Goal: Task Accomplishment & Management: Manage account settings

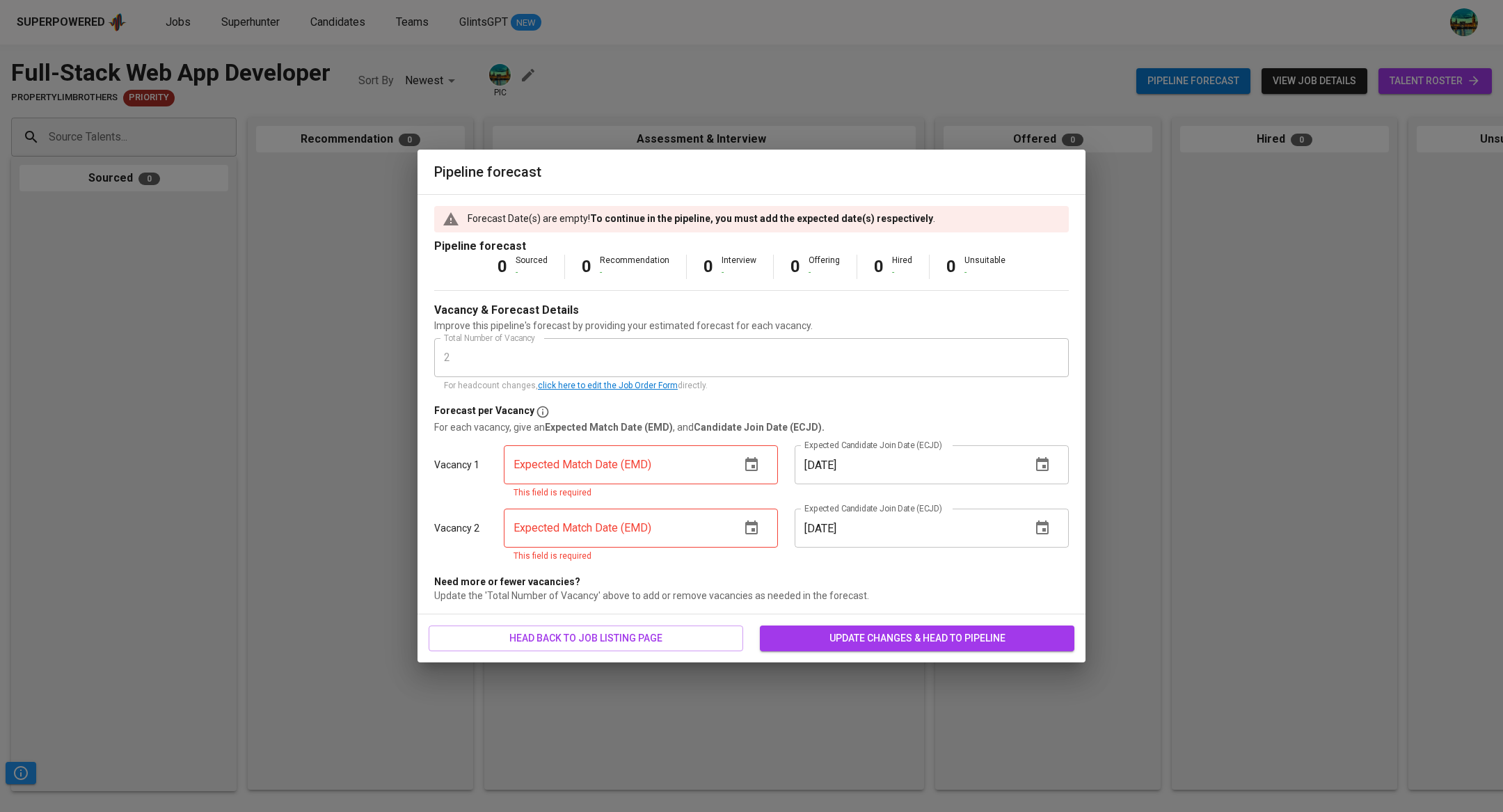
click at [749, 467] on icon "button" at bounding box center [751, 464] width 16 height 16
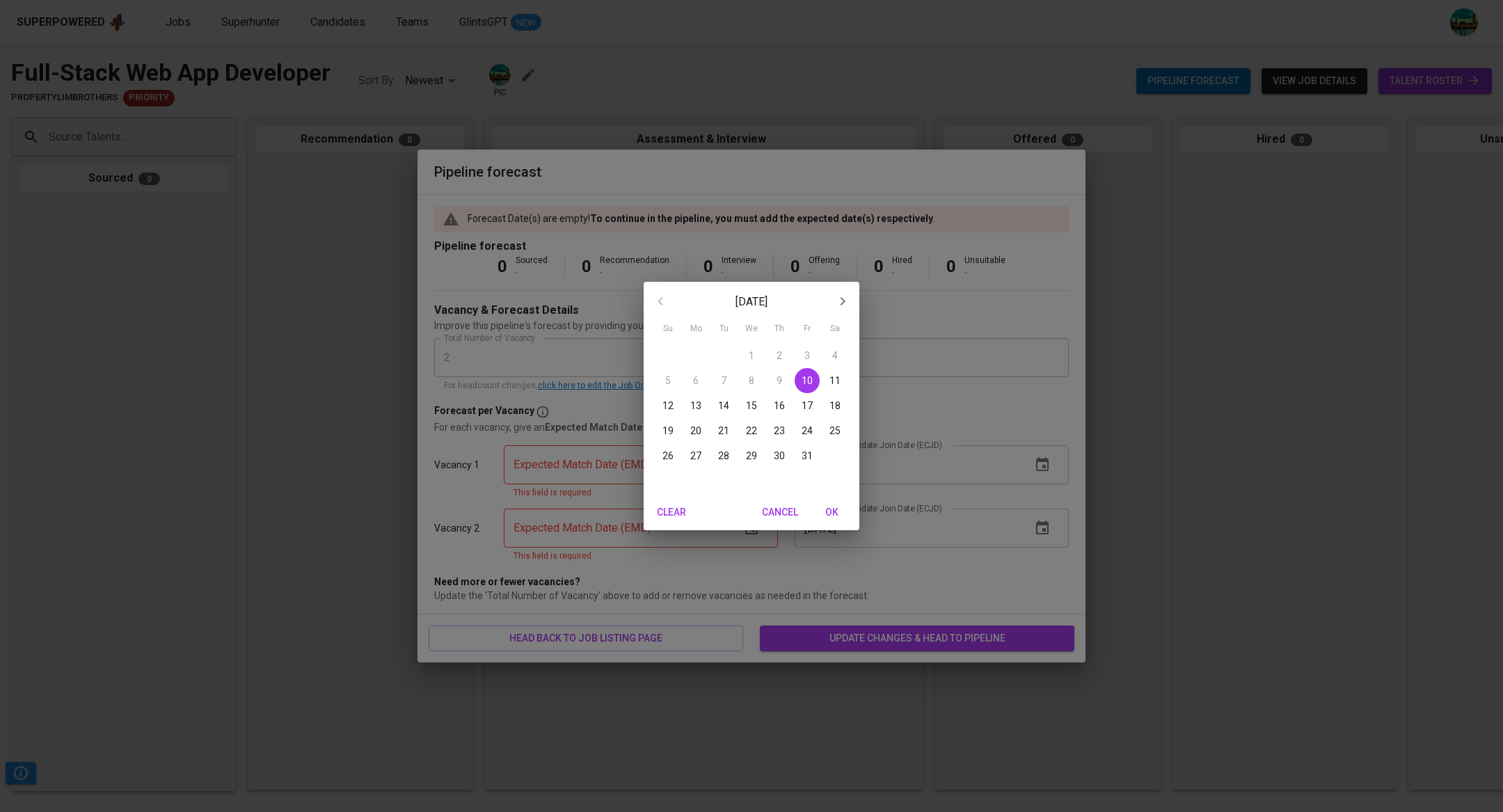
click at [695, 455] on p "27" at bounding box center [696, 455] width 11 height 14
type input "10/27/2025"
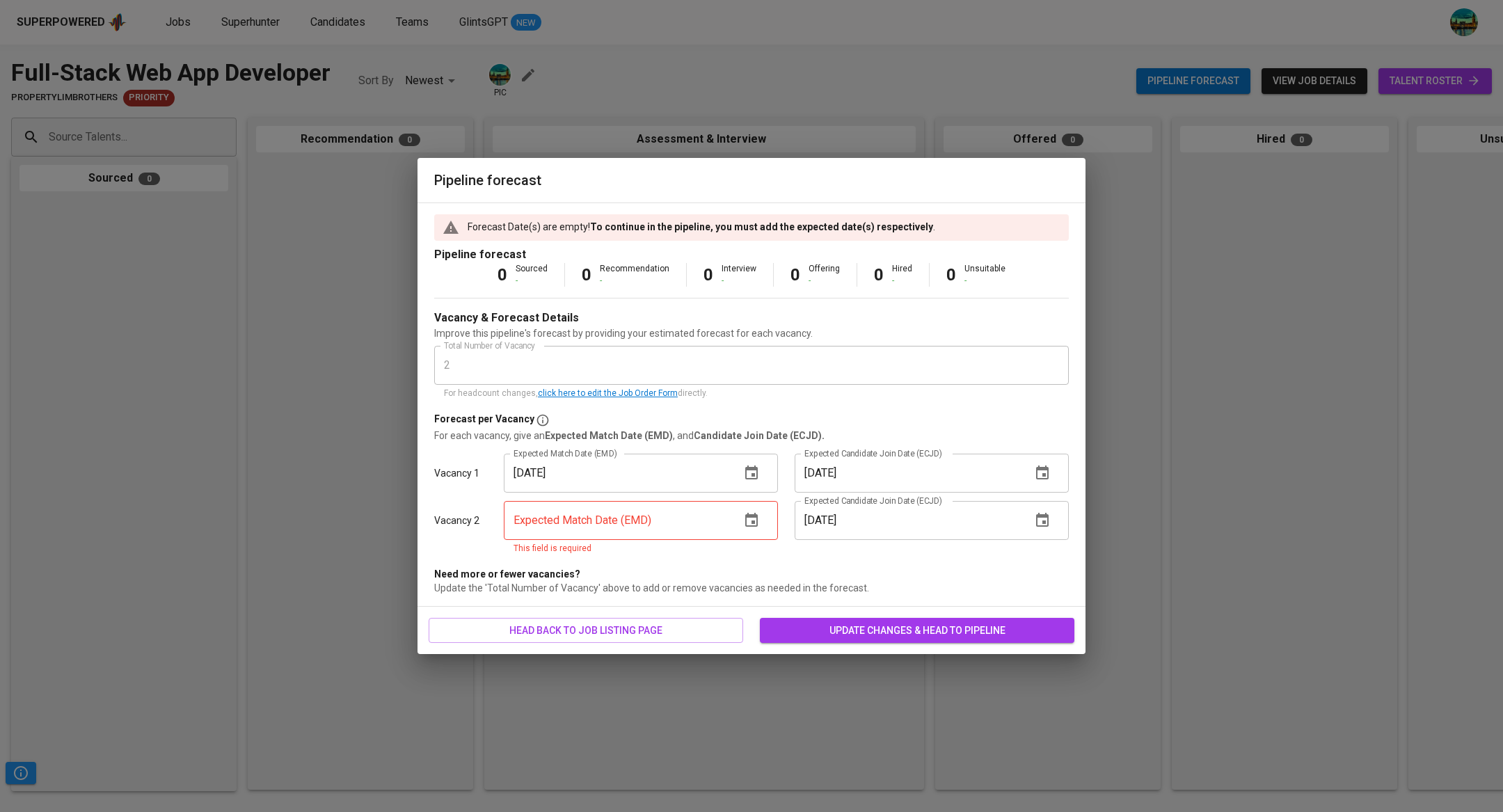
click at [747, 513] on icon "button" at bounding box center [751, 519] width 12 height 14
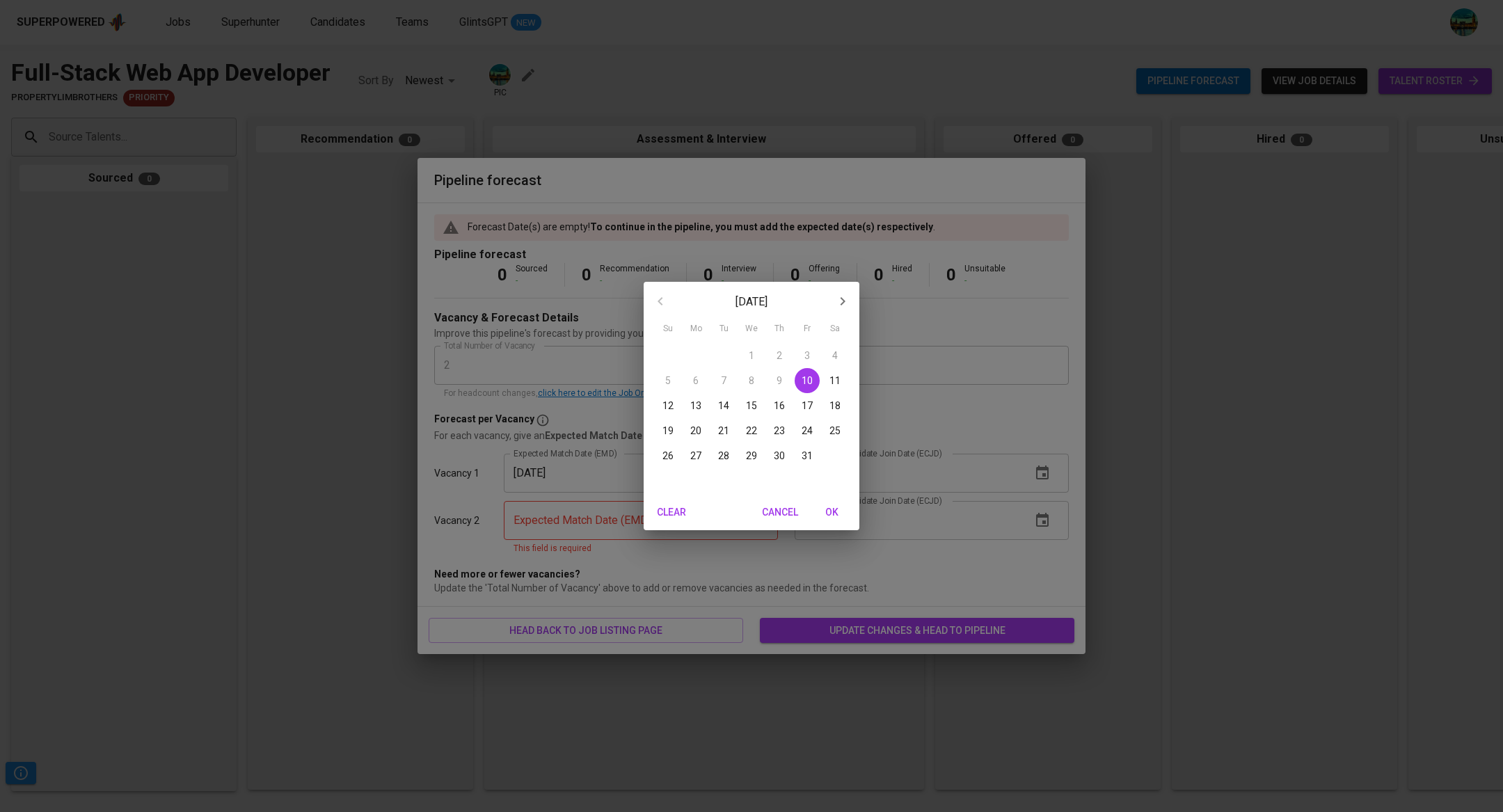
click at [843, 301] on icon "button" at bounding box center [843, 301] width 5 height 8
click at [693, 410] on p "10" at bounding box center [696, 405] width 11 height 14
type input "11/10/2025"
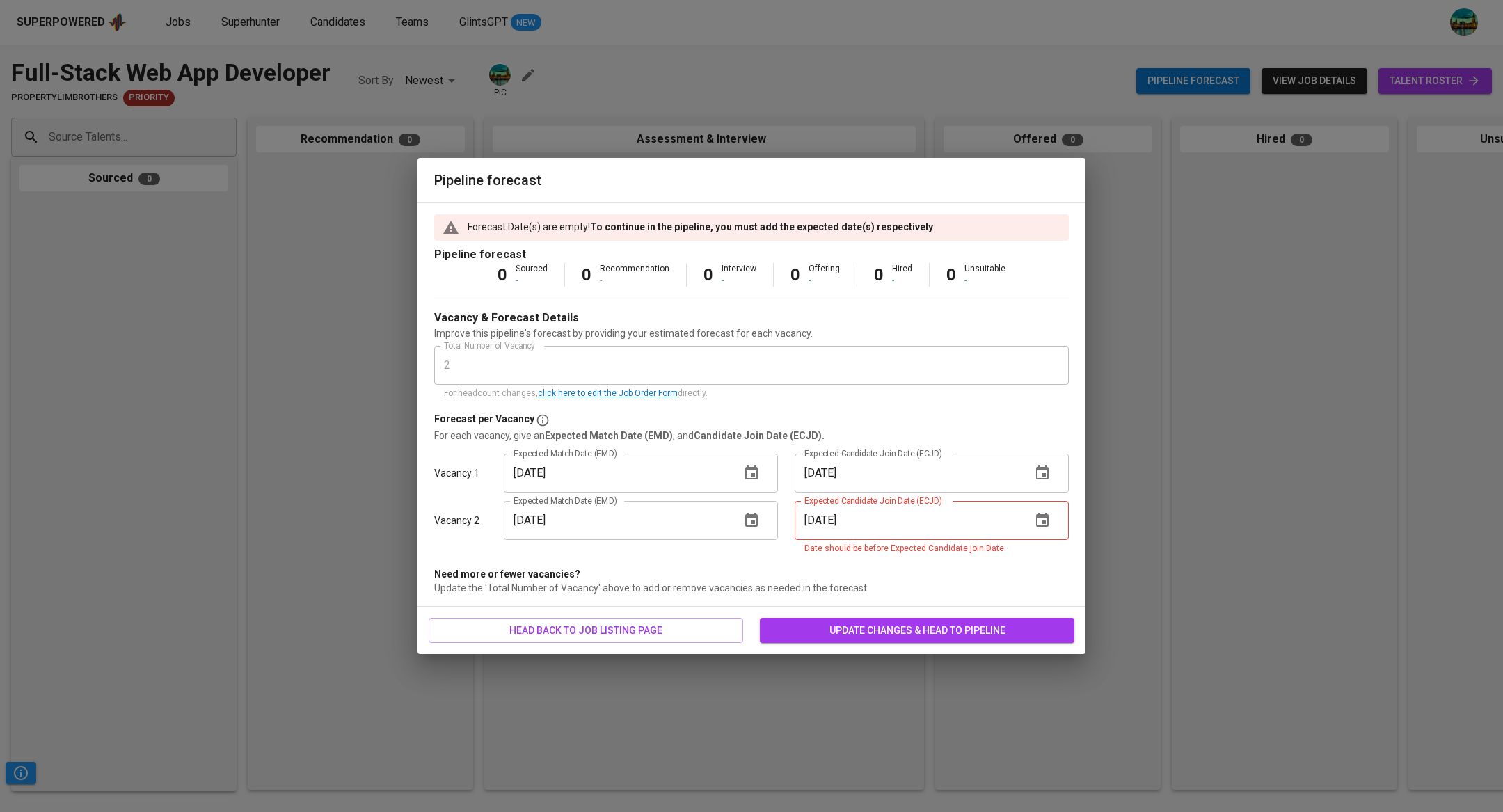
click at [1043, 528] on icon "button" at bounding box center [1042, 520] width 16 height 16
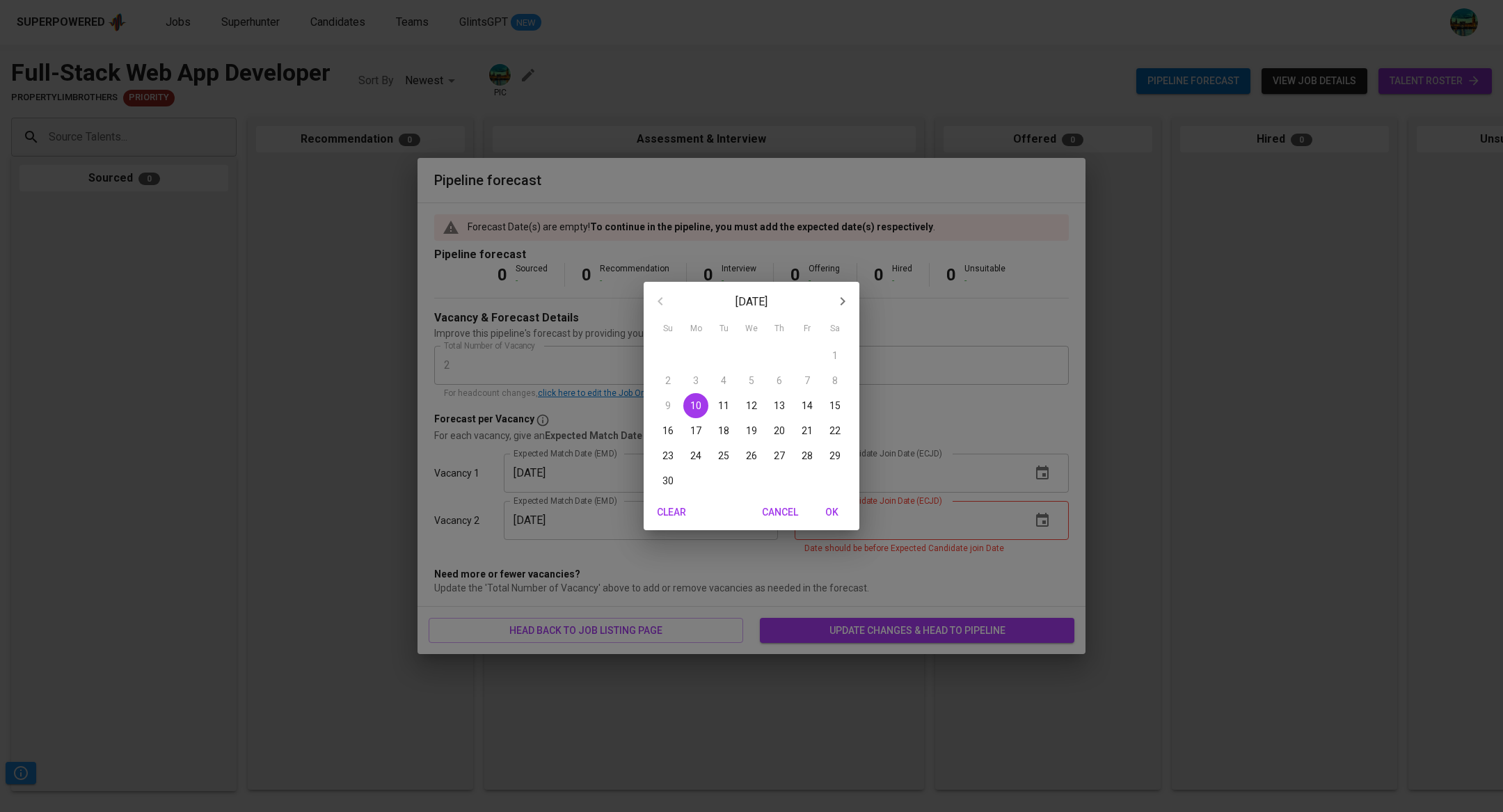
click at [695, 433] on p "17" at bounding box center [696, 430] width 11 height 14
type input "11/17/2025"
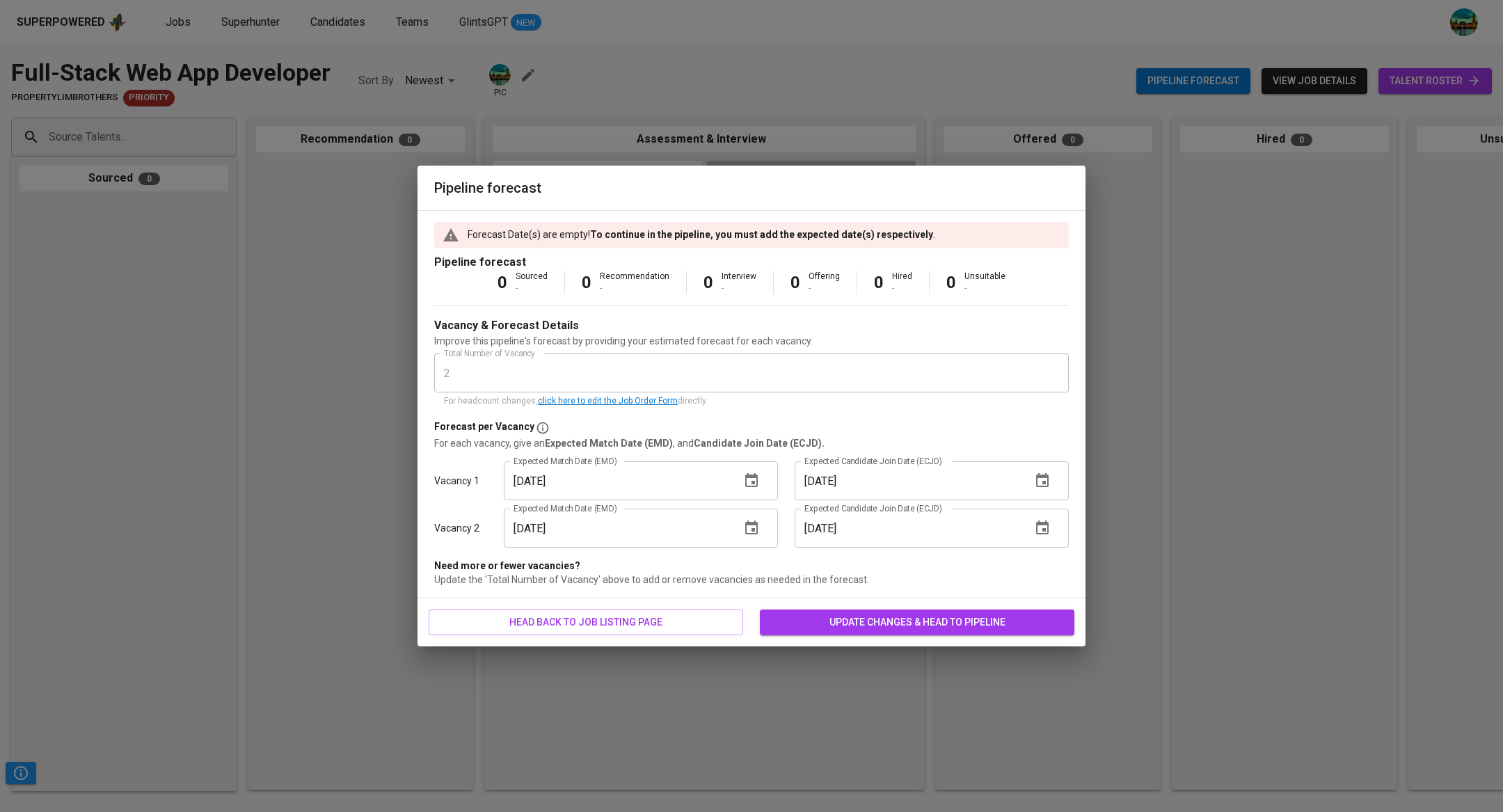
click at [829, 615] on span "update changes & head to pipeline" at bounding box center [916, 621] width 292 height 17
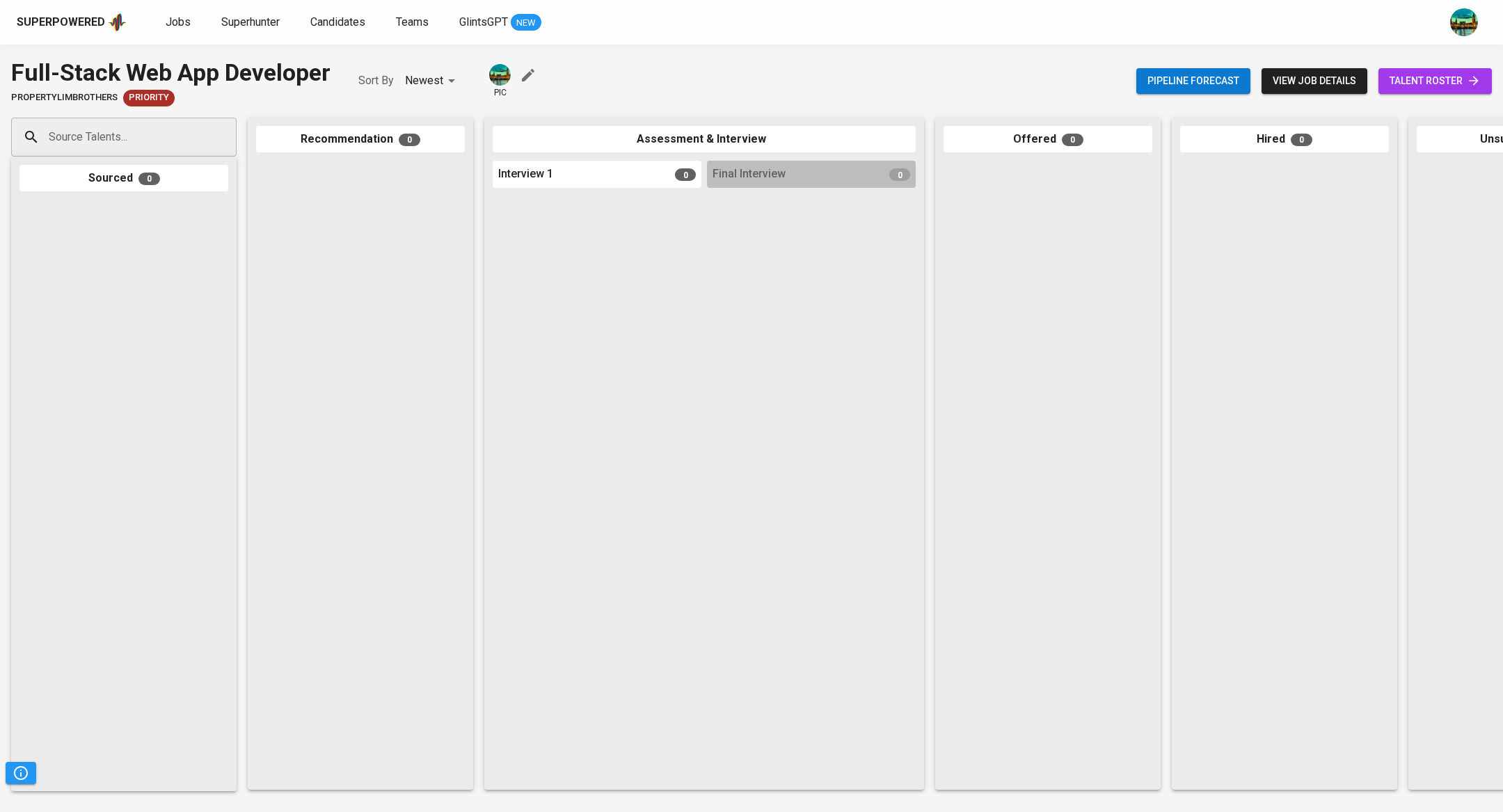
click at [1477, 83] on icon at bounding box center [1473, 81] width 14 height 14
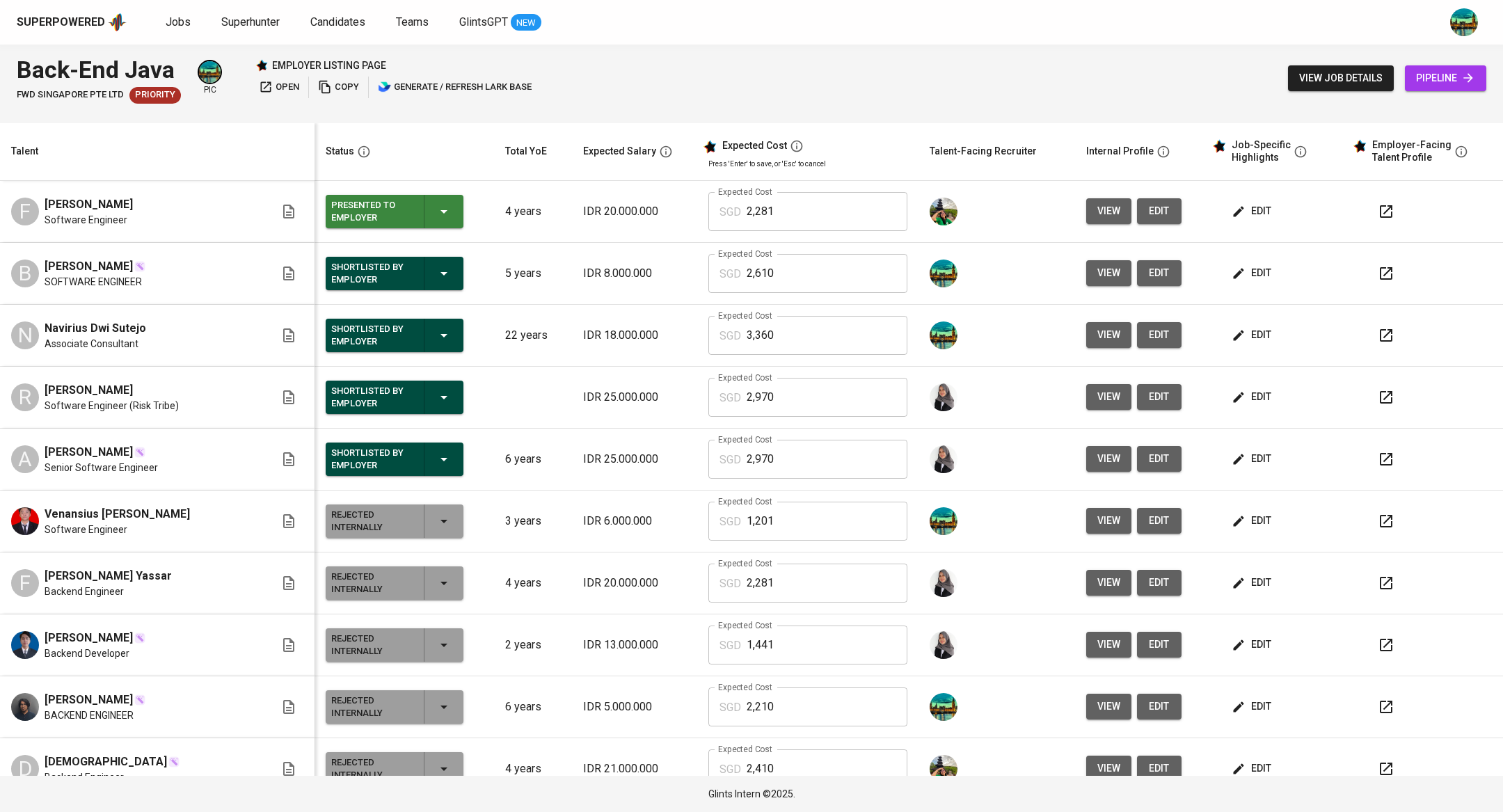
click at [165, 28] on span "Jobs" at bounding box center [178, 22] width 25 height 13
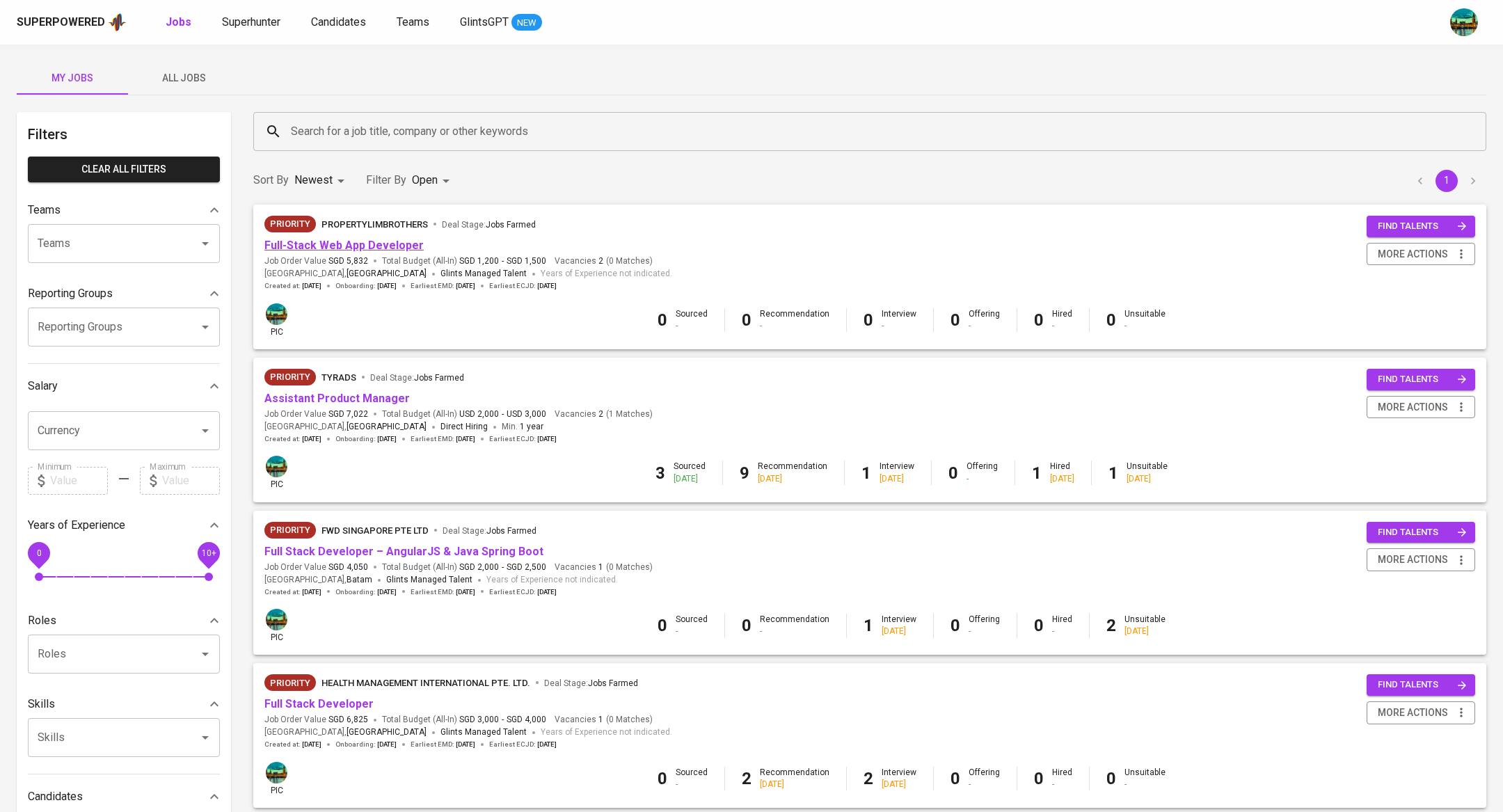
click at [359, 243] on link "Full-Stack Web App Developer" at bounding box center [345, 245] width 160 height 13
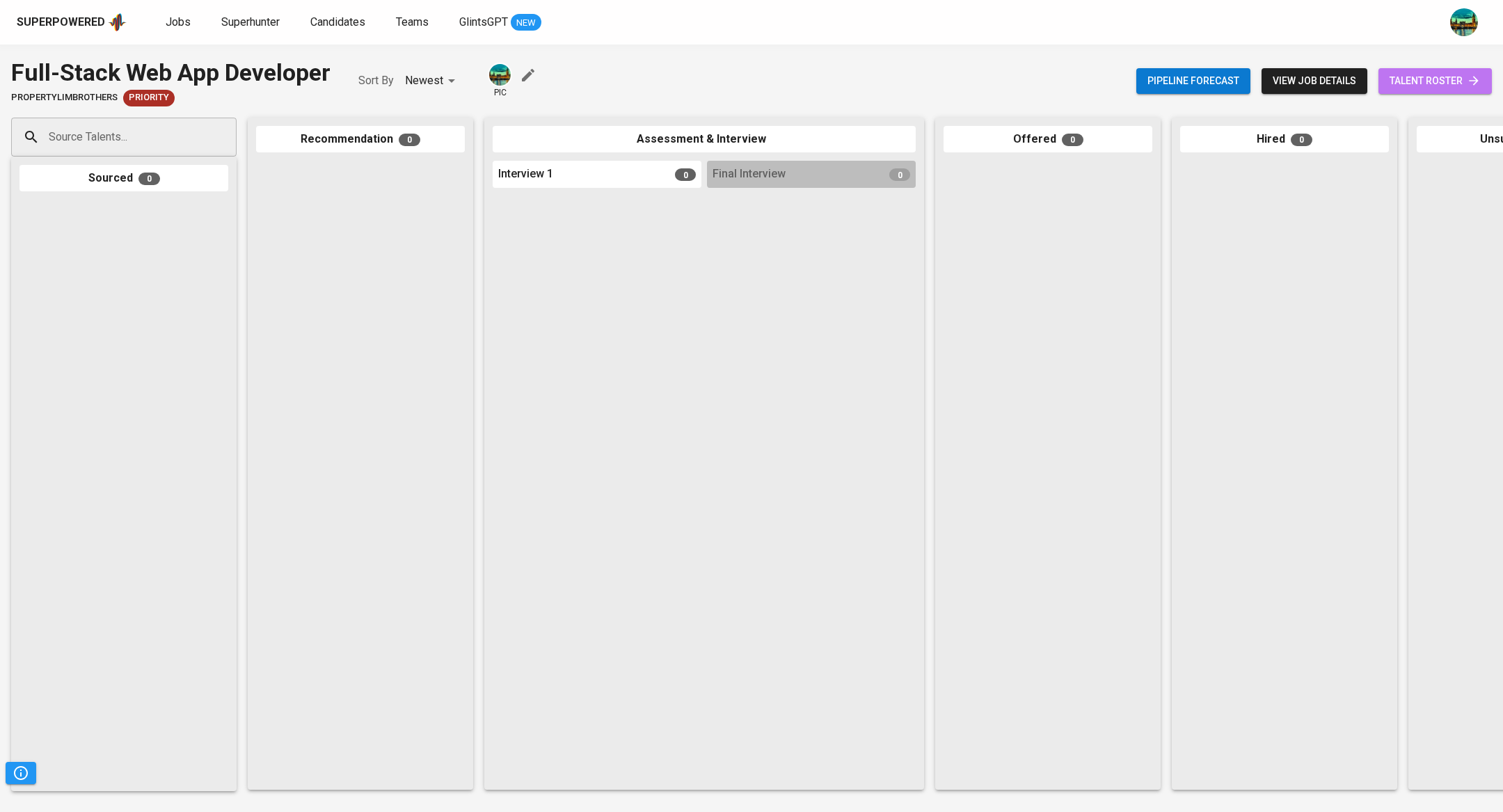
click at [1404, 78] on span "talent roster" at bounding box center [1435, 81] width 91 height 17
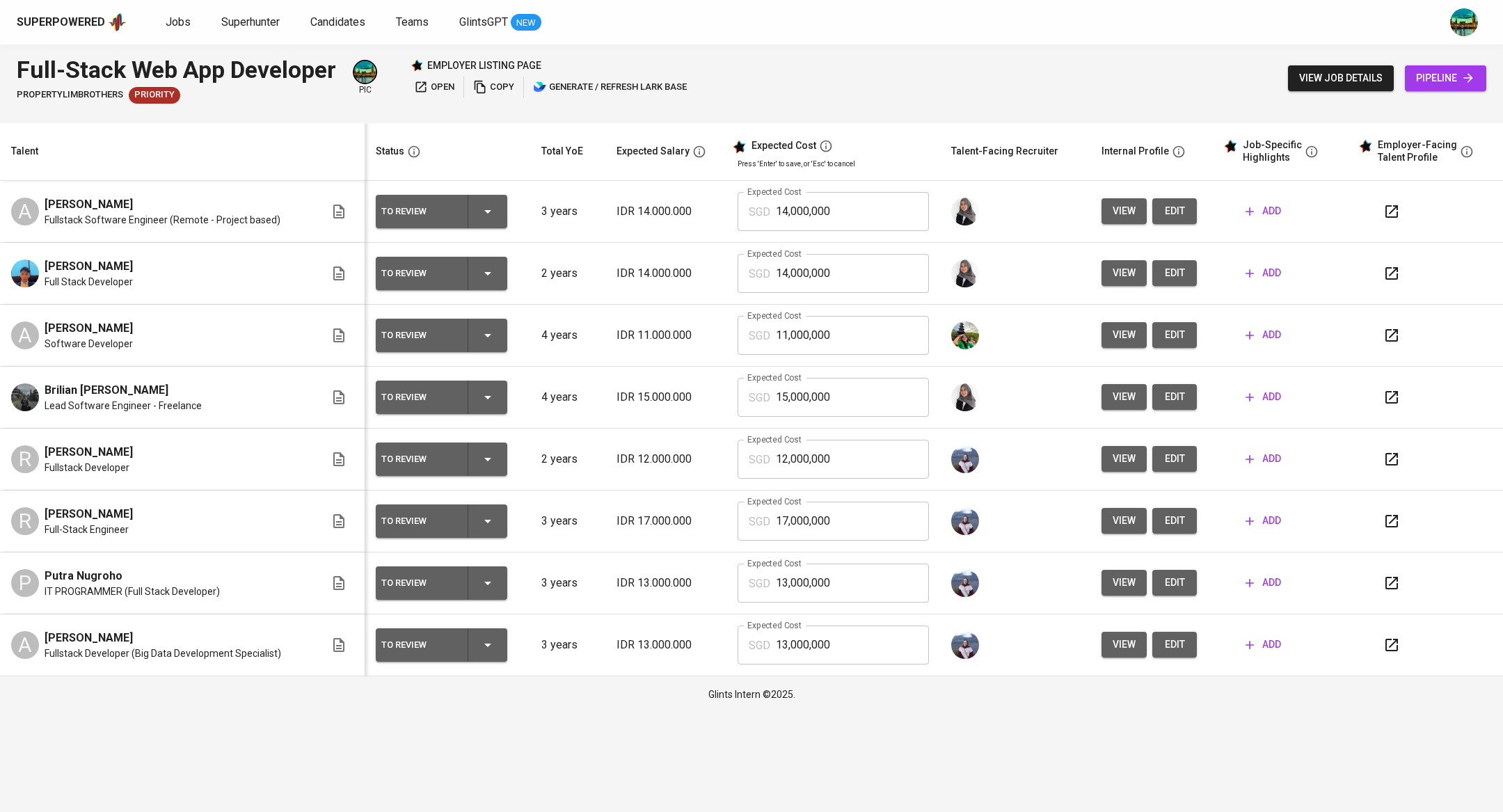
click at [1114, 274] on span "view" at bounding box center [1123, 273] width 23 height 17
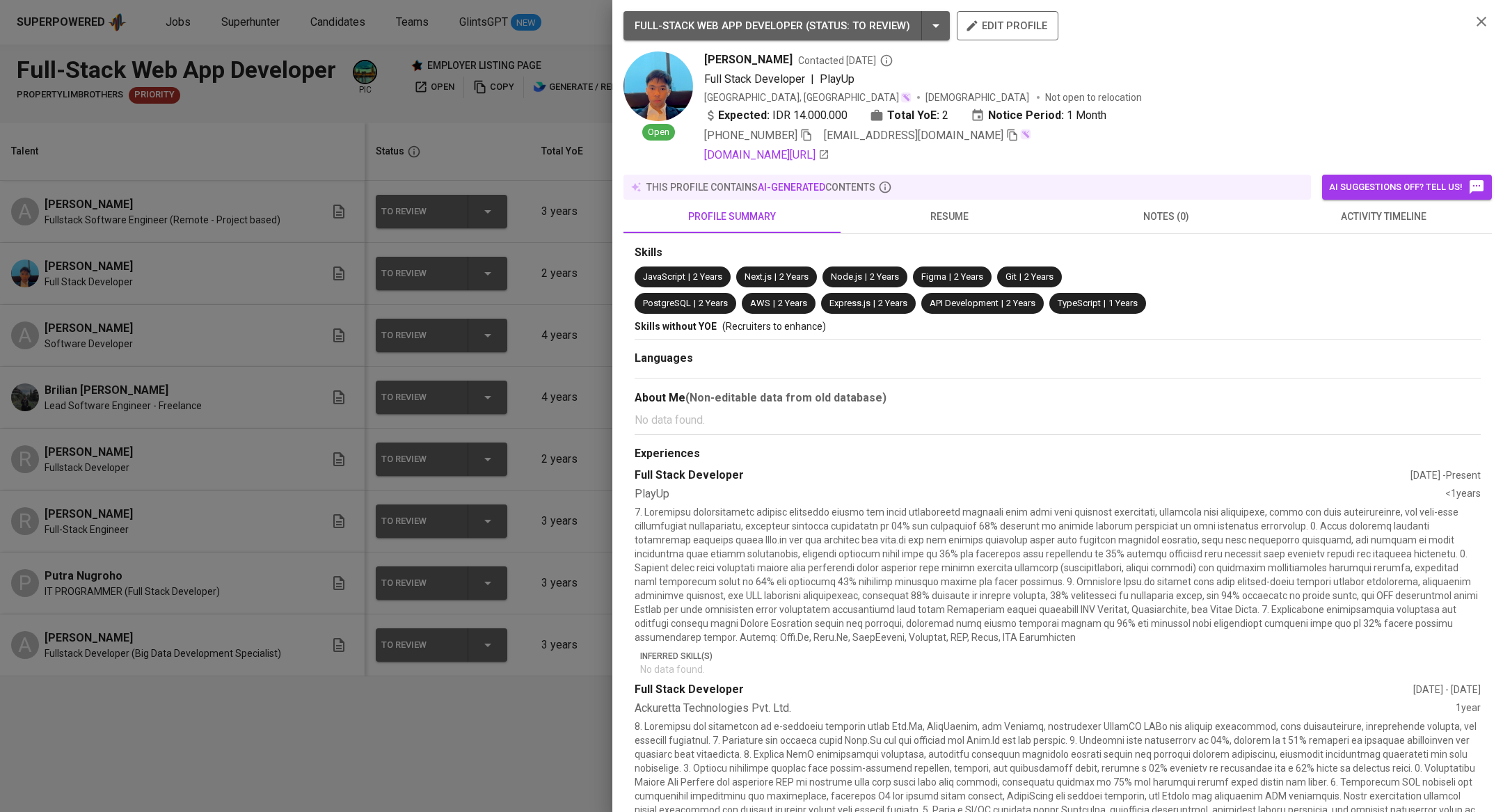
click at [941, 217] on span "resume" at bounding box center [949, 216] width 200 height 17
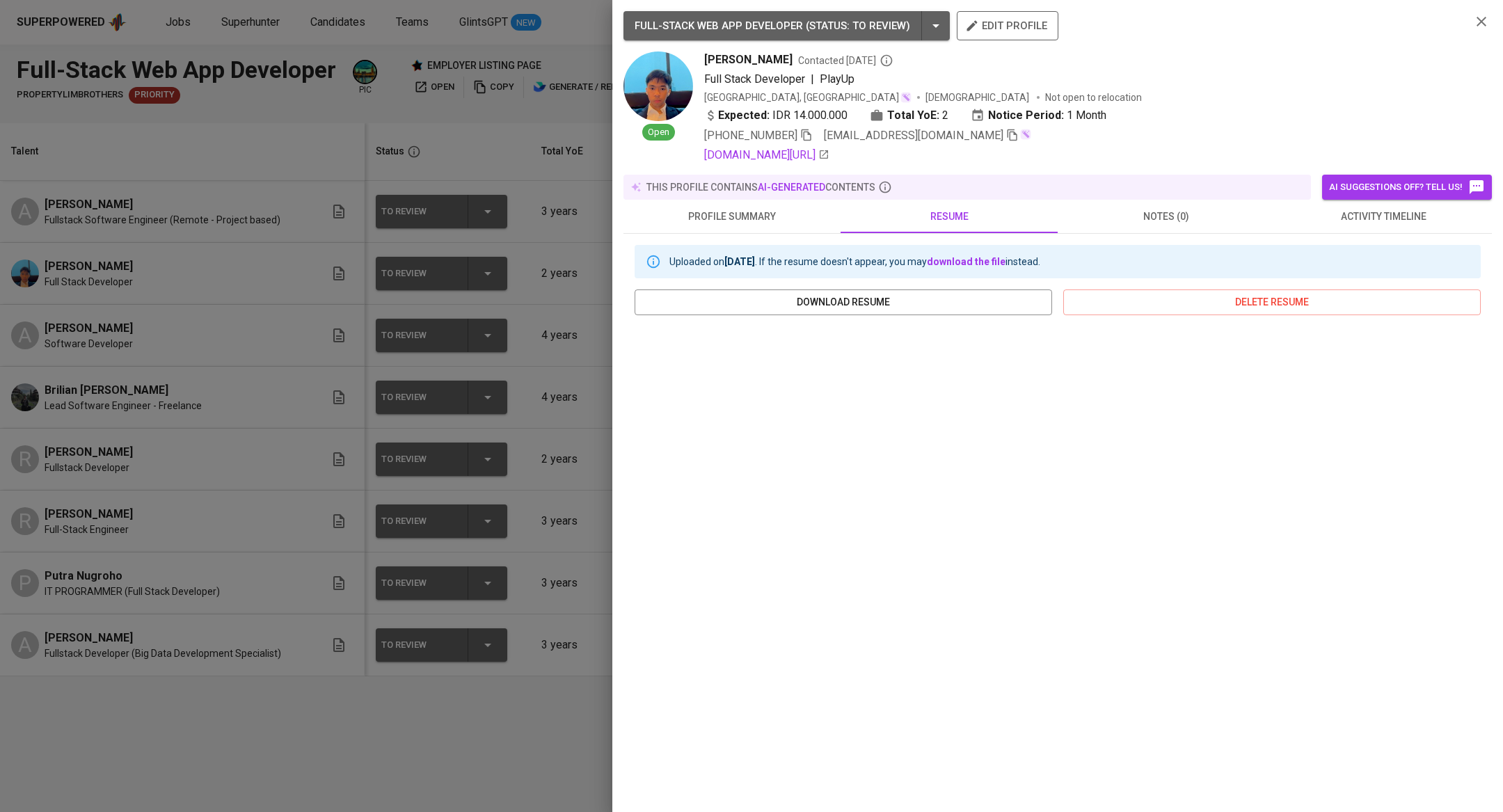
click at [100, 250] on div at bounding box center [751, 406] width 1503 height 812
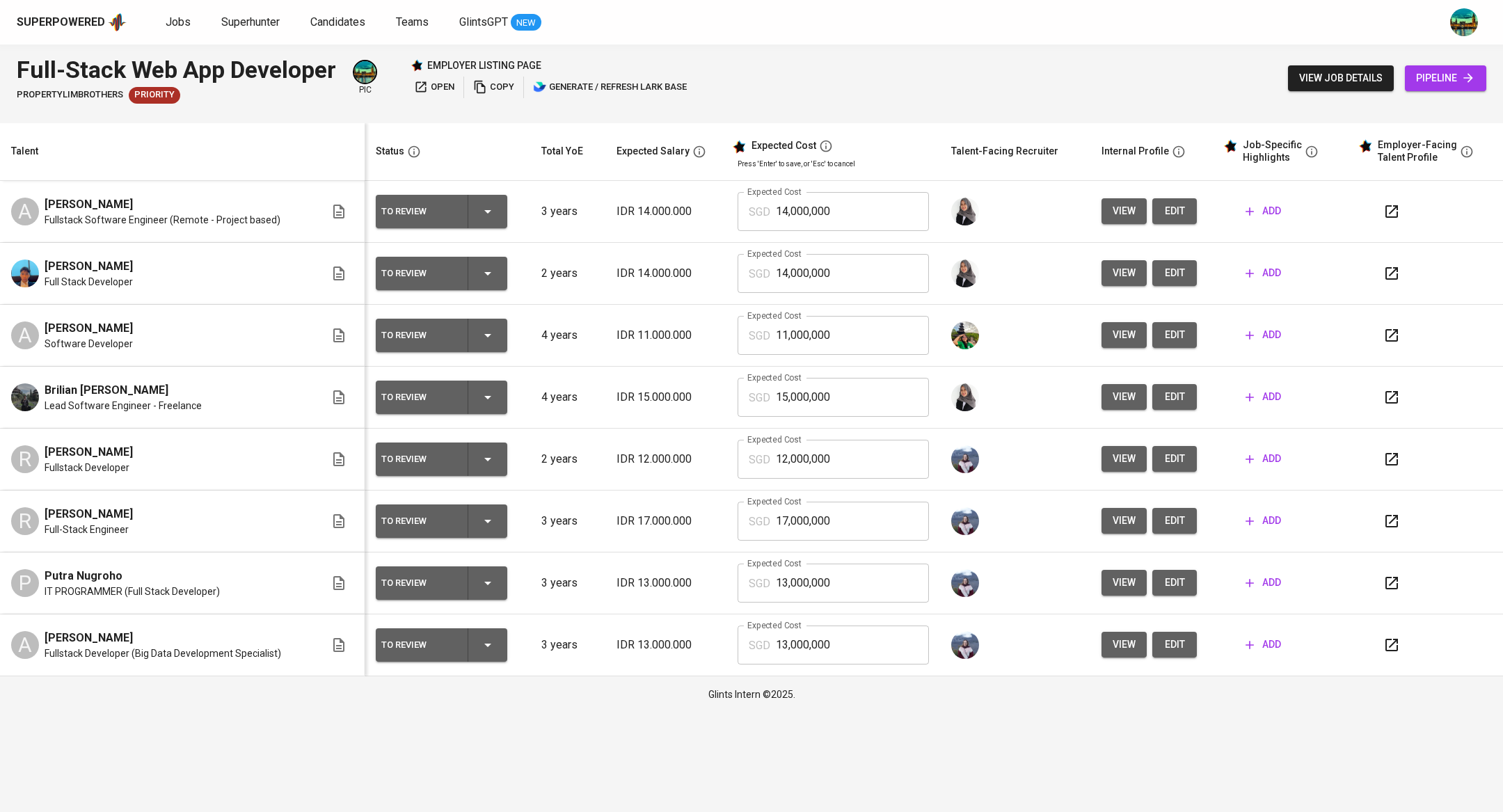
click at [1121, 208] on span "view" at bounding box center [1123, 211] width 23 height 17
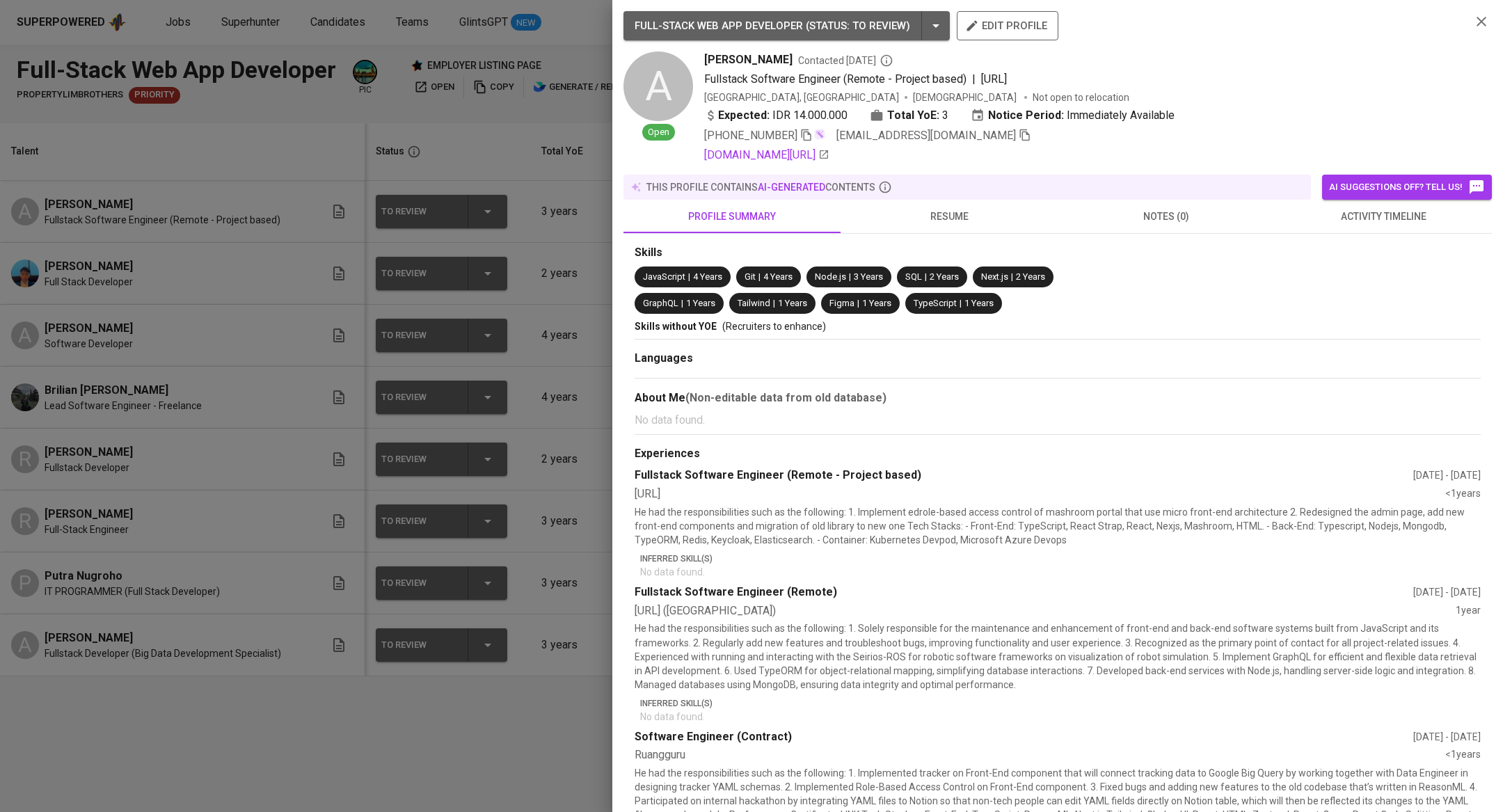
click at [961, 213] on span "resume" at bounding box center [949, 216] width 200 height 17
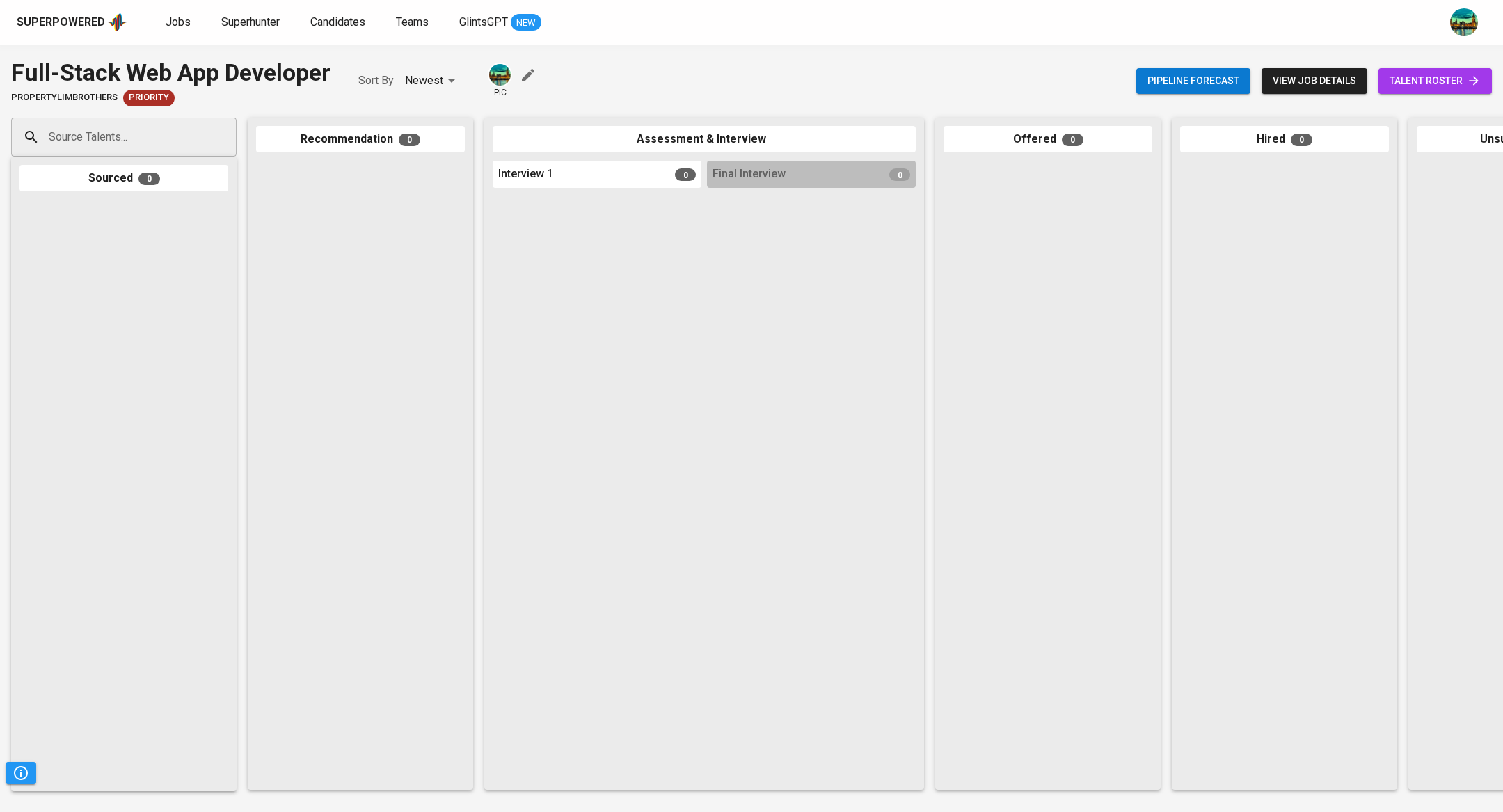
scroll to position [0, 154]
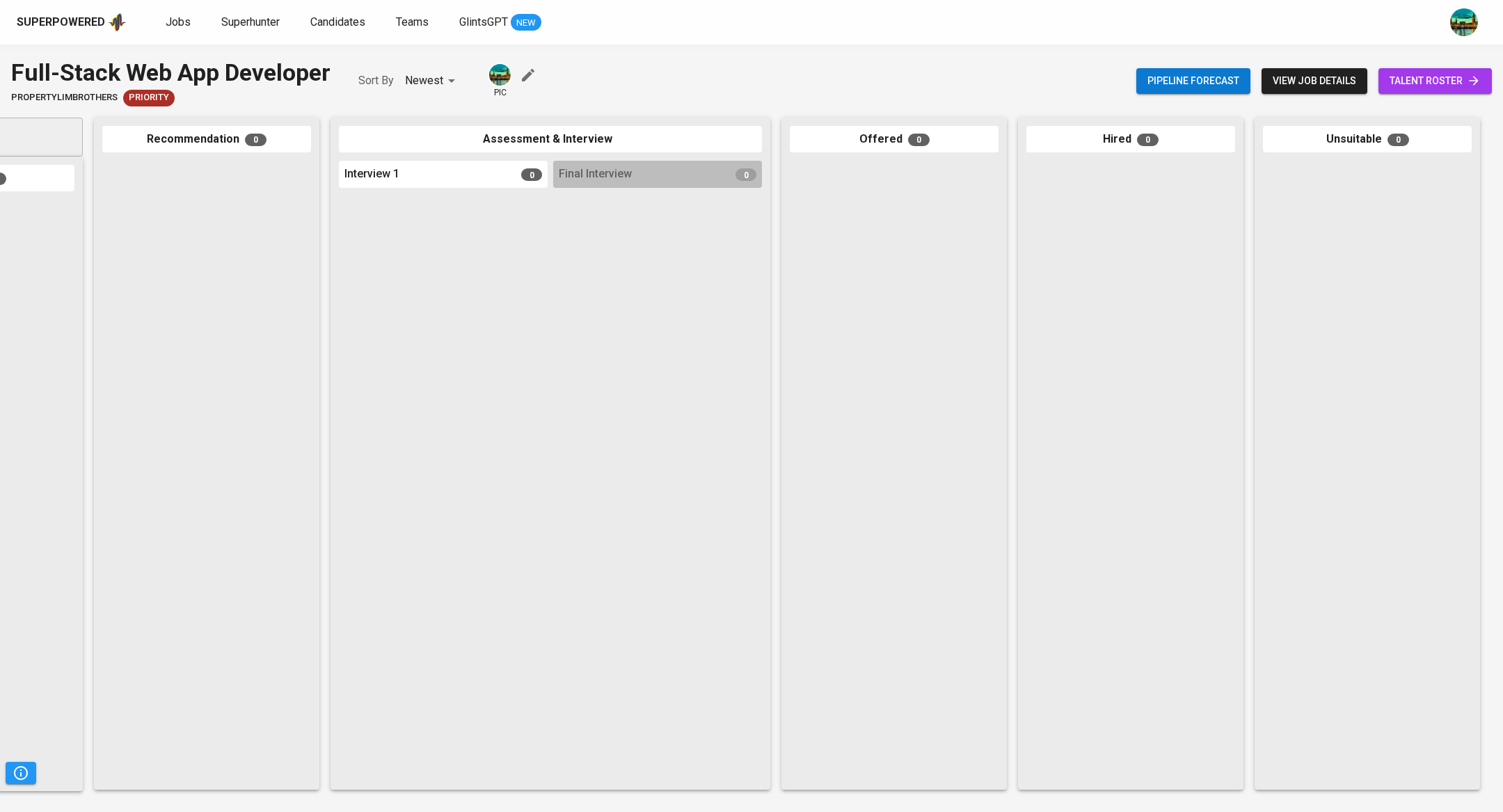
click at [1443, 82] on span "talent roster" at bounding box center [1435, 81] width 91 height 17
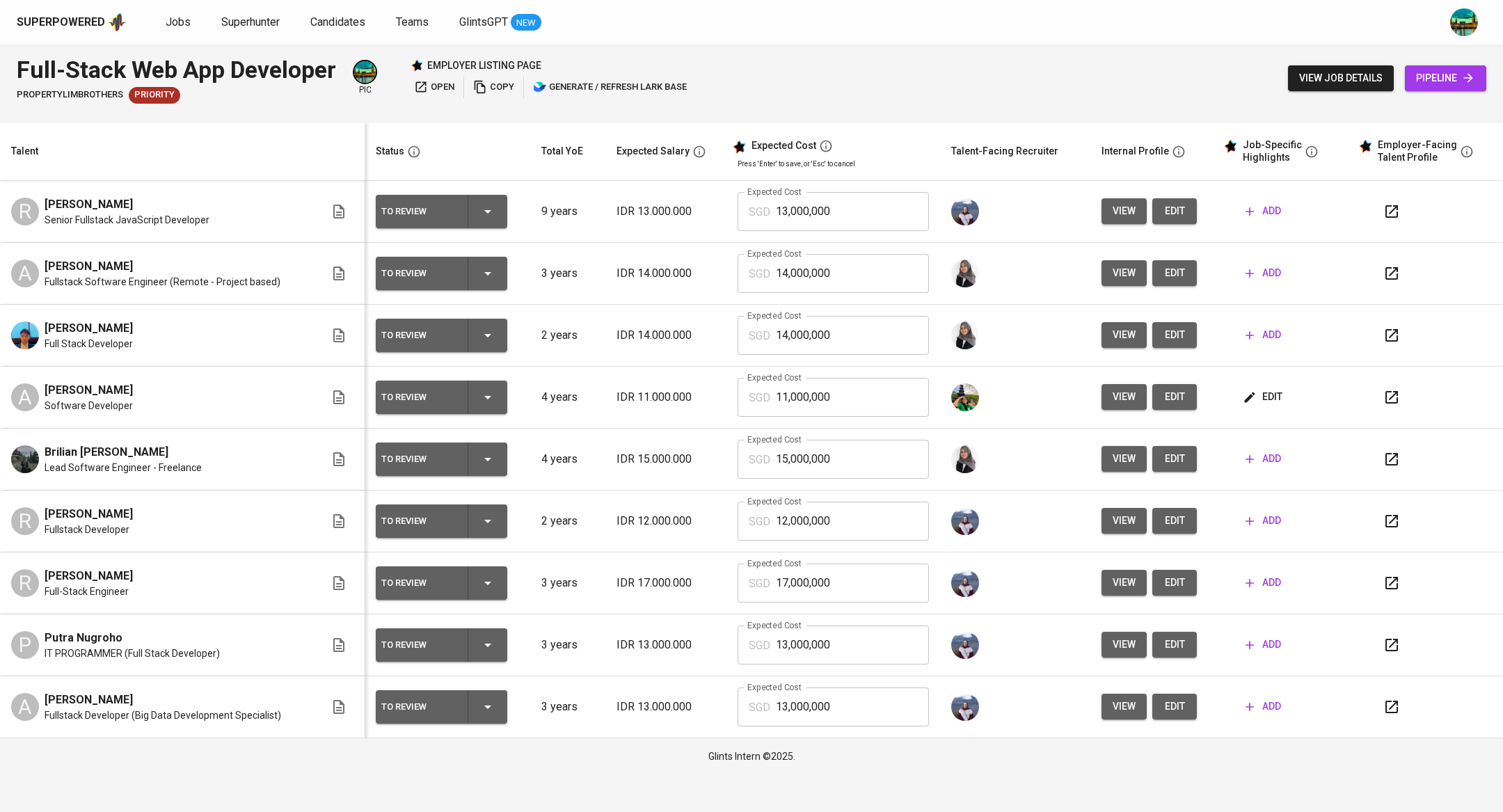
click at [1121, 270] on span "view" at bounding box center [1123, 273] width 23 height 17
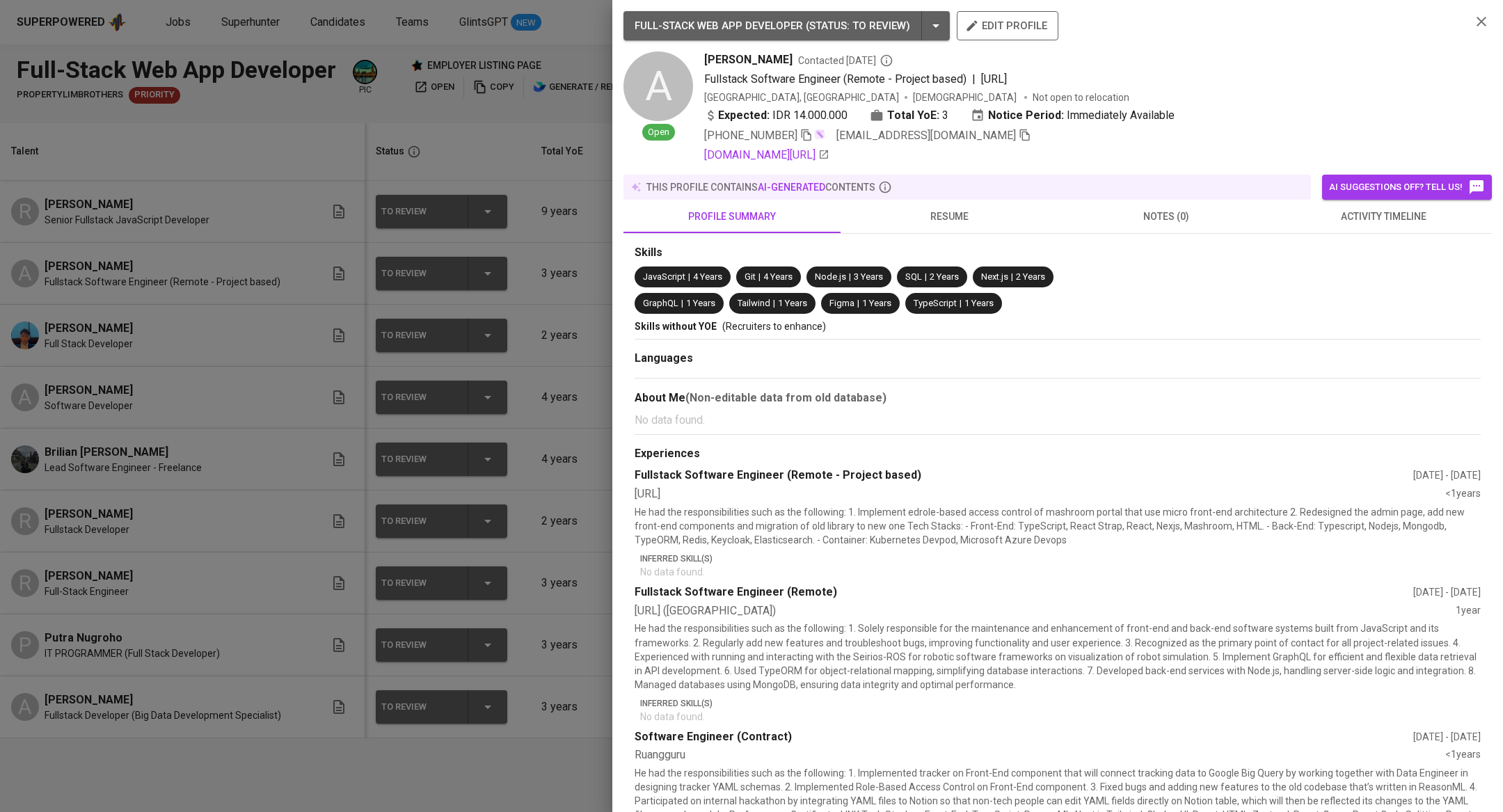
click at [240, 412] on div at bounding box center [751, 406] width 1503 height 812
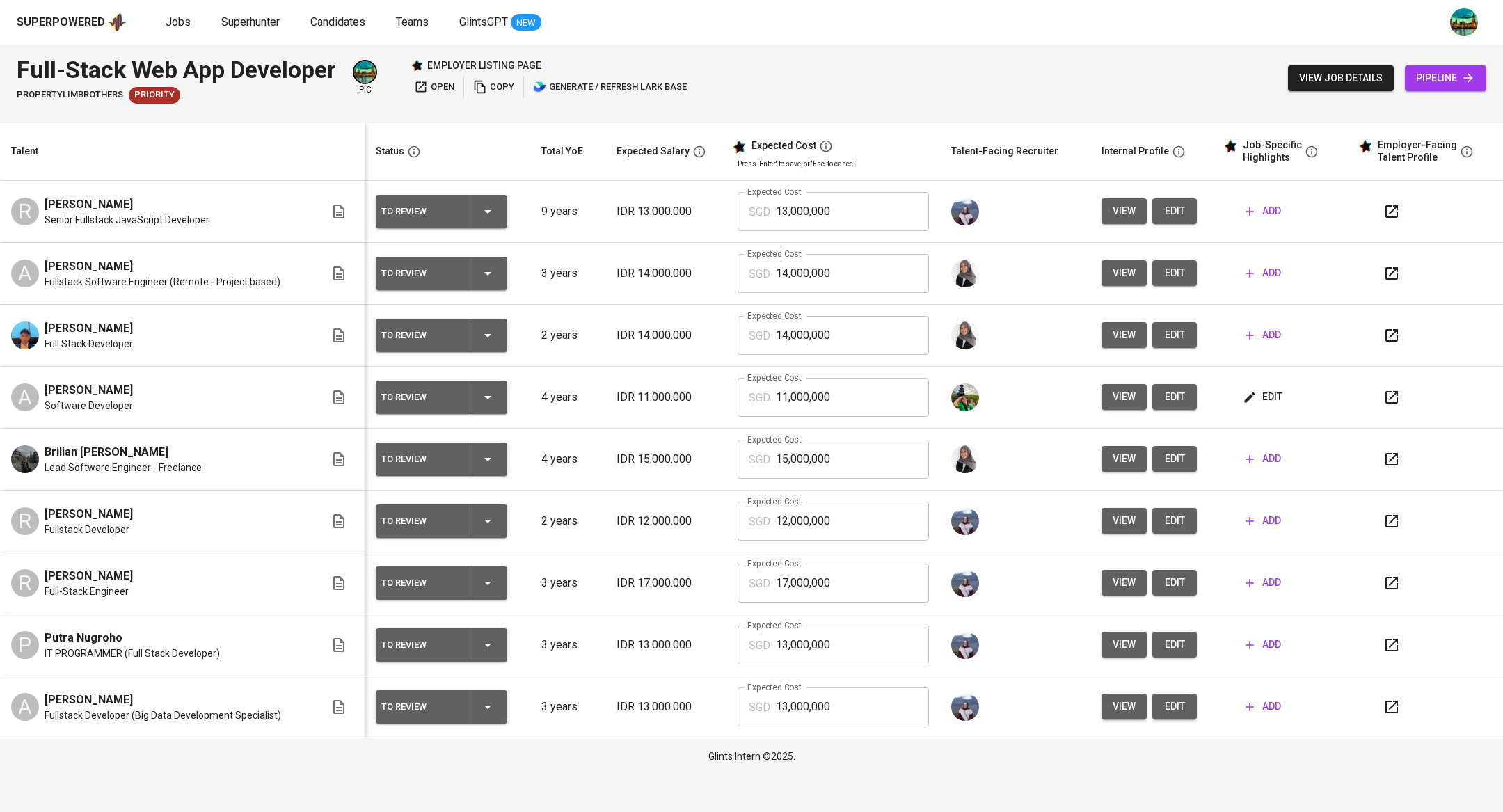
click at [1116, 278] on span "view" at bounding box center [1123, 273] width 23 height 17
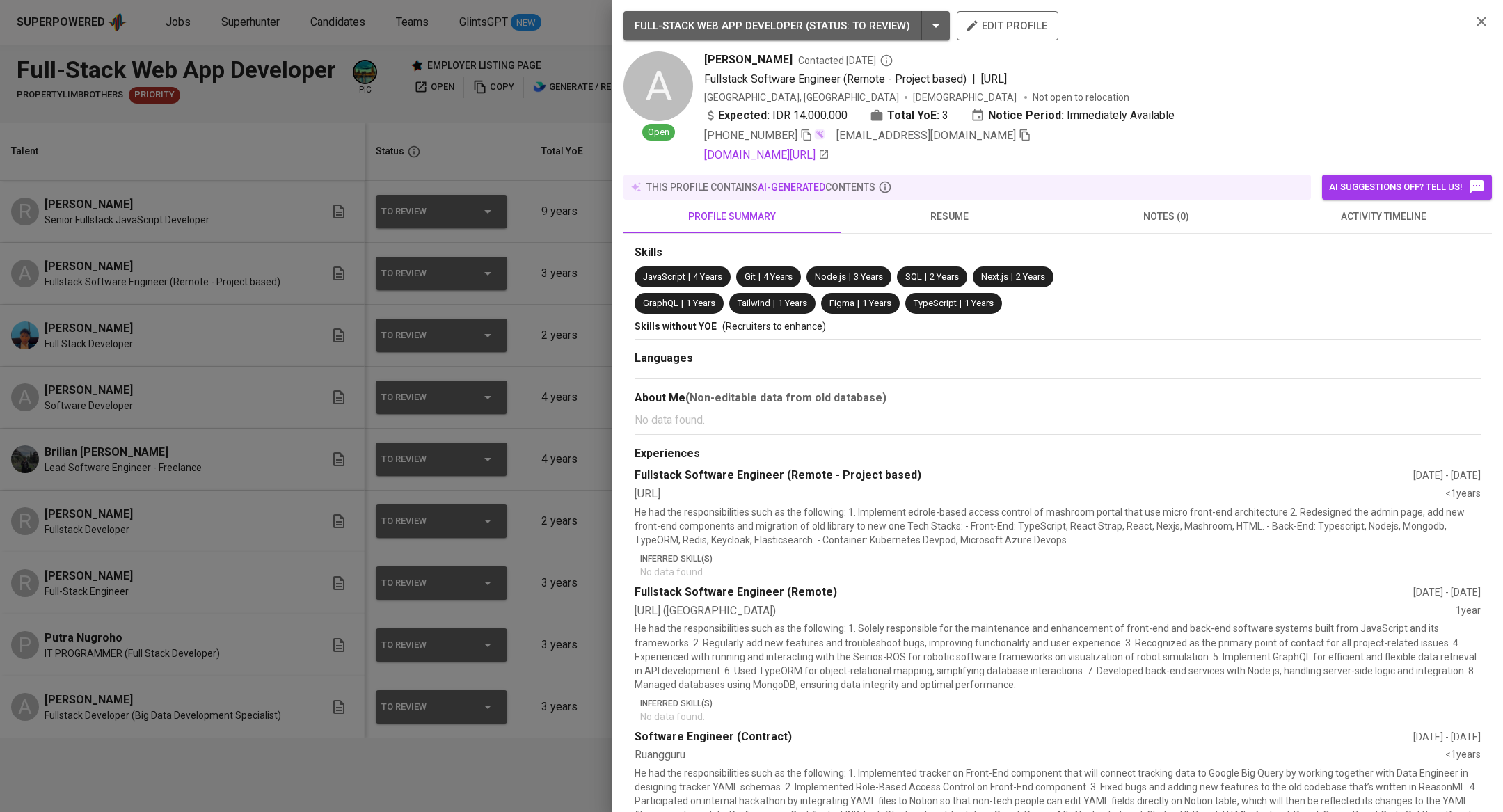
click at [939, 212] on span "resume" at bounding box center [949, 216] width 200 height 17
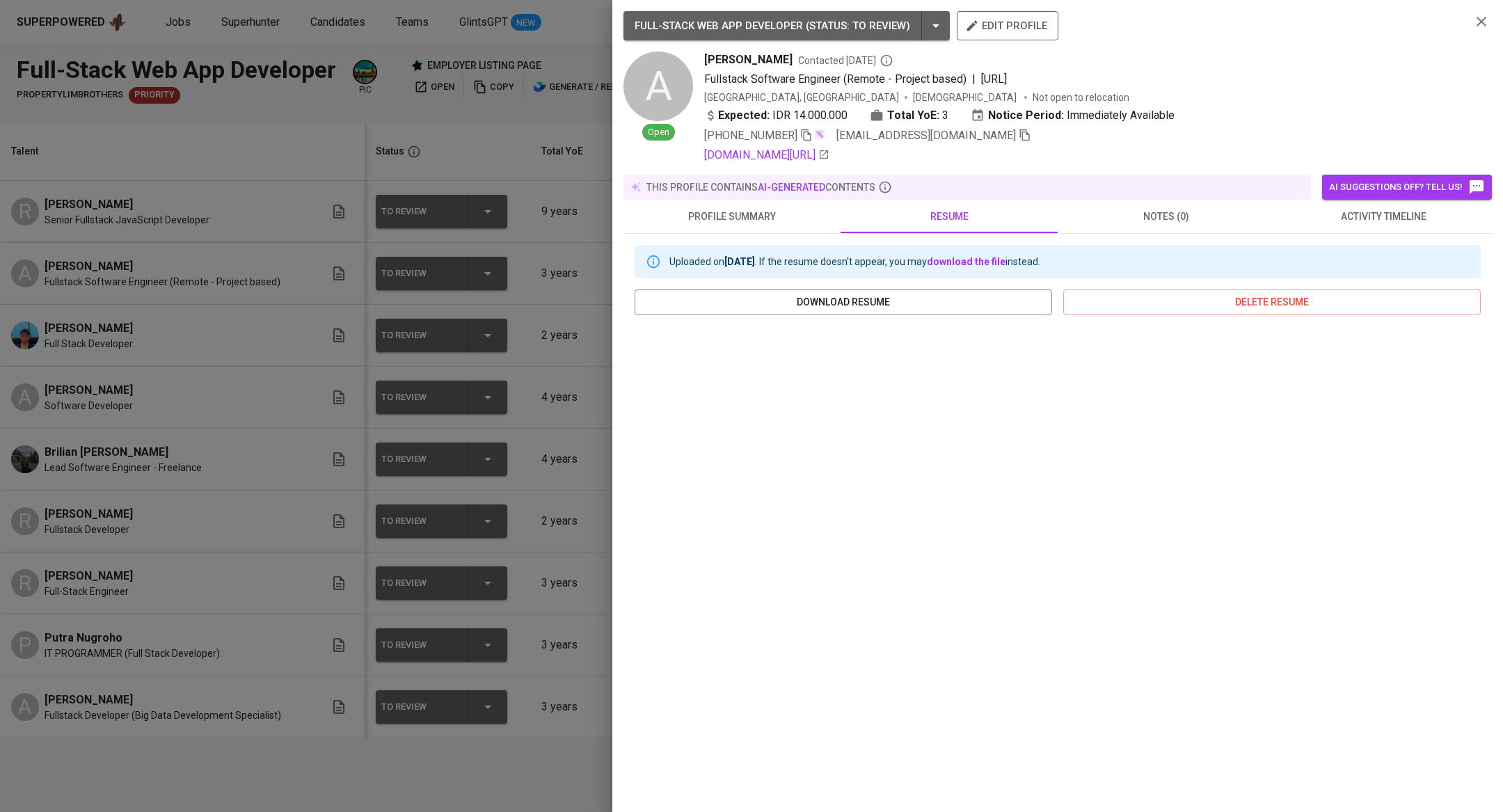
click at [496, 531] on div at bounding box center [751, 406] width 1503 height 812
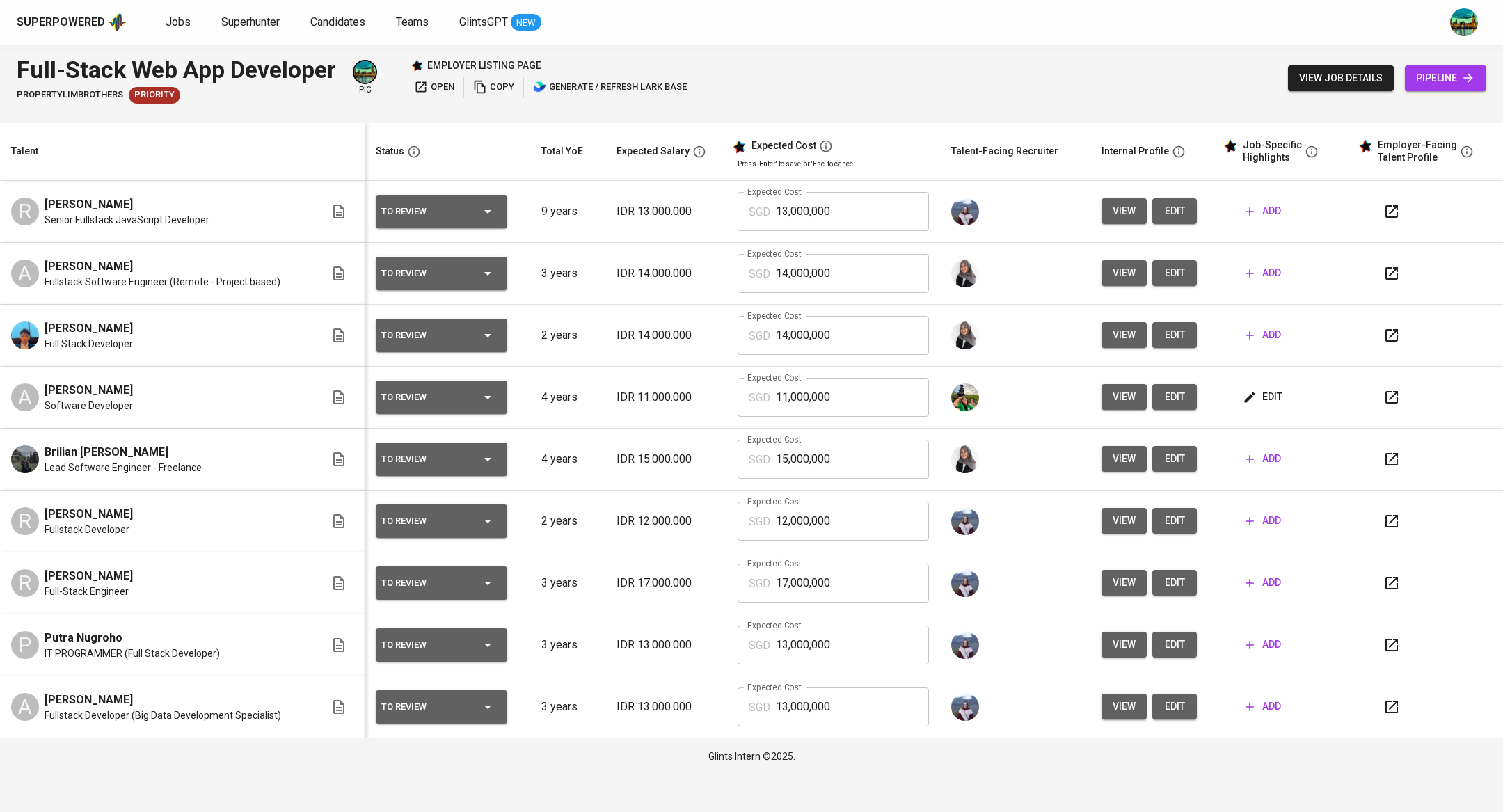
click at [1255, 396] on span "edit" at bounding box center [1263, 397] width 37 height 17
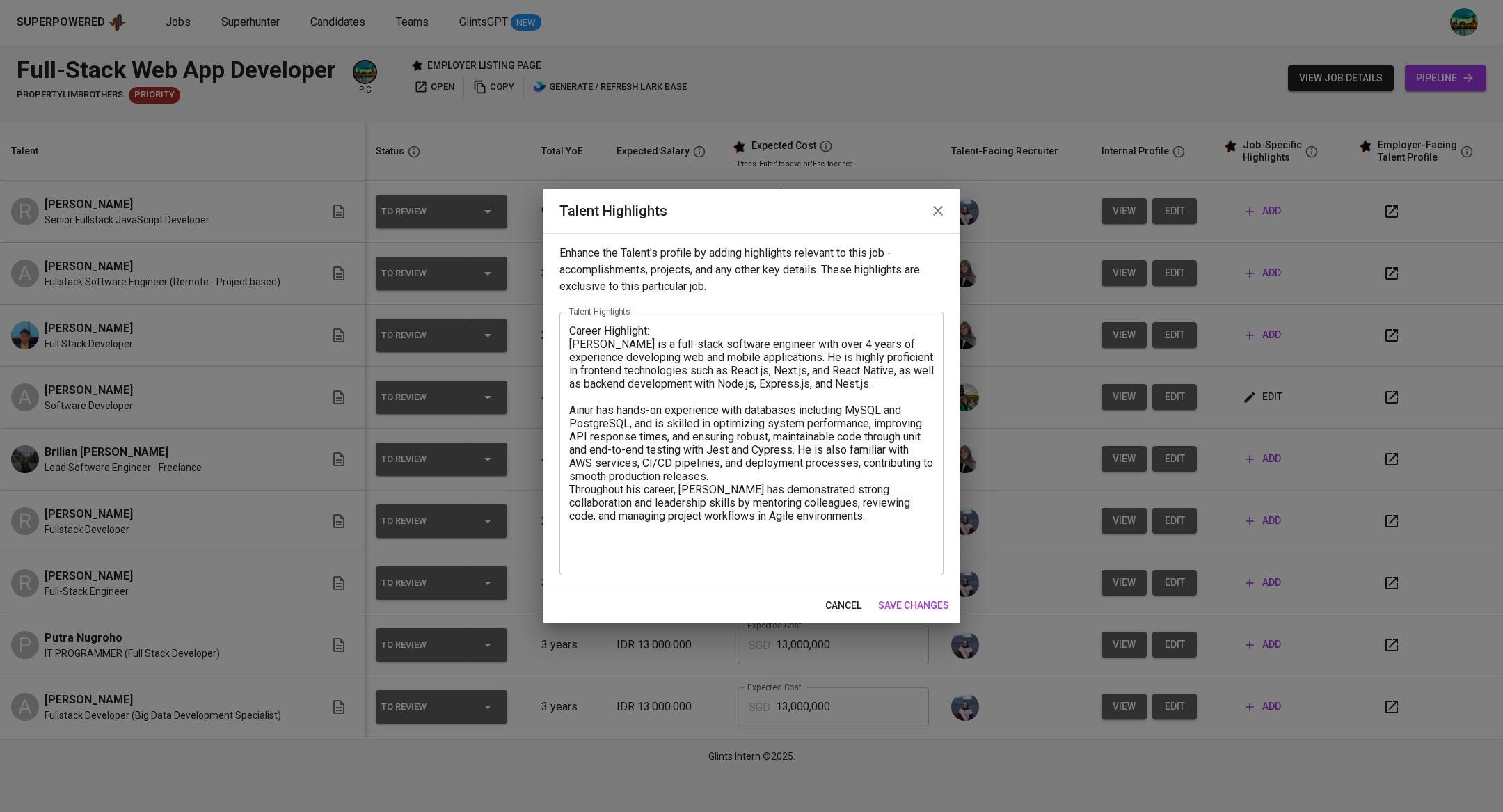
click at [946, 208] on icon "button" at bounding box center [938, 211] width 16 height 16
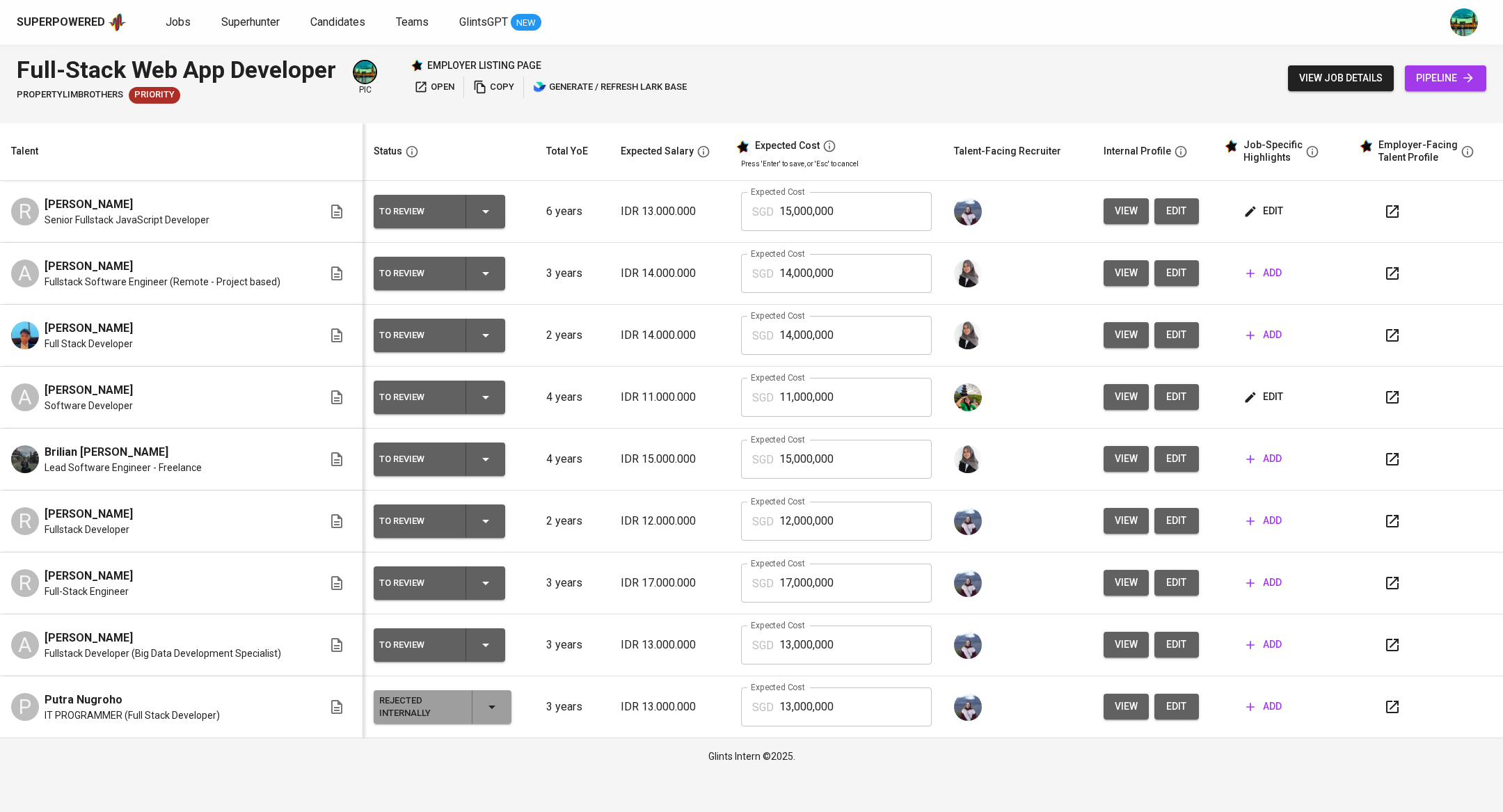
click at [1266, 397] on span "edit" at bounding box center [1263, 397] width 37 height 17
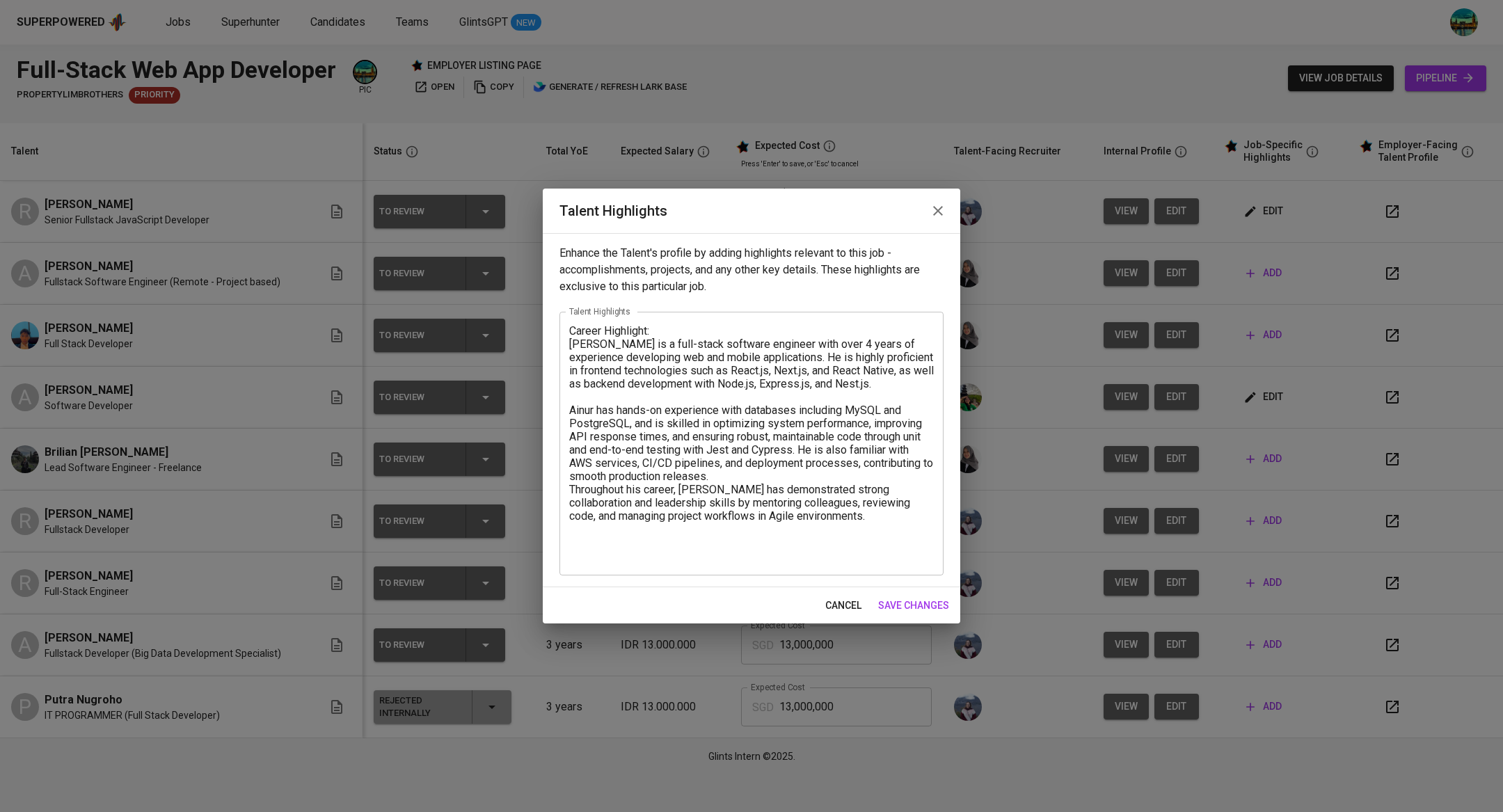
click at [932, 210] on icon "button" at bounding box center [938, 211] width 16 height 16
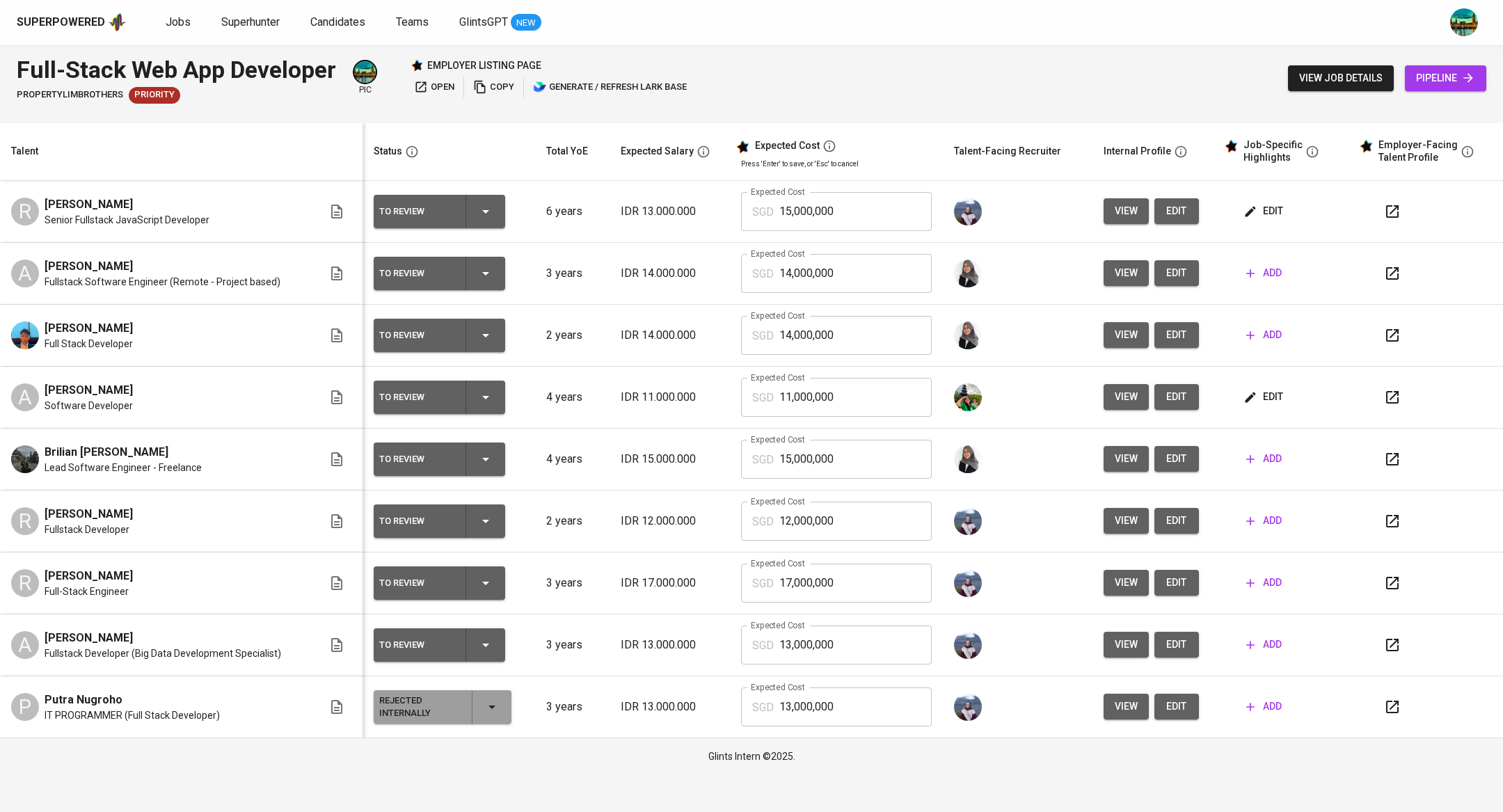
click at [1259, 210] on span "edit" at bounding box center [1263, 211] width 37 height 17
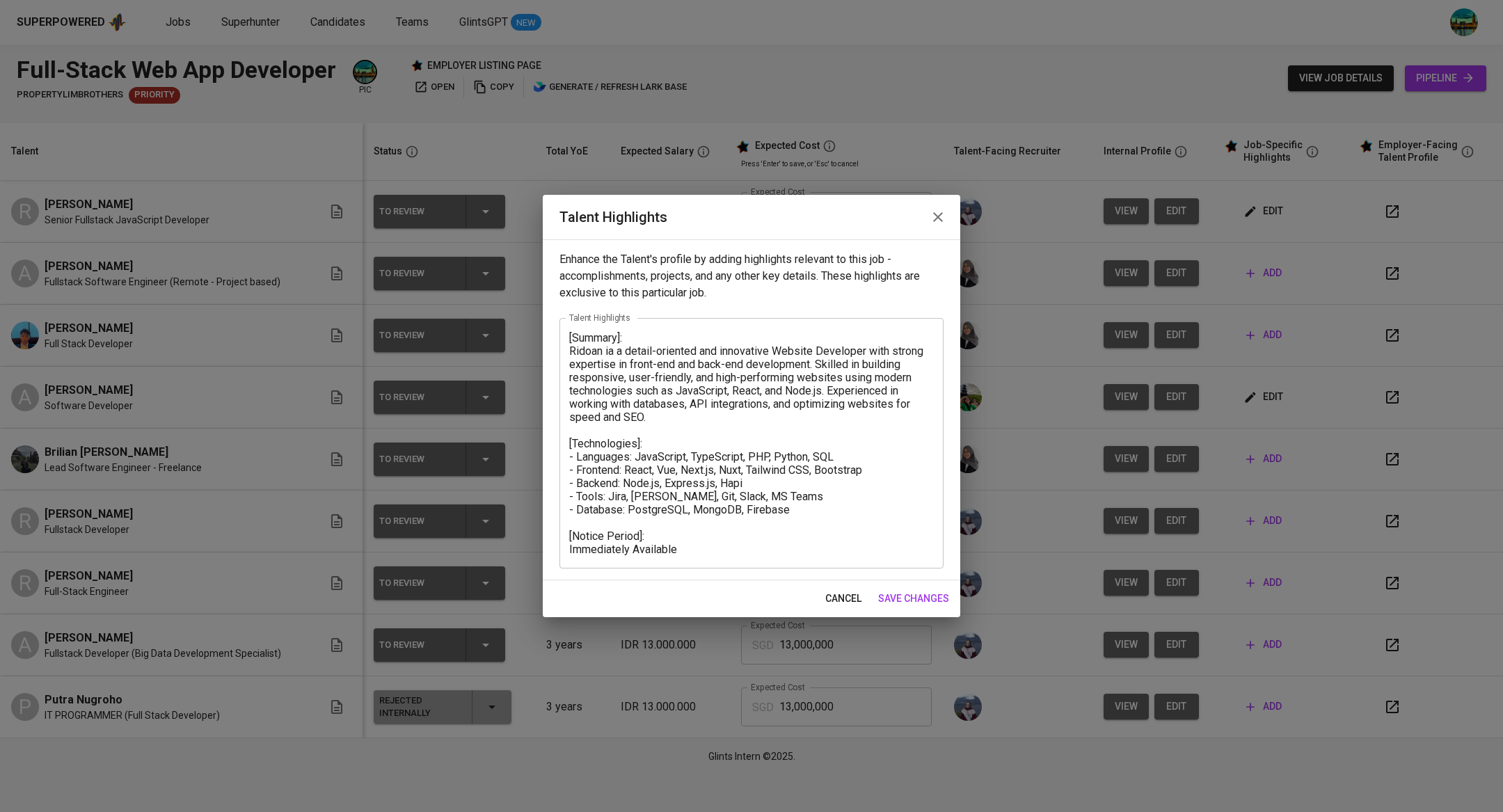
click at [944, 219] on icon "button" at bounding box center [938, 217] width 16 height 16
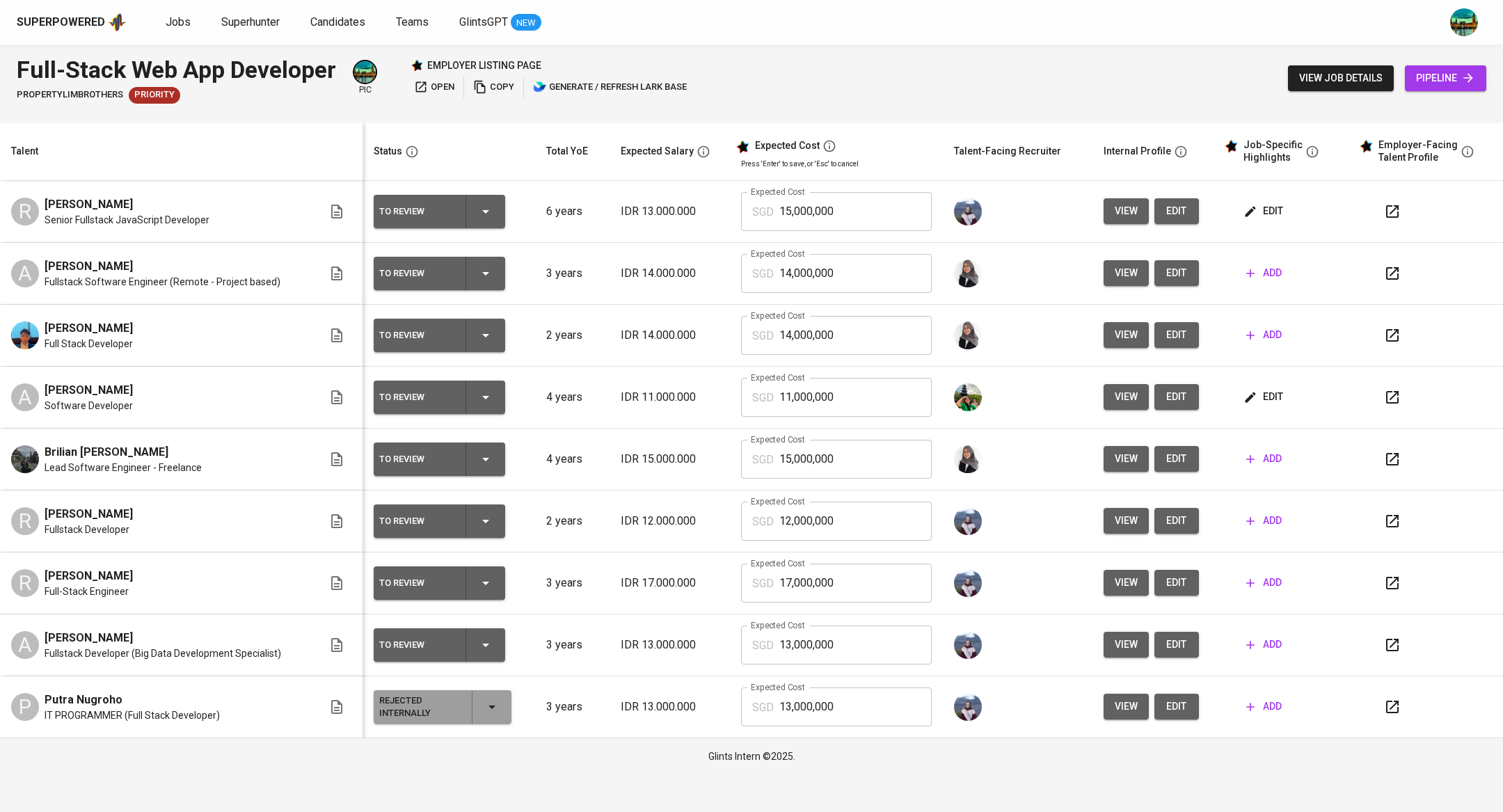
click at [1266, 213] on span "edit" at bounding box center [1263, 211] width 37 height 17
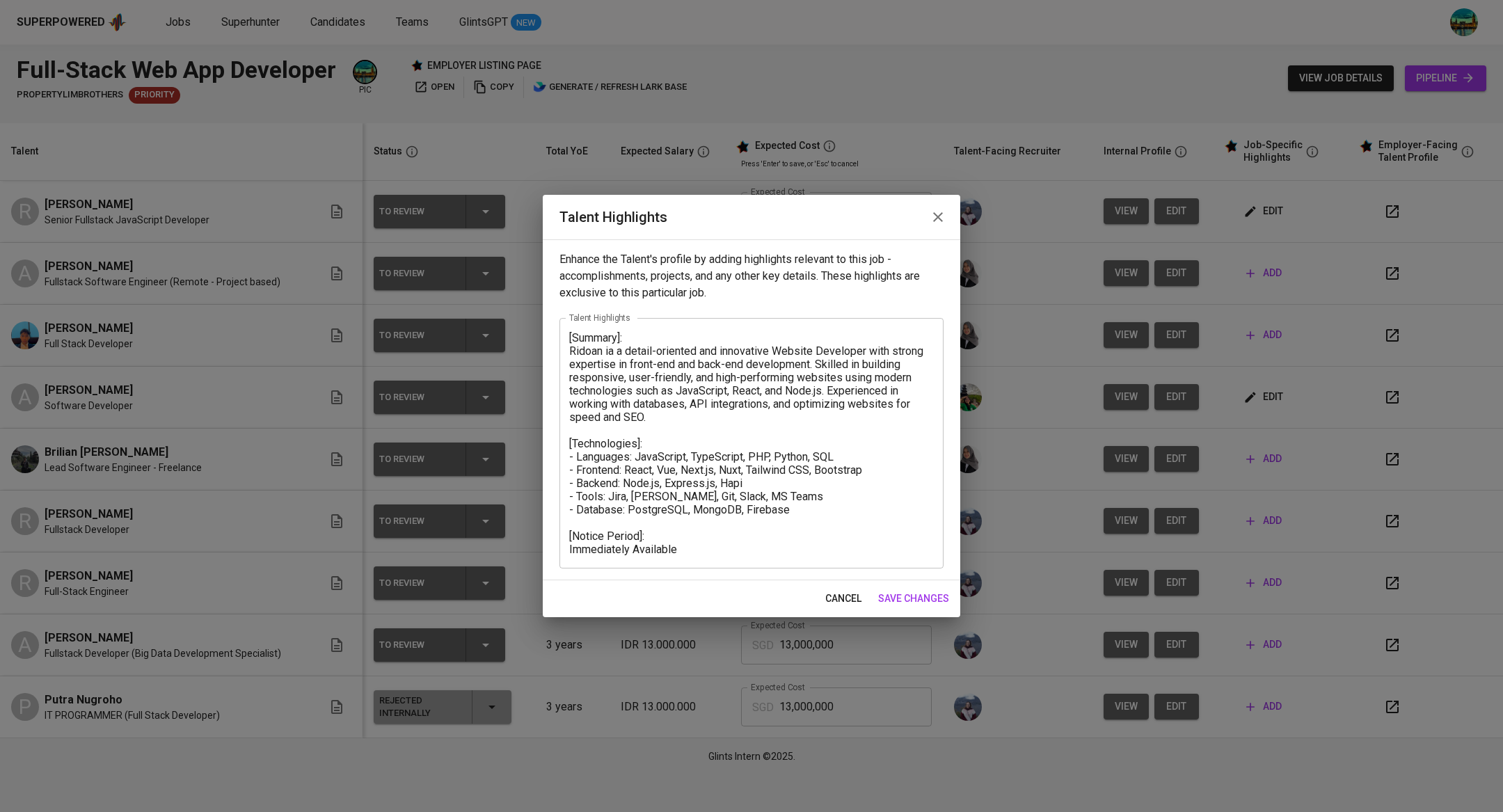
click at [940, 215] on icon "button" at bounding box center [938, 217] width 10 height 10
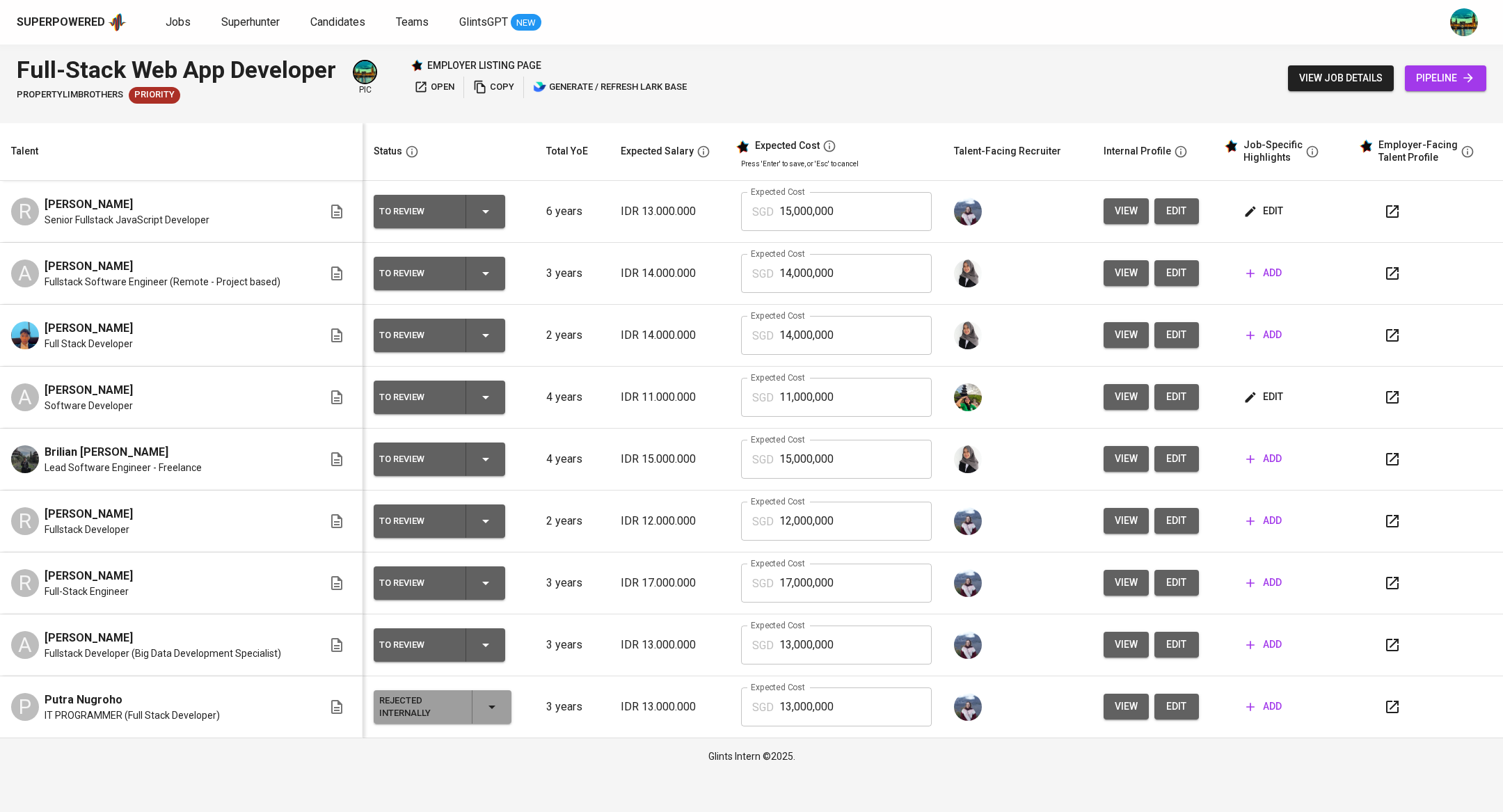
click at [141, 217] on span "Senior Fullstack JavaScript Developer" at bounding box center [127, 219] width 165 height 14
click at [1122, 398] on span "view" at bounding box center [1126, 397] width 23 height 17
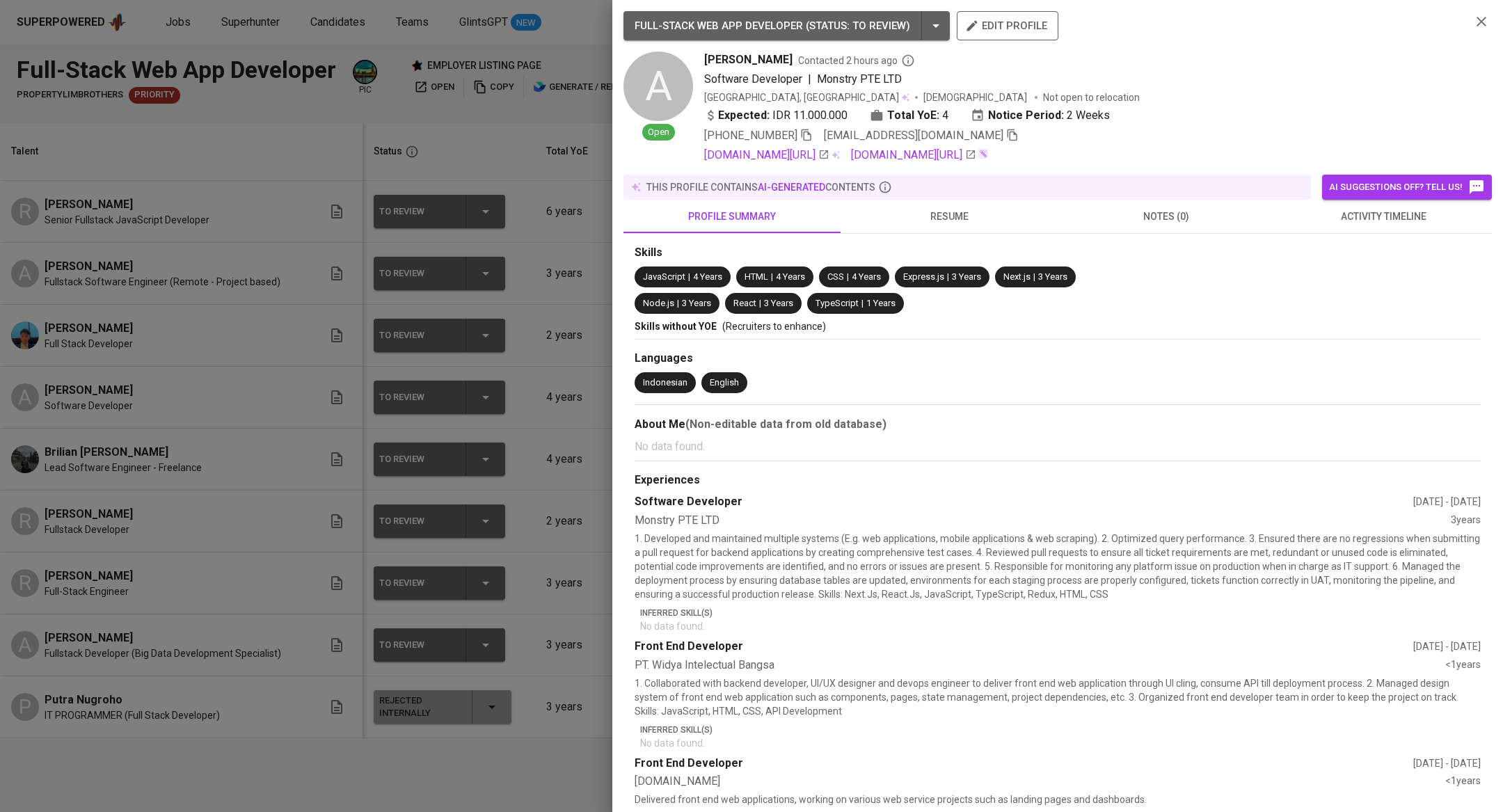
click at [554, 406] on div at bounding box center [751, 406] width 1503 height 812
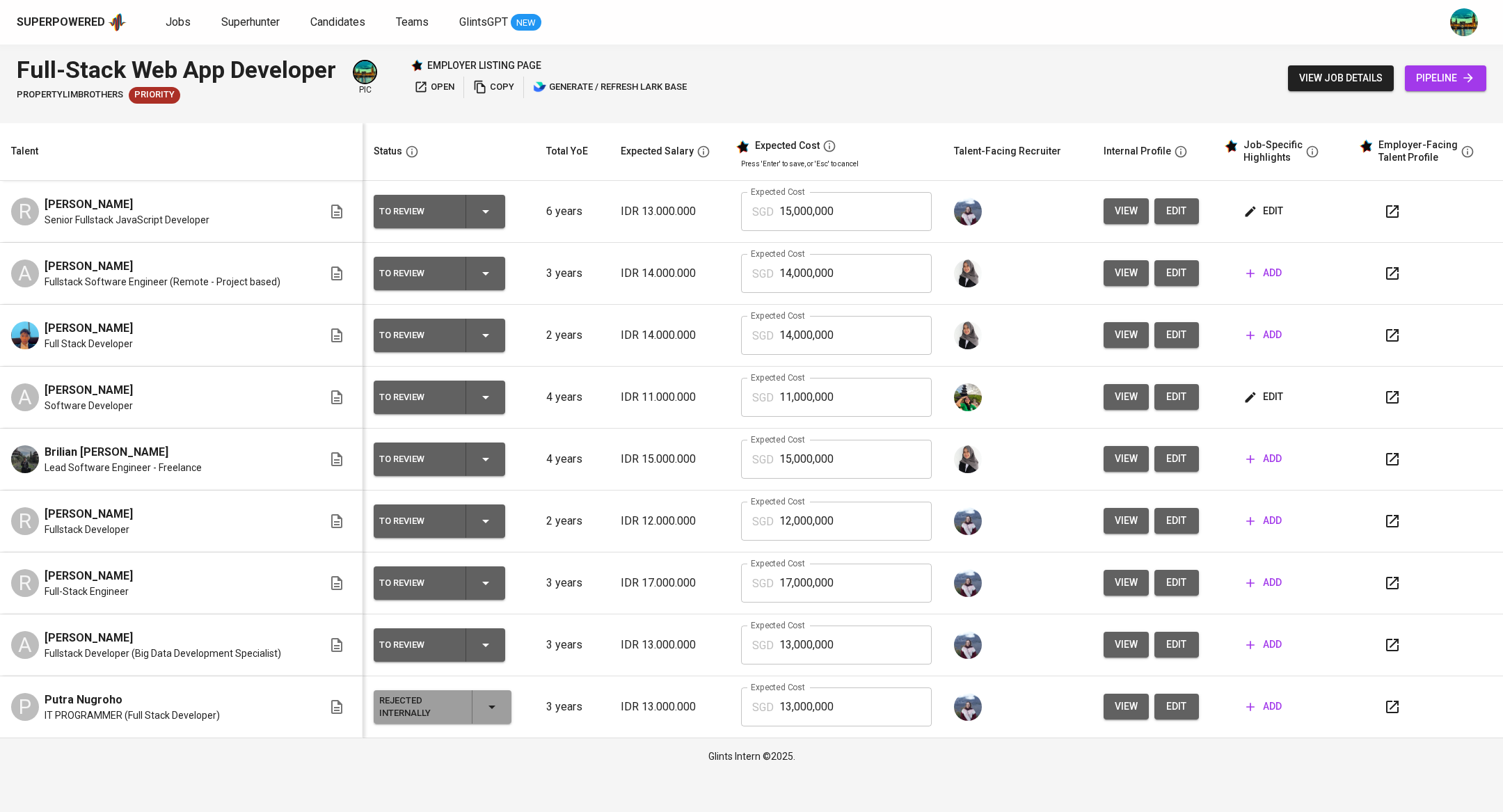
click at [1270, 402] on span "edit" at bounding box center [1263, 397] width 37 height 17
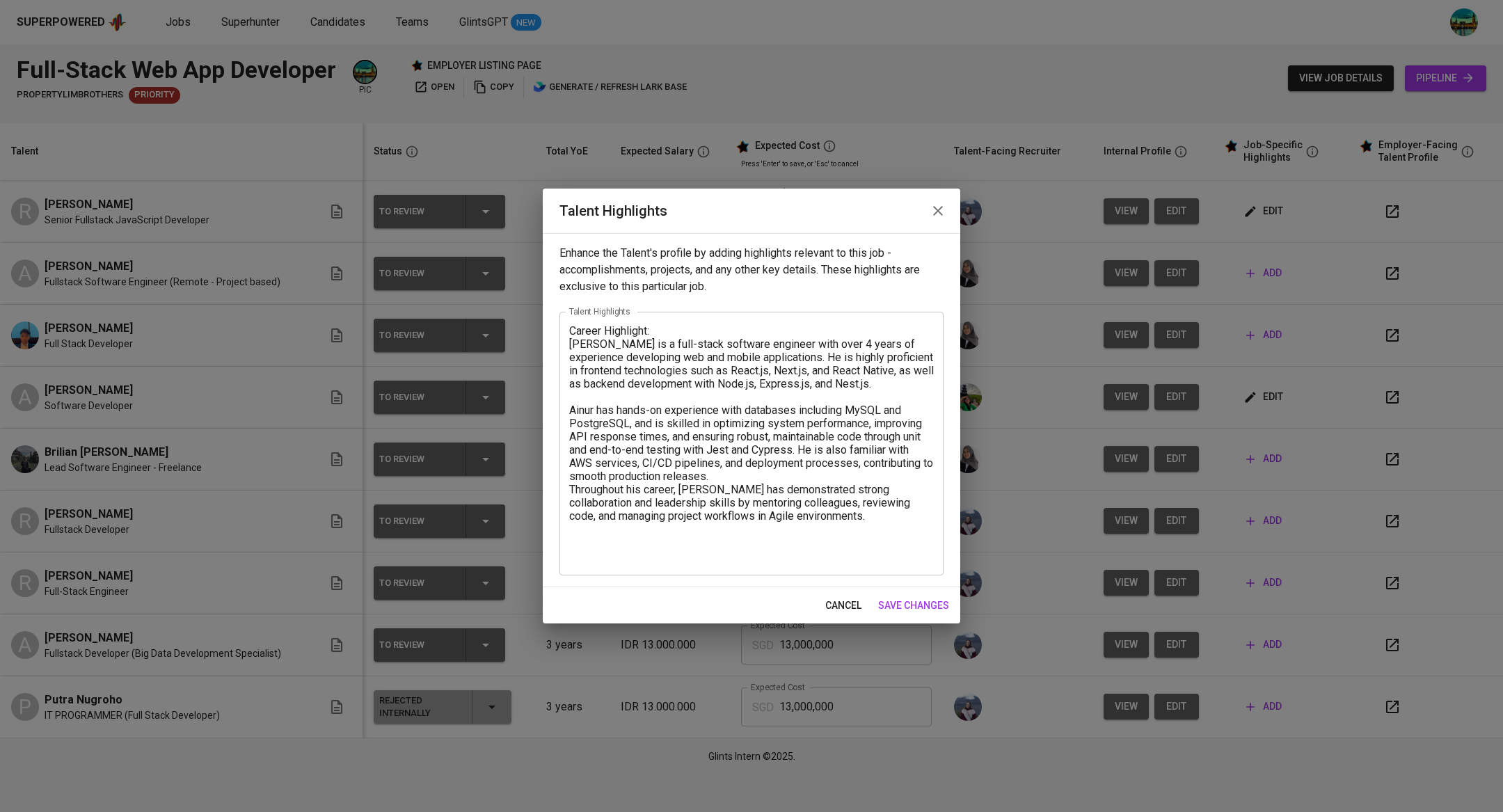
click at [934, 216] on icon "button" at bounding box center [938, 211] width 16 height 16
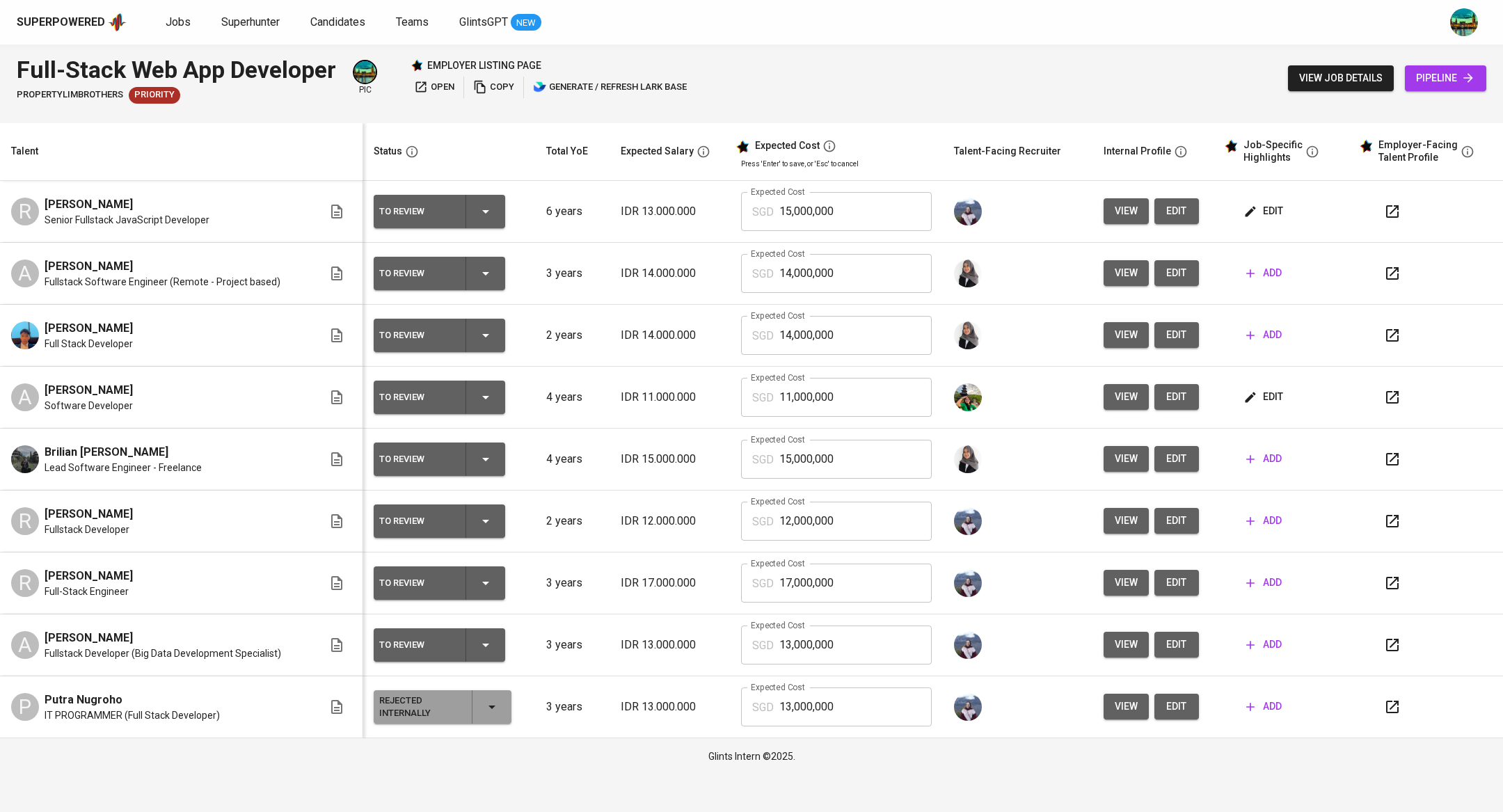
click at [1276, 219] on span "edit" at bounding box center [1263, 211] width 37 height 17
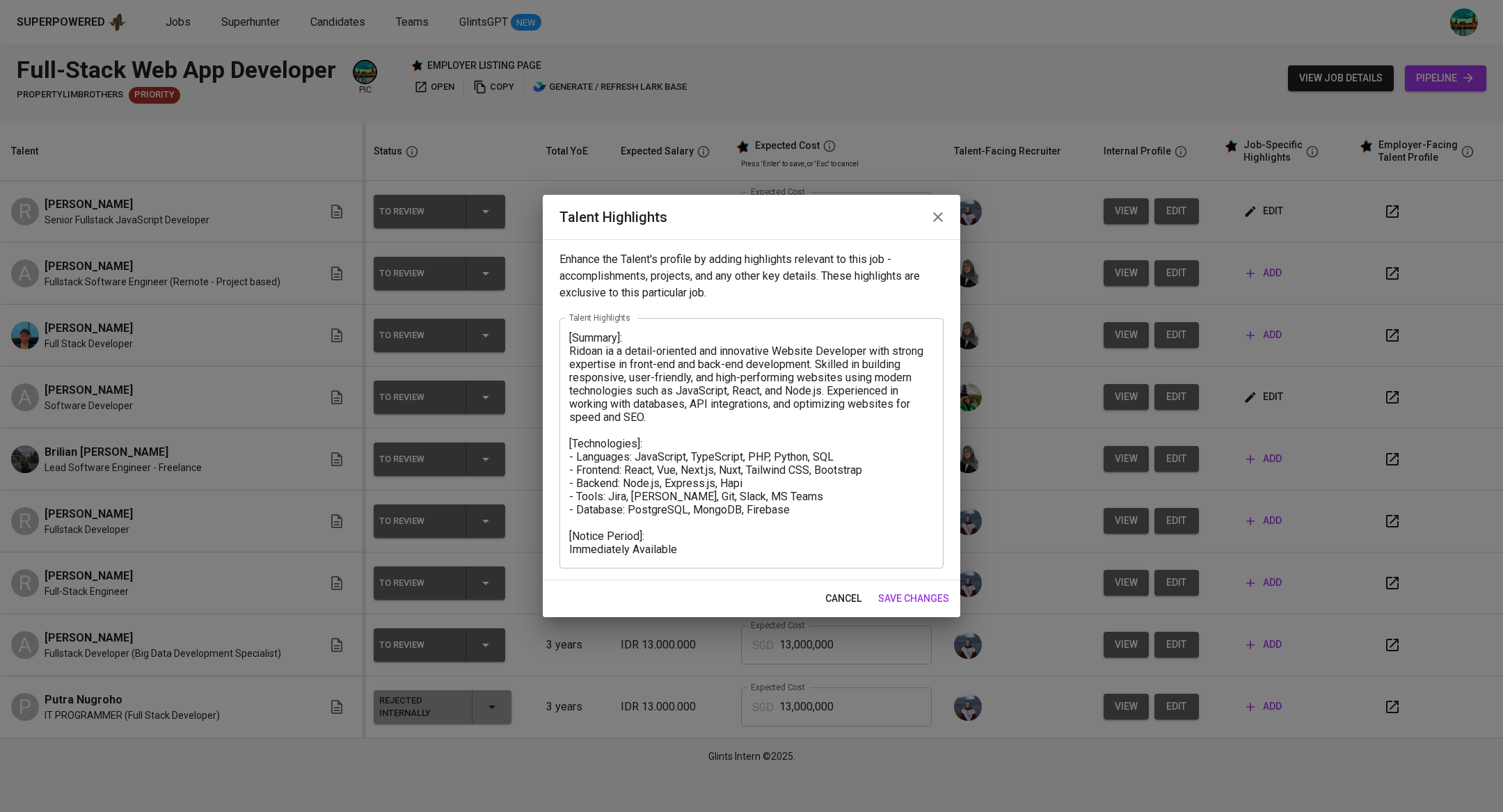
click at [943, 221] on icon "button" at bounding box center [938, 217] width 16 height 16
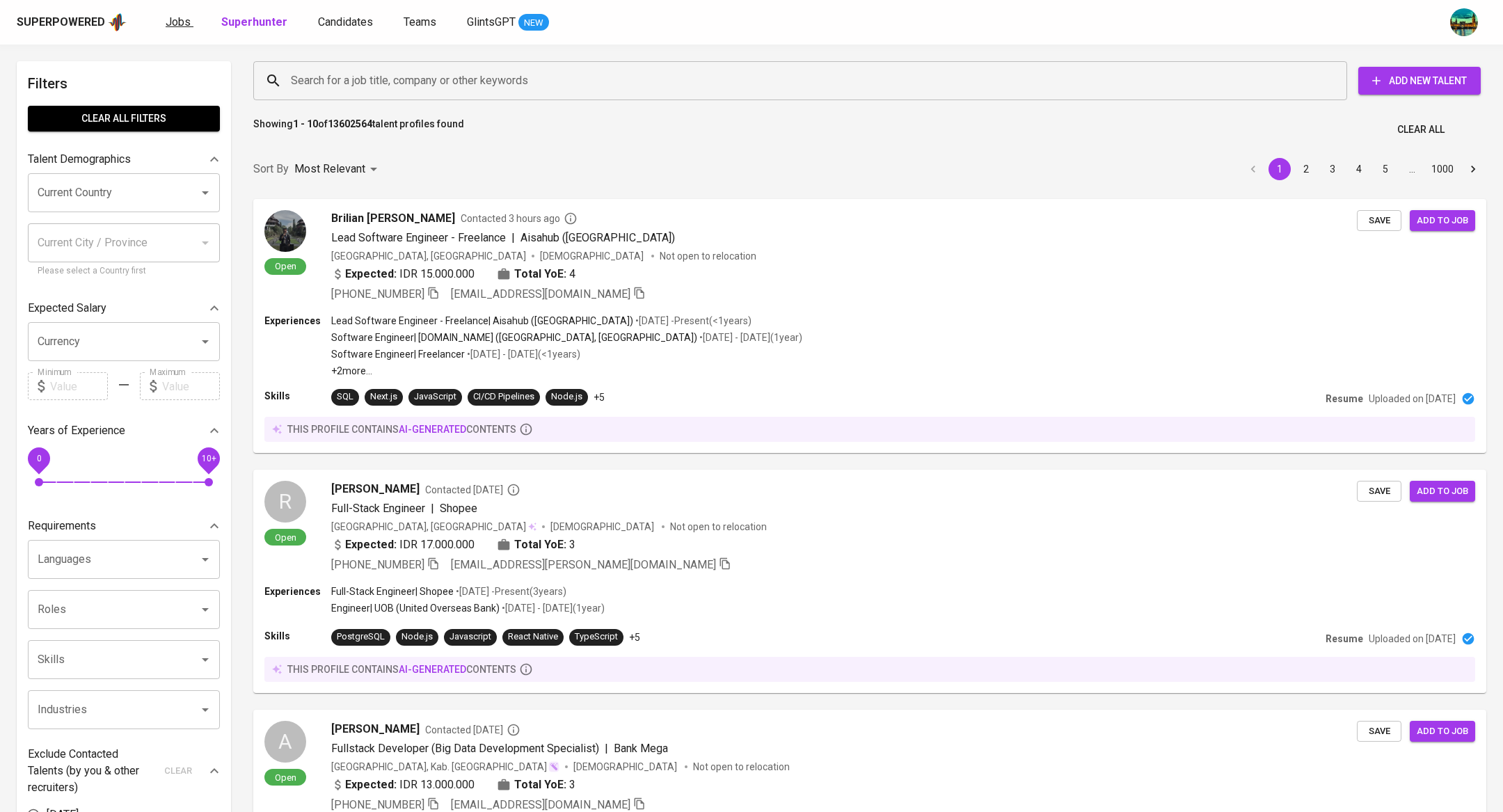
click at [180, 14] on link "Jobs" at bounding box center [179, 22] width 28 height 17
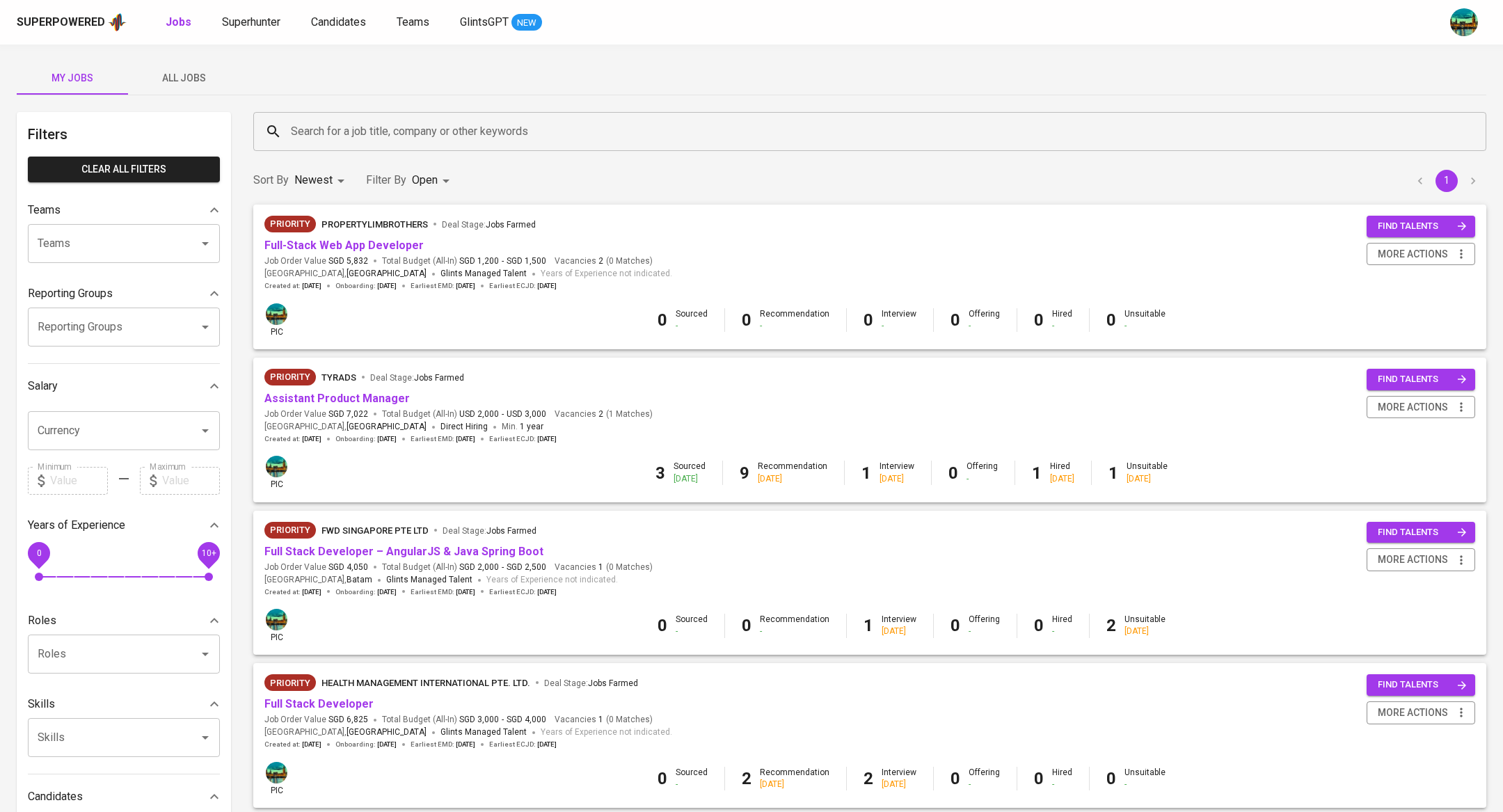
click at [187, 72] on span "All Jobs" at bounding box center [183, 77] width 94 height 17
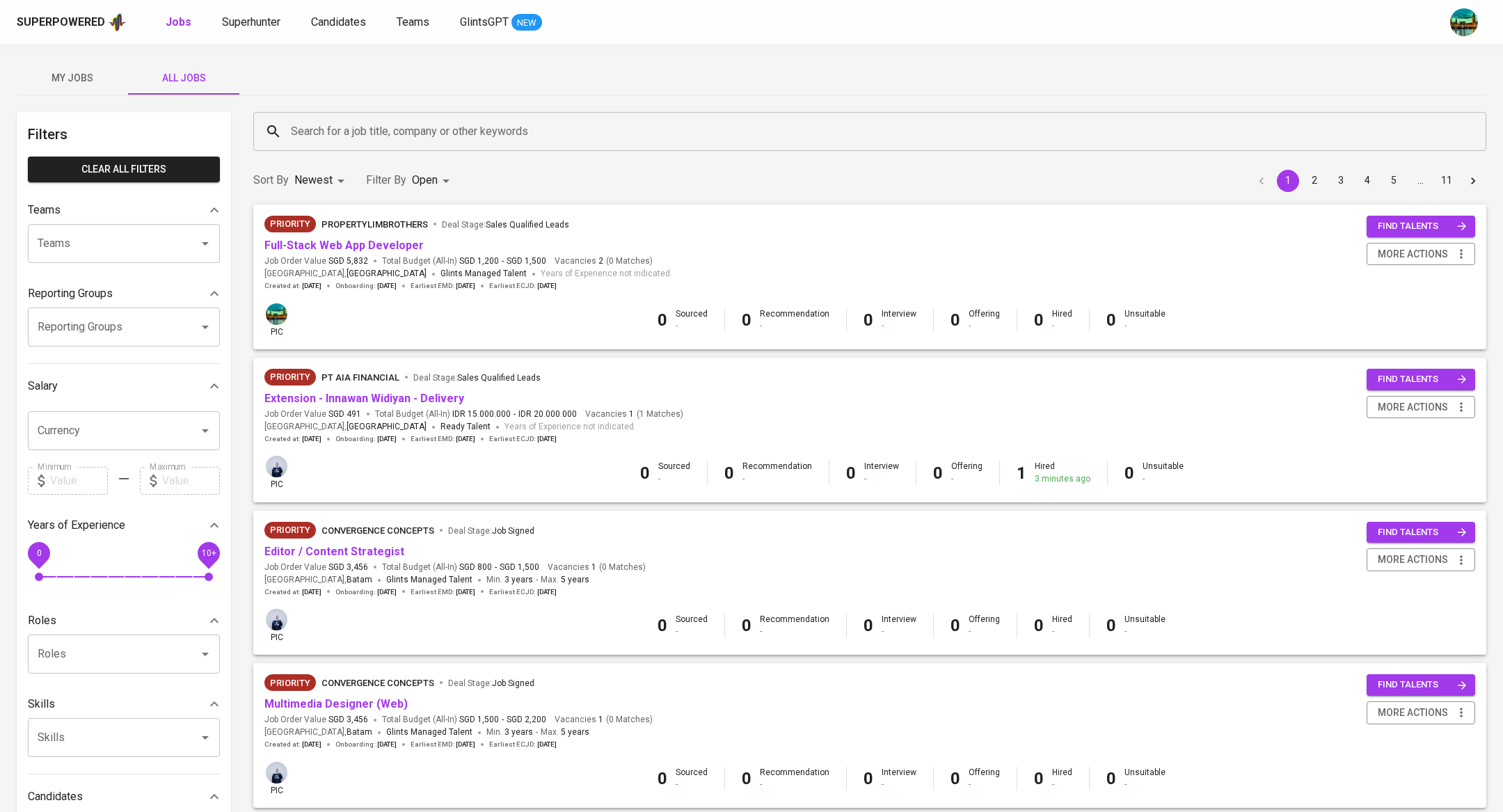
click at [321, 126] on input "Search for a job title, company or other keywords" at bounding box center [873, 131] width 1171 height 26
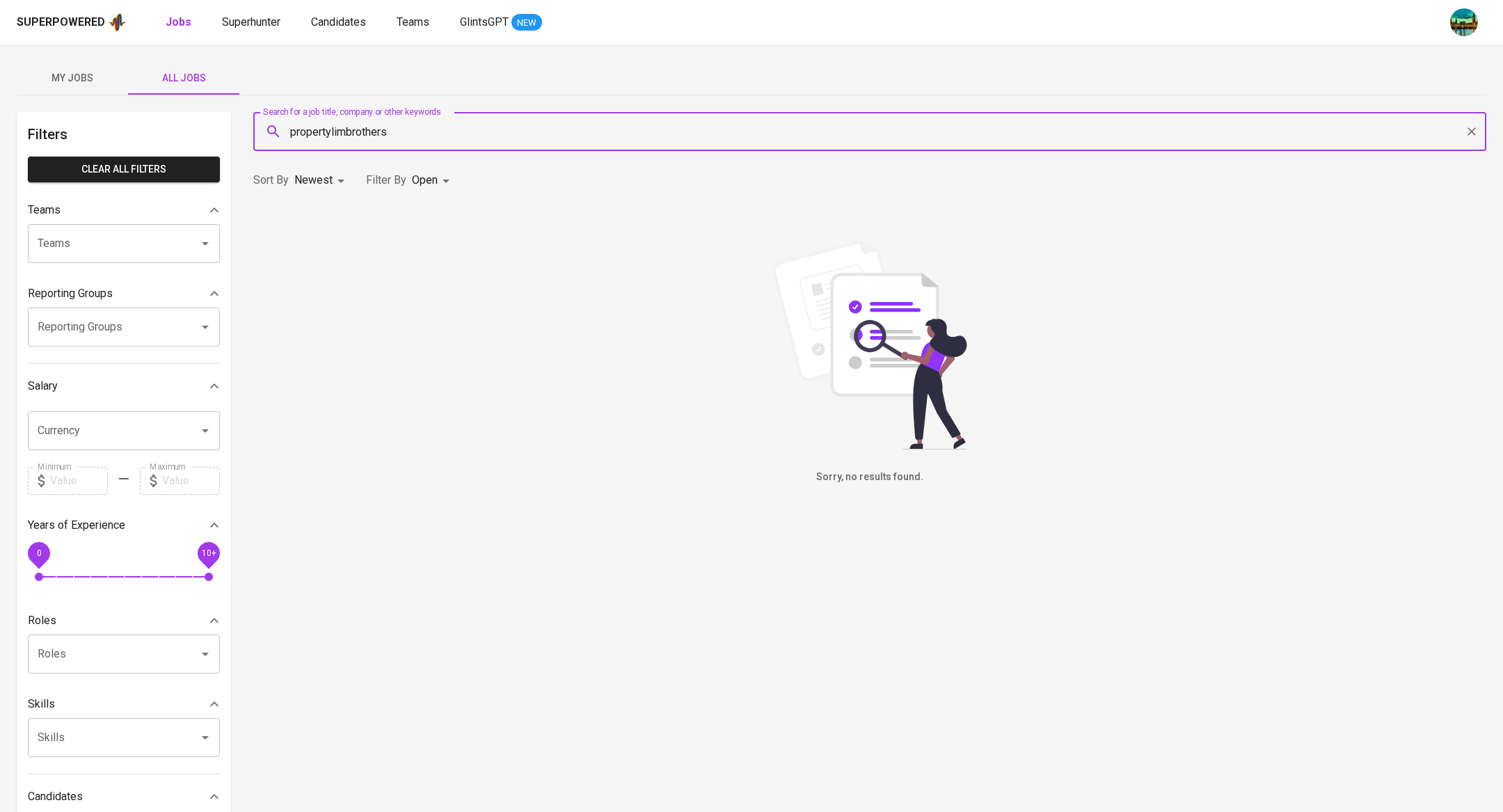
type input "propertylimbrothers"
click at [56, 74] on span "My Jobs" at bounding box center [73, 77] width 94 height 17
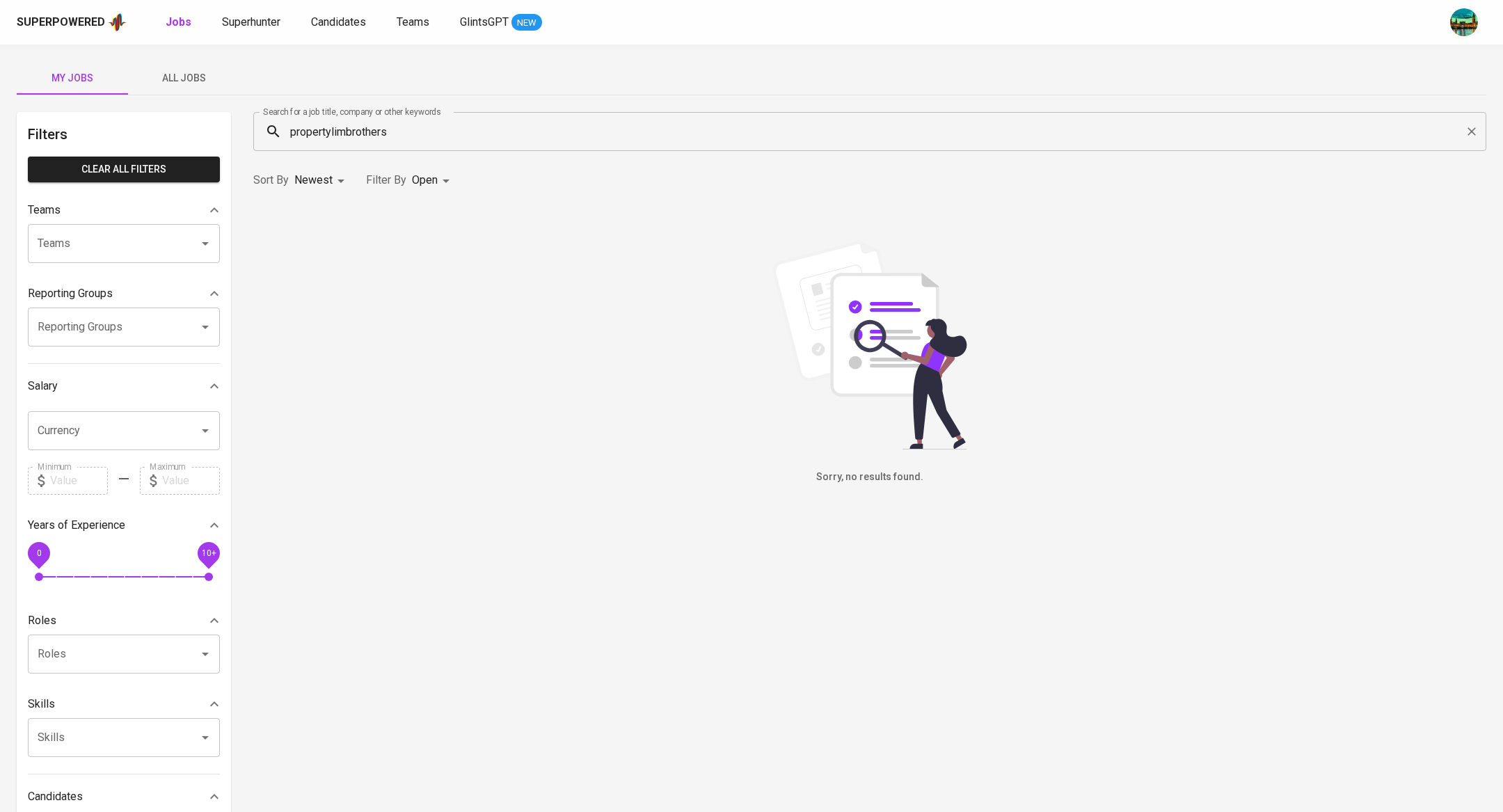
click at [64, 74] on span "My Jobs" at bounding box center [73, 77] width 94 height 17
click at [436, 178] on body "Superpowered Jobs Superhunter Candidates Teams GlintsGPT NEW My Jobs All Jobs F…" at bounding box center [751, 475] width 1503 height 950
click at [398, 130] on div at bounding box center [751, 406] width 1503 height 812
click at [1473, 131] on icon "Clear" at bounding box center [1471, 131] width 14 height 14
click at [1473, 131] on div at bounding box center [1470, 131] width 18 height 20
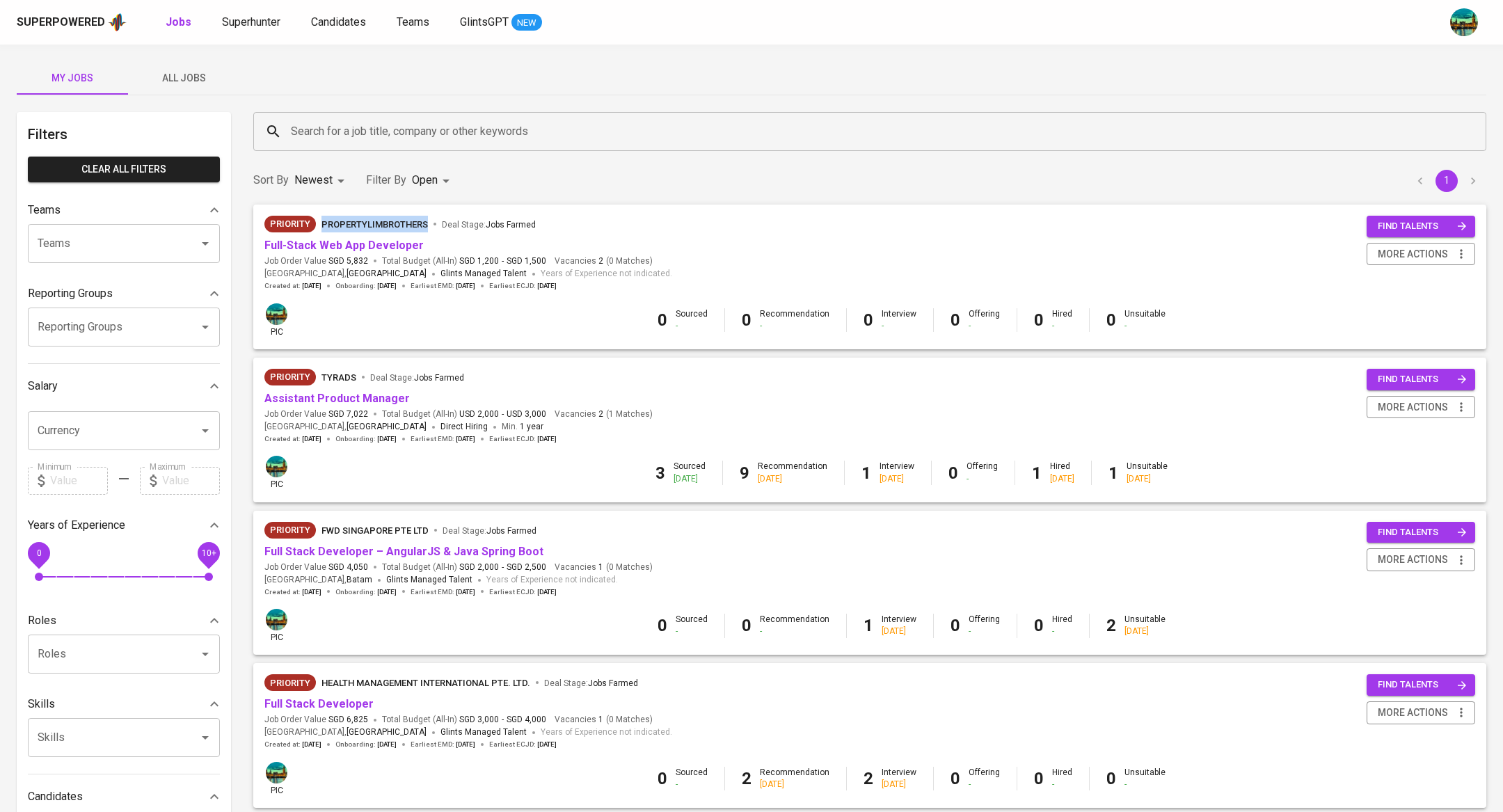
drag, startPoint x: 316, startPoint y: 227, endPoint x: 432, endPoint y: 229, distance: 116.0
click at [432, 229] on span "Priority PropertyLimBrothers Deal Stage : Jobs Farmed" at bounding box center [468, 224] width 407 height 16
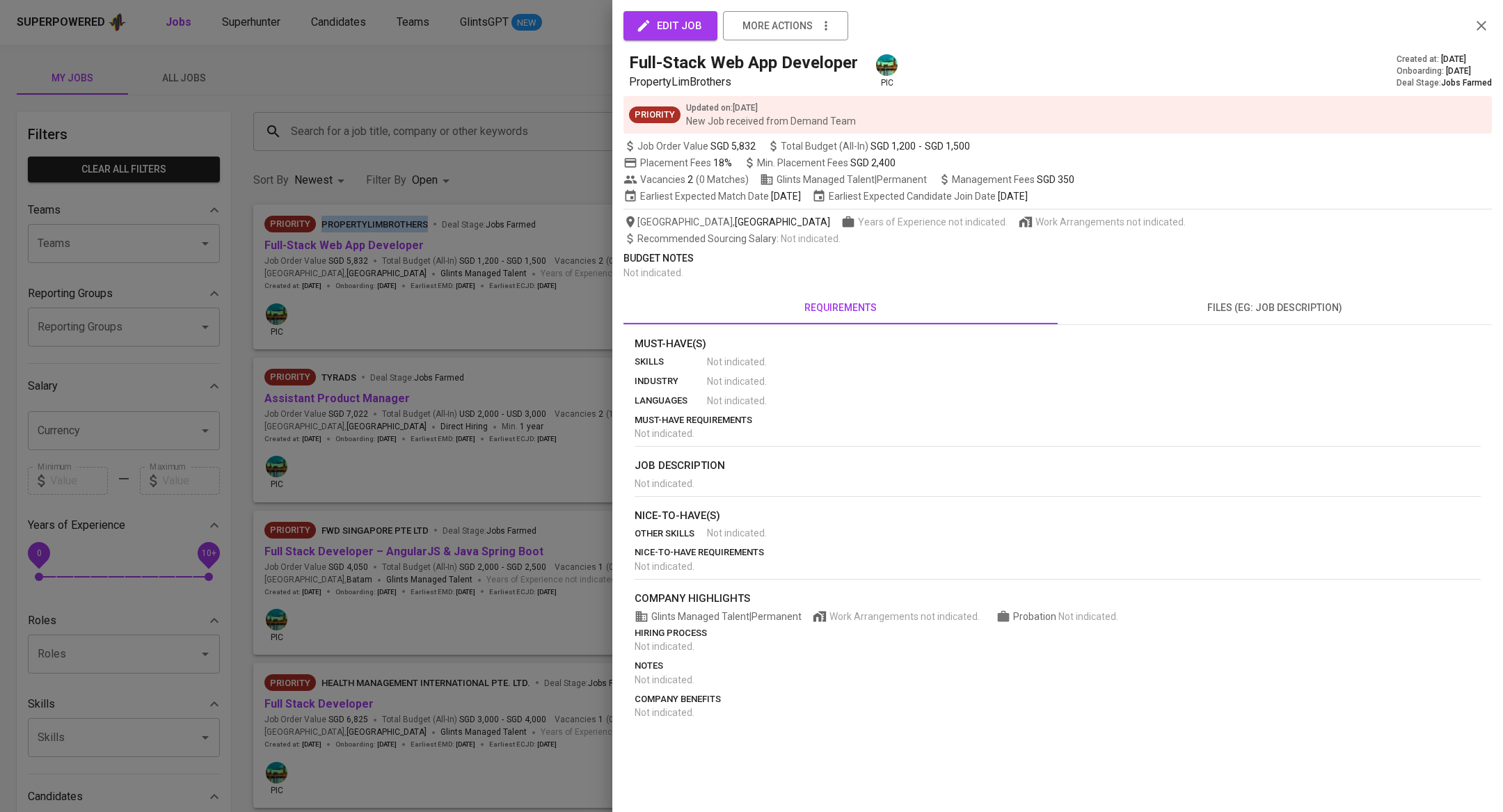
copy span "PropertyLimBrothers"
click at [476, 192] on div at bounding box center [751, 406] width 1503 height 812
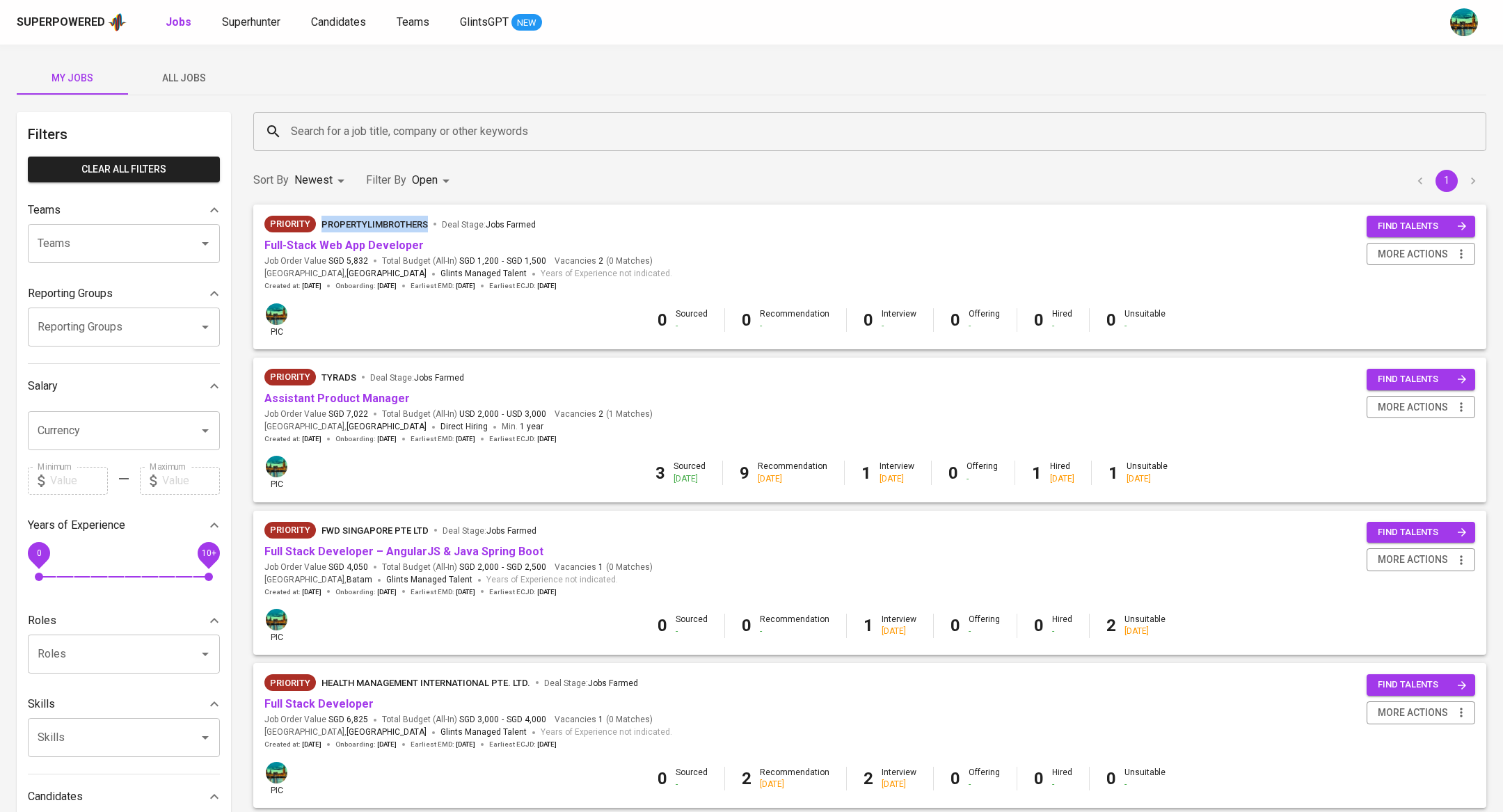
drag, startPoint x: 429, startPoint y: 227, endPoint x: 320, endPoint y: 231, distance: 109.1
click at [322, 231] on div "PropertyLimBrothers Deal Stage : Jobs Farmed" at bounding box center [428, 224] width 214 height 16
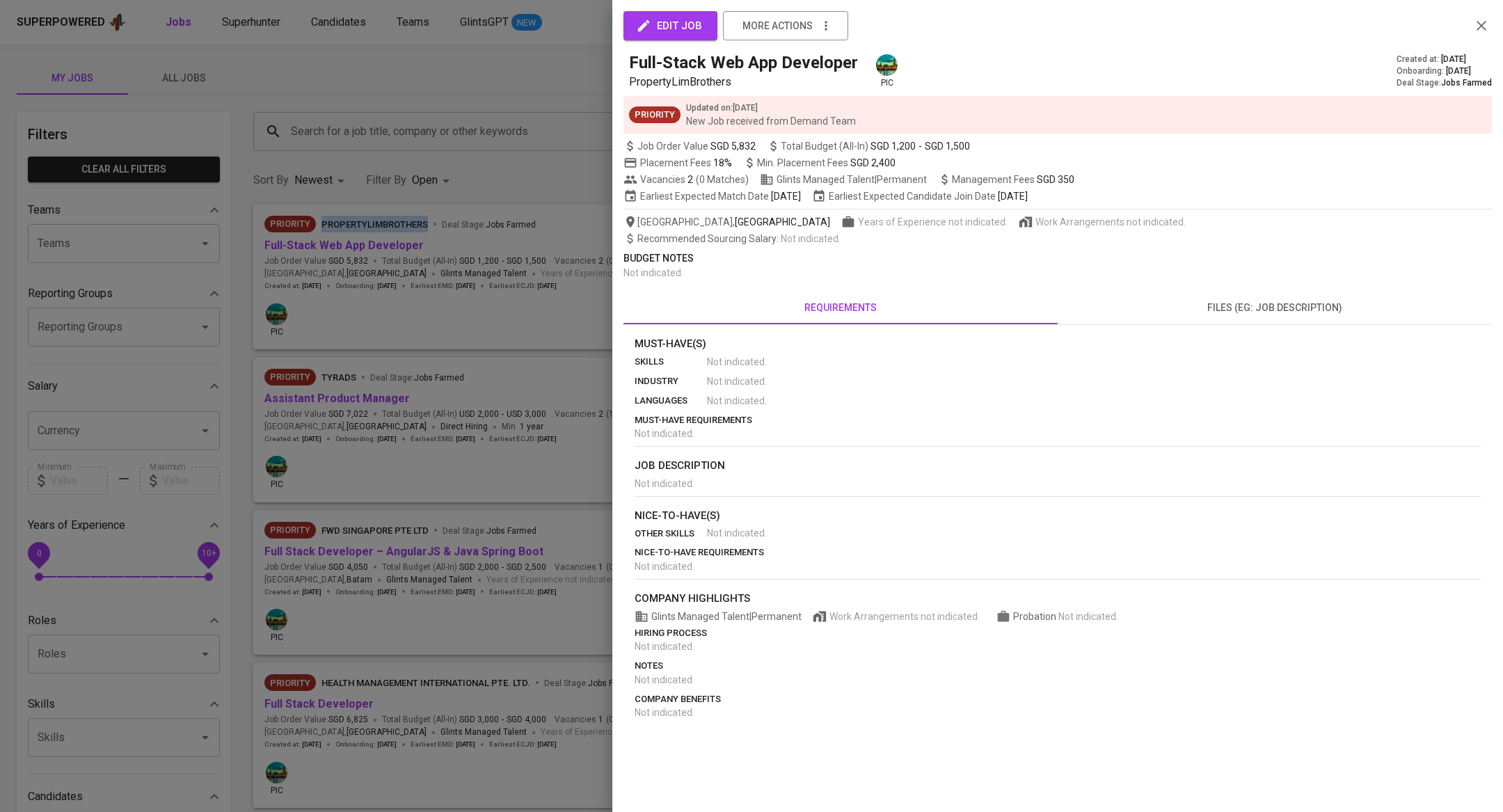
click at [330, 226] on div at bounding box center [751, 406] width 1503 height 812
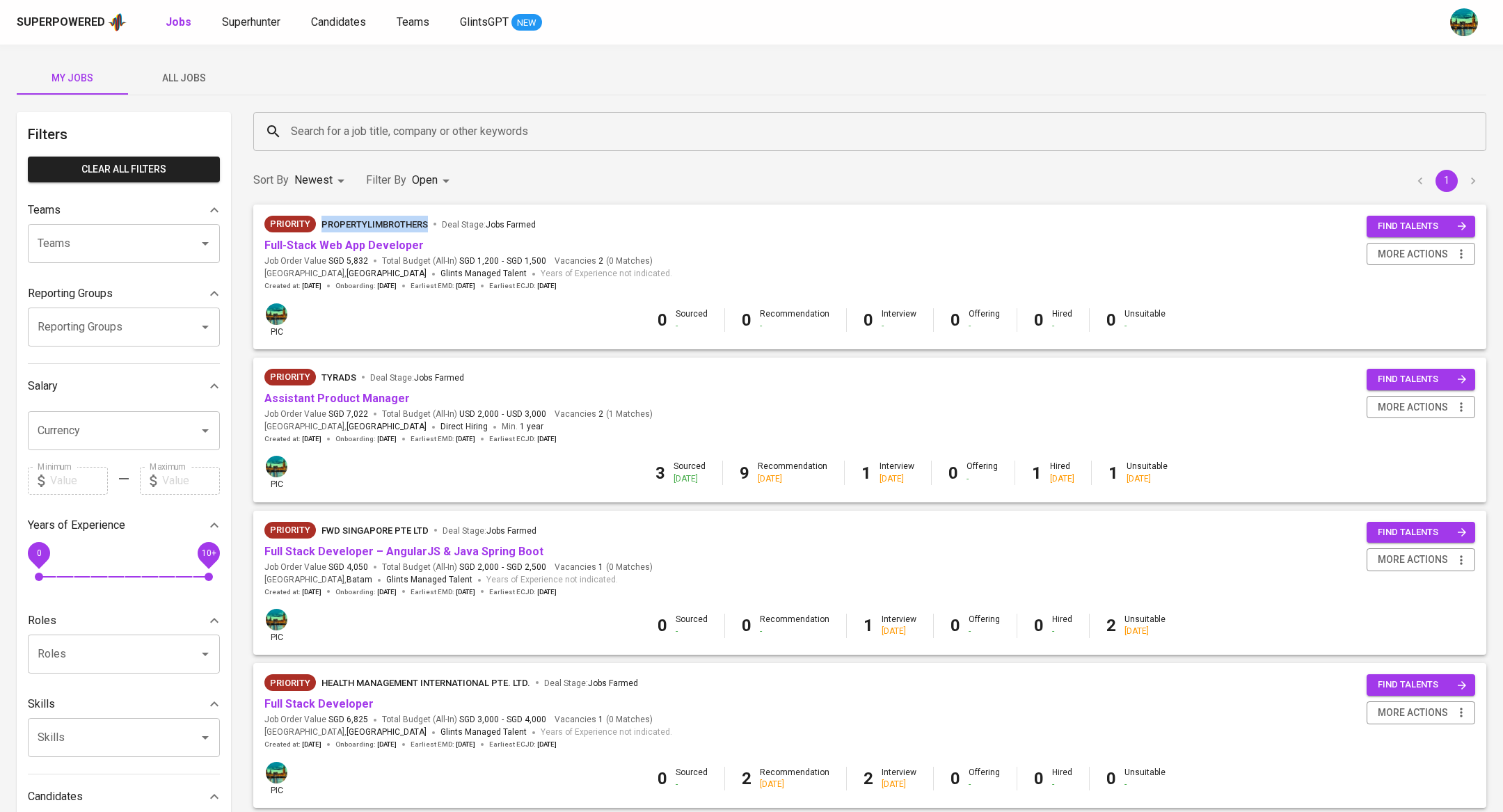
copy span "PropertyLimBrothers"
click at [354, 141] on input "Search for a job title, company or other keywords" at bounding box center [873, 131] width 1171 height 26
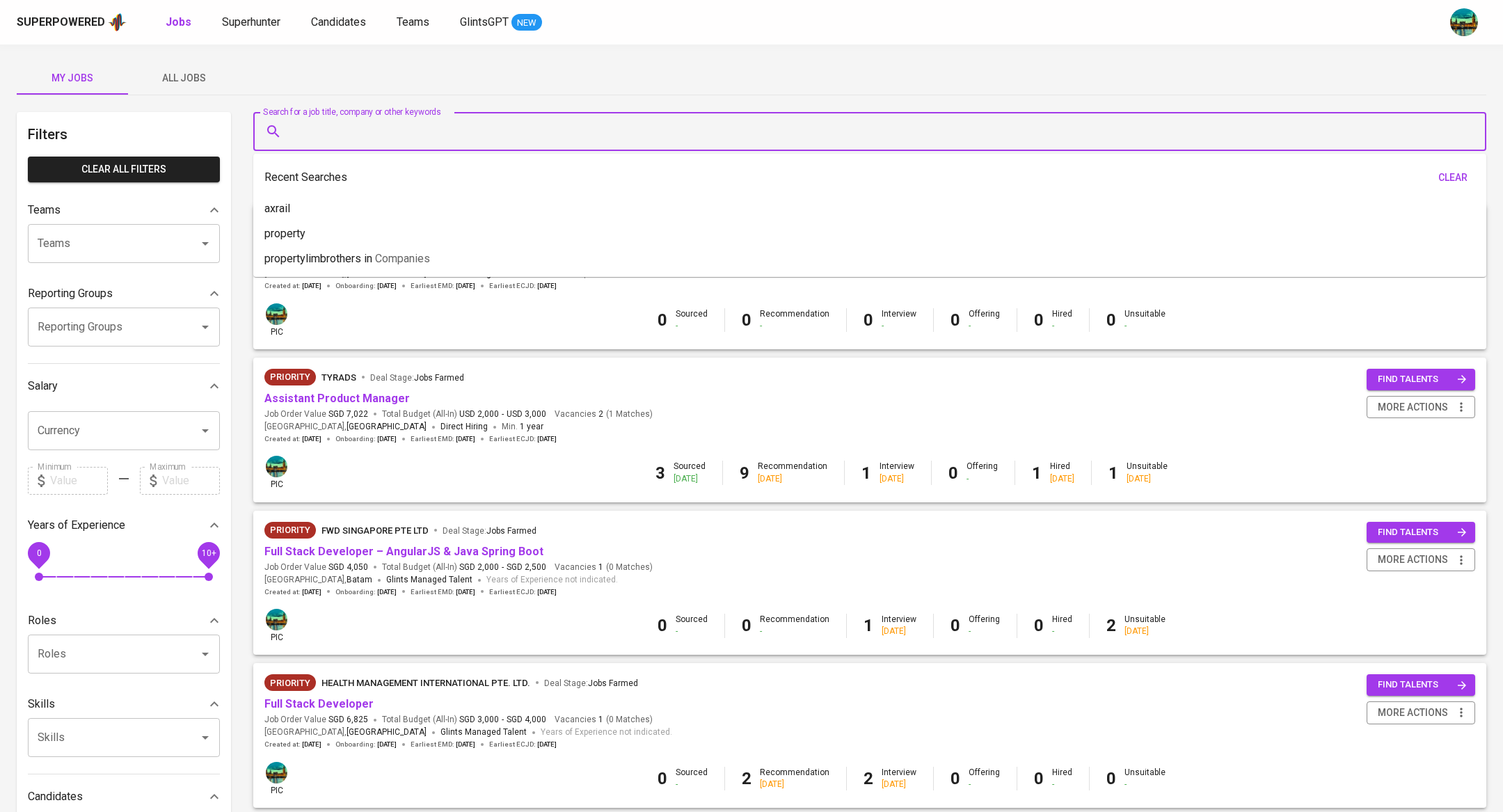
paste input "PropertyLimBrothers"
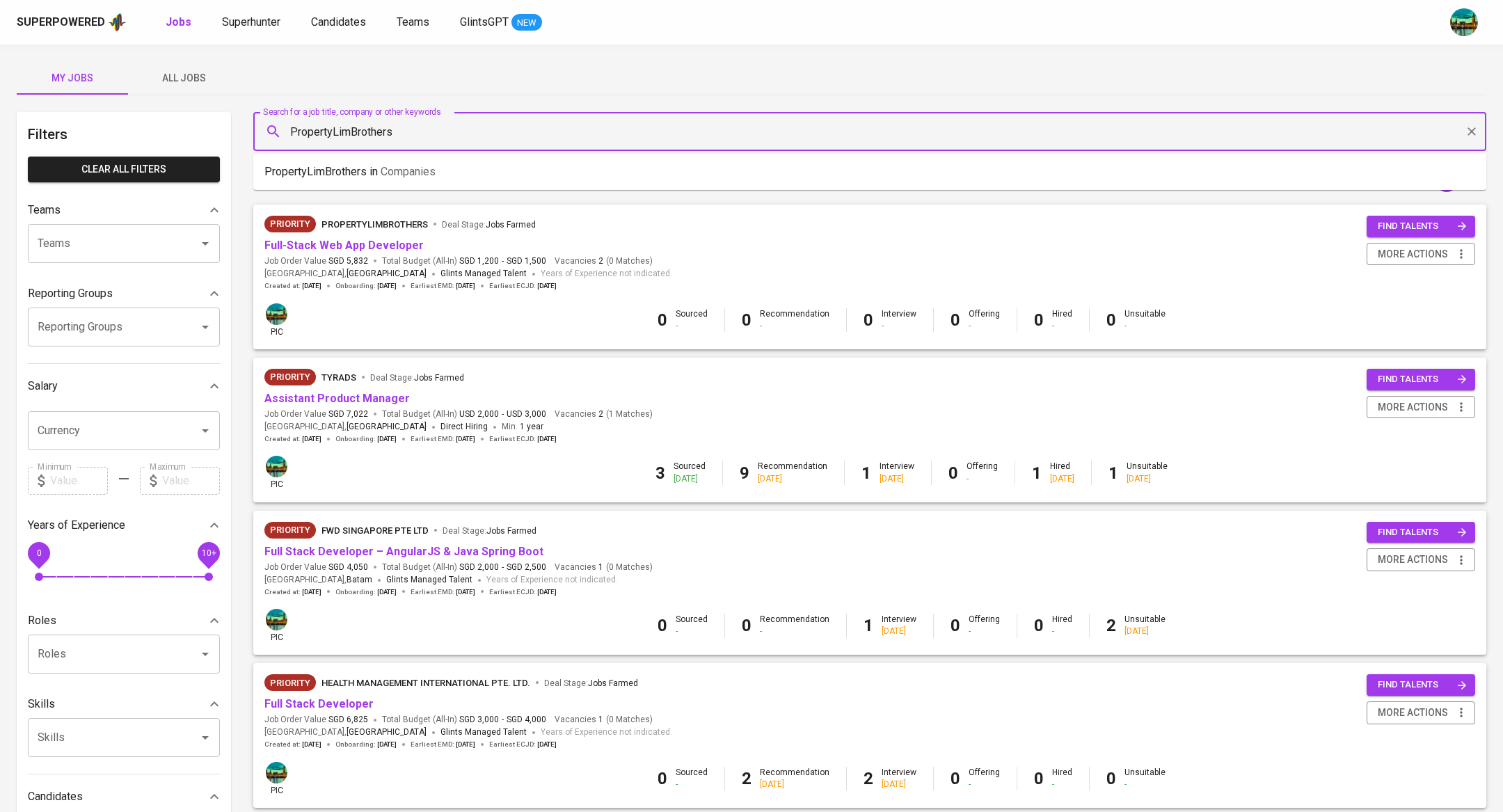
type input "PropertyLimBrothers"
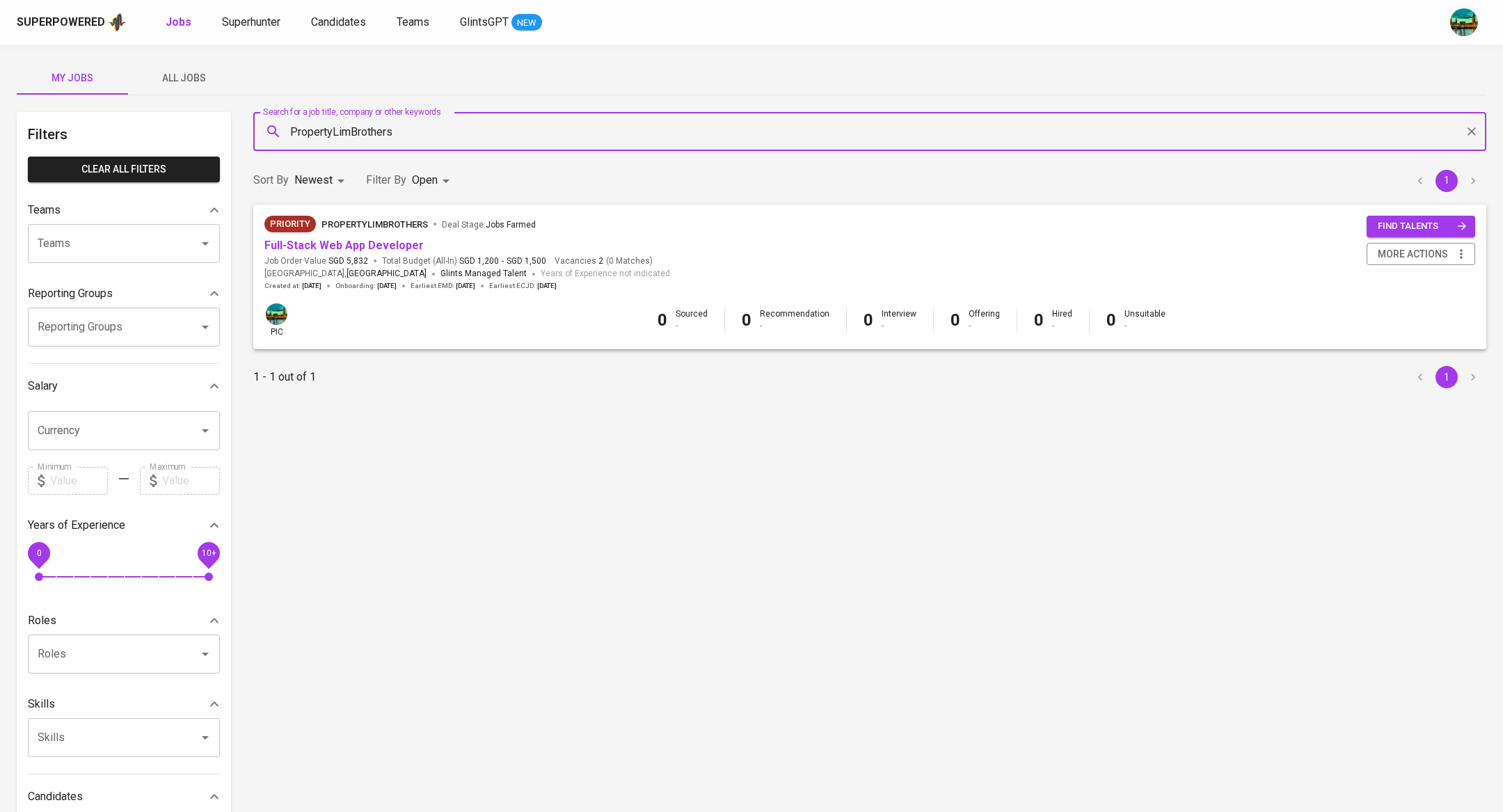
click at [187, 82] on span "All Jobs" at bounding box center [183, 77] width 94 height 17
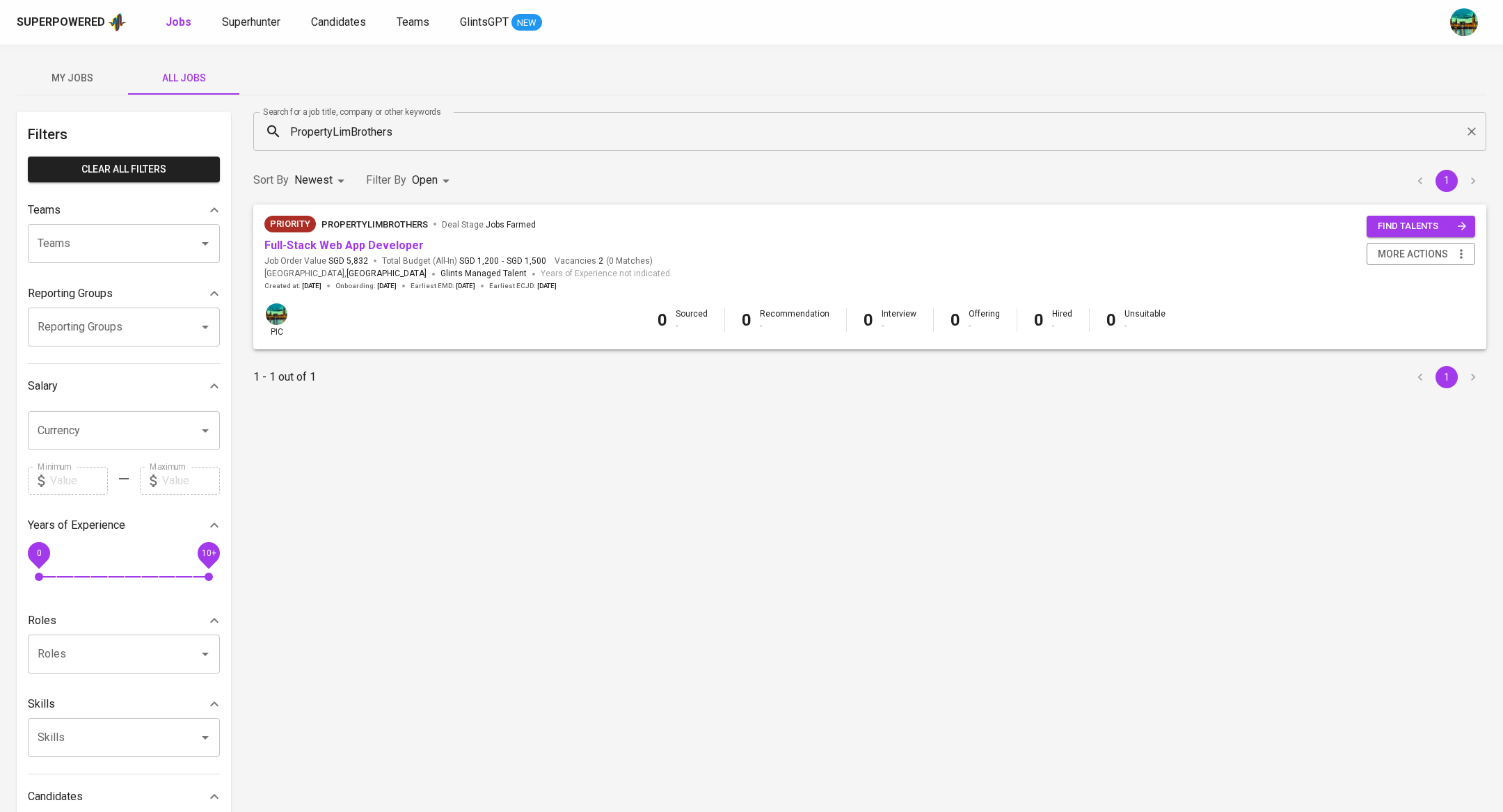
click at [437, 181] on body "Superpowered Jobs Superhunter Candidates Teams GlintsGPT NEW My Jobs All Jobs F…" at bounding box center [751, 475] width 1503 height 950
click at [423, 392] on p "Closed" at bounding box center [433, 387] width 30 height 14
type input "OPEN,CLOSE"
checkbox input "true"
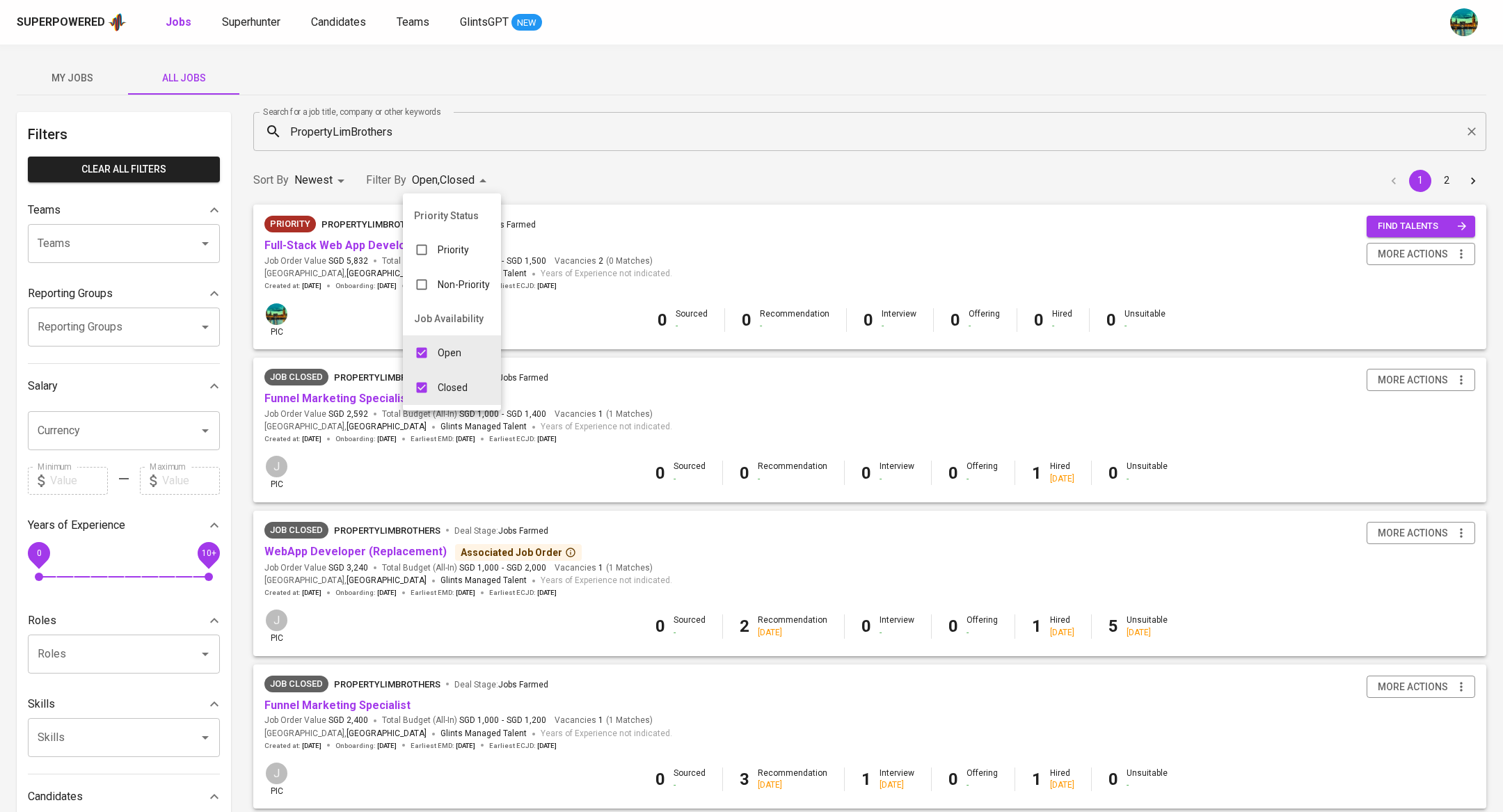
click at [698, 93] on div at bounding box center [751, 406] width 1503 height 812
click at [378, 557] on link "WebApp Developer (Replacement)" at bounding box center [356, 551] width 182 height 13
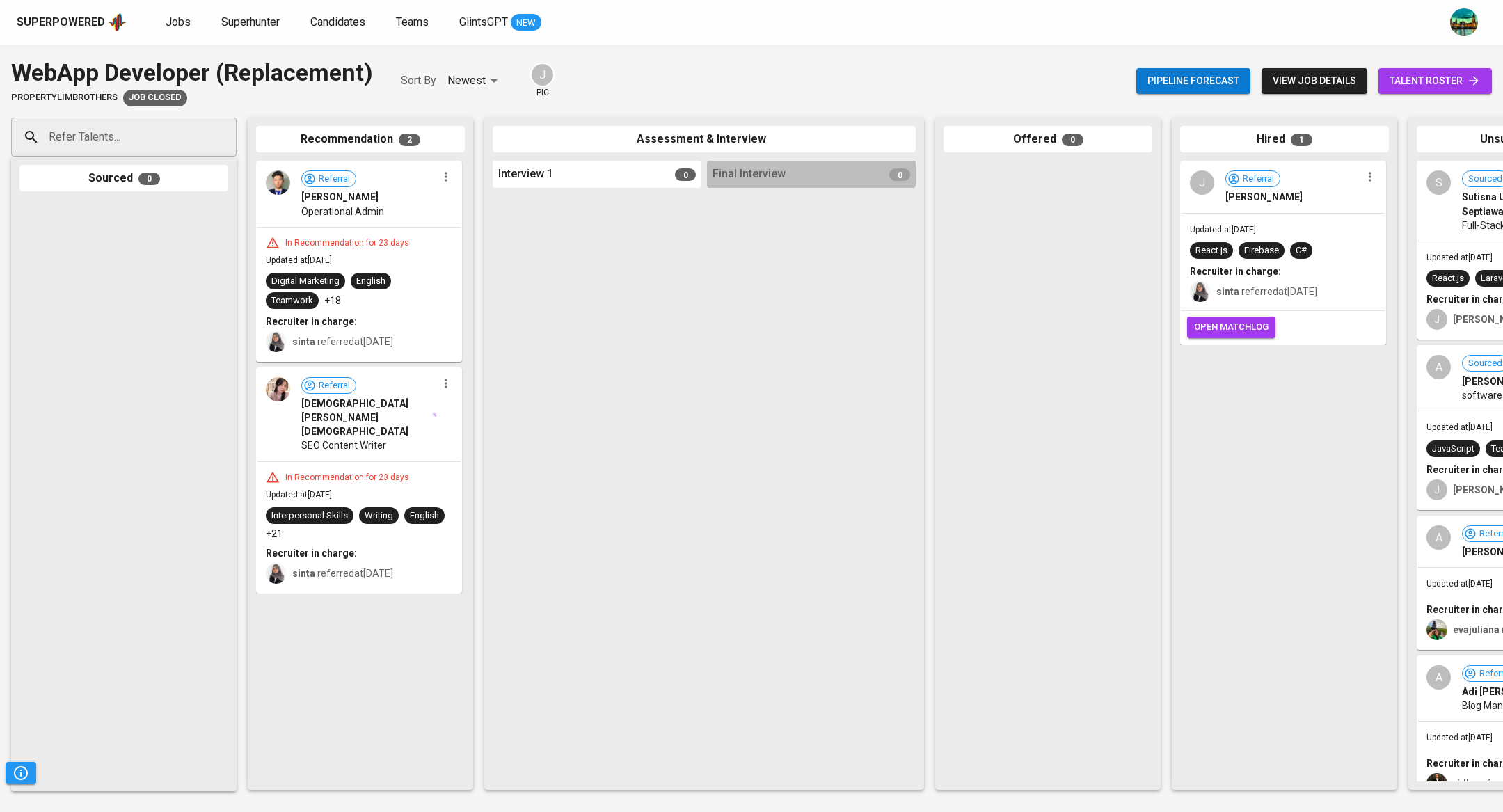
click at [1444, 90] on link "talent roster" at bounding box center [1435, 81] width 113 height 26
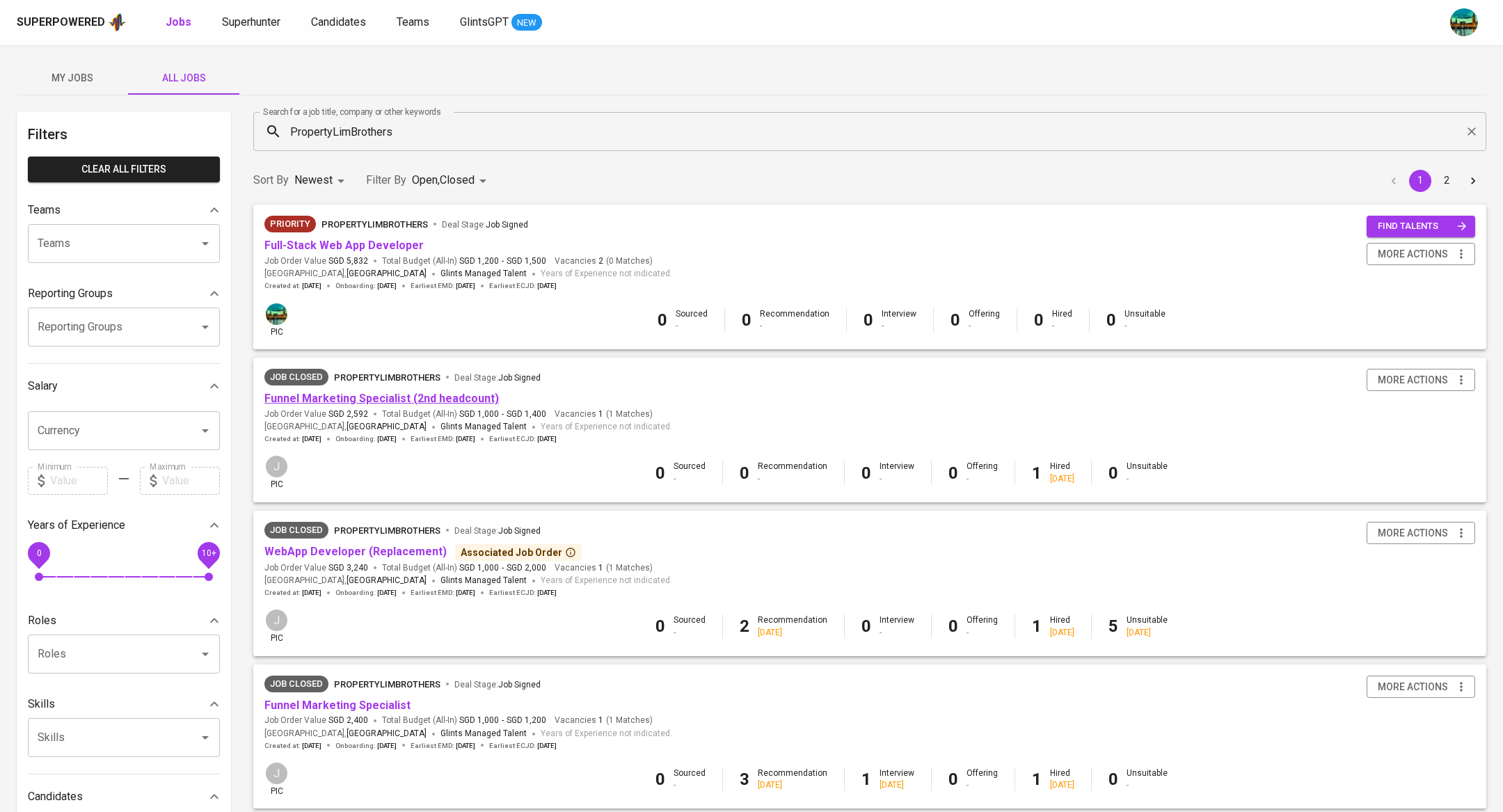
click at [437, 397] on link "Funnel Marketing Specialist (2nd headcount)" at bounding box center [382, 398] width 235 height 13
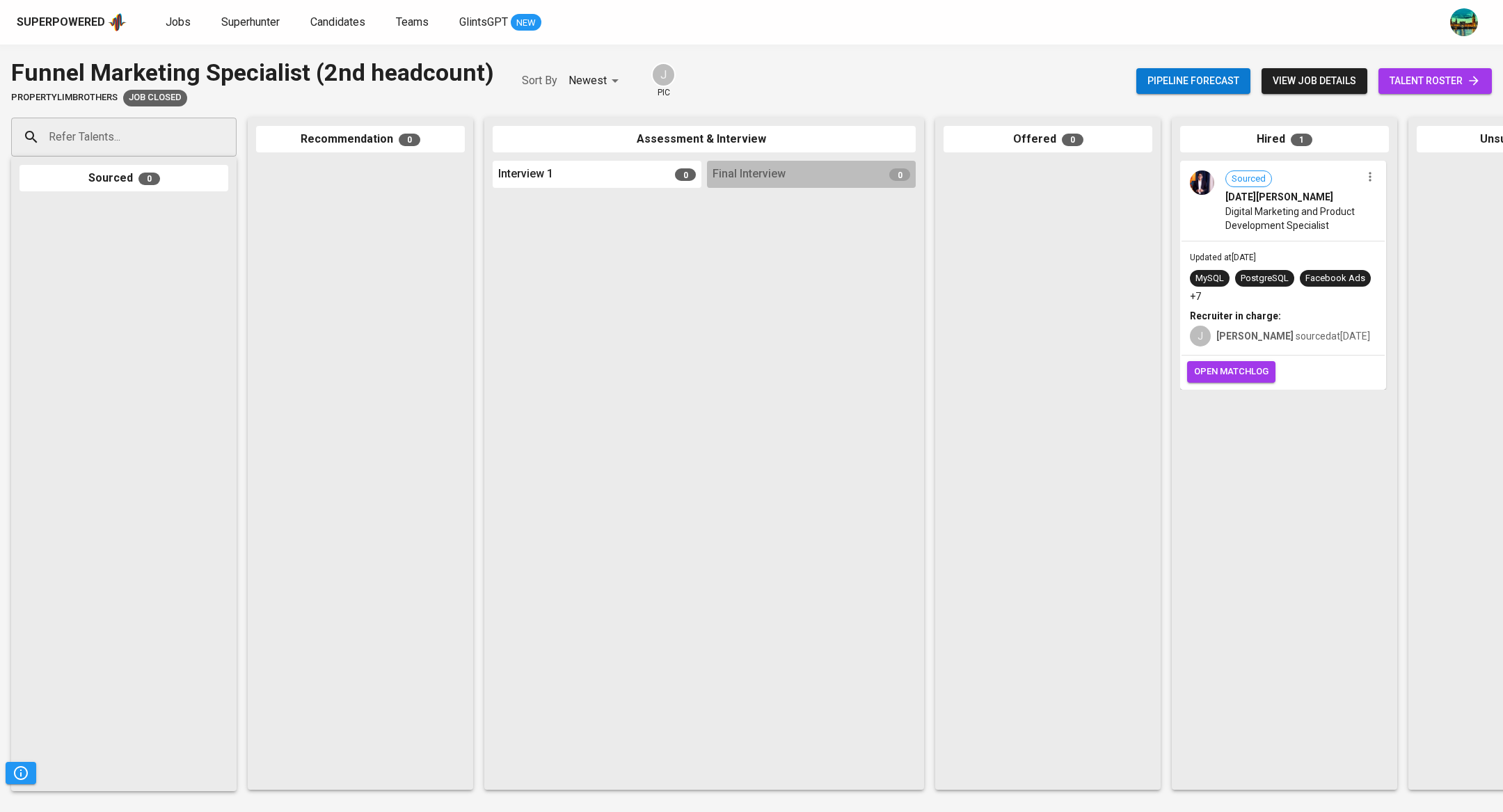
click at [1432, 74] on span "talent roster" at bounding box center [1435, 81] width 91 height 17
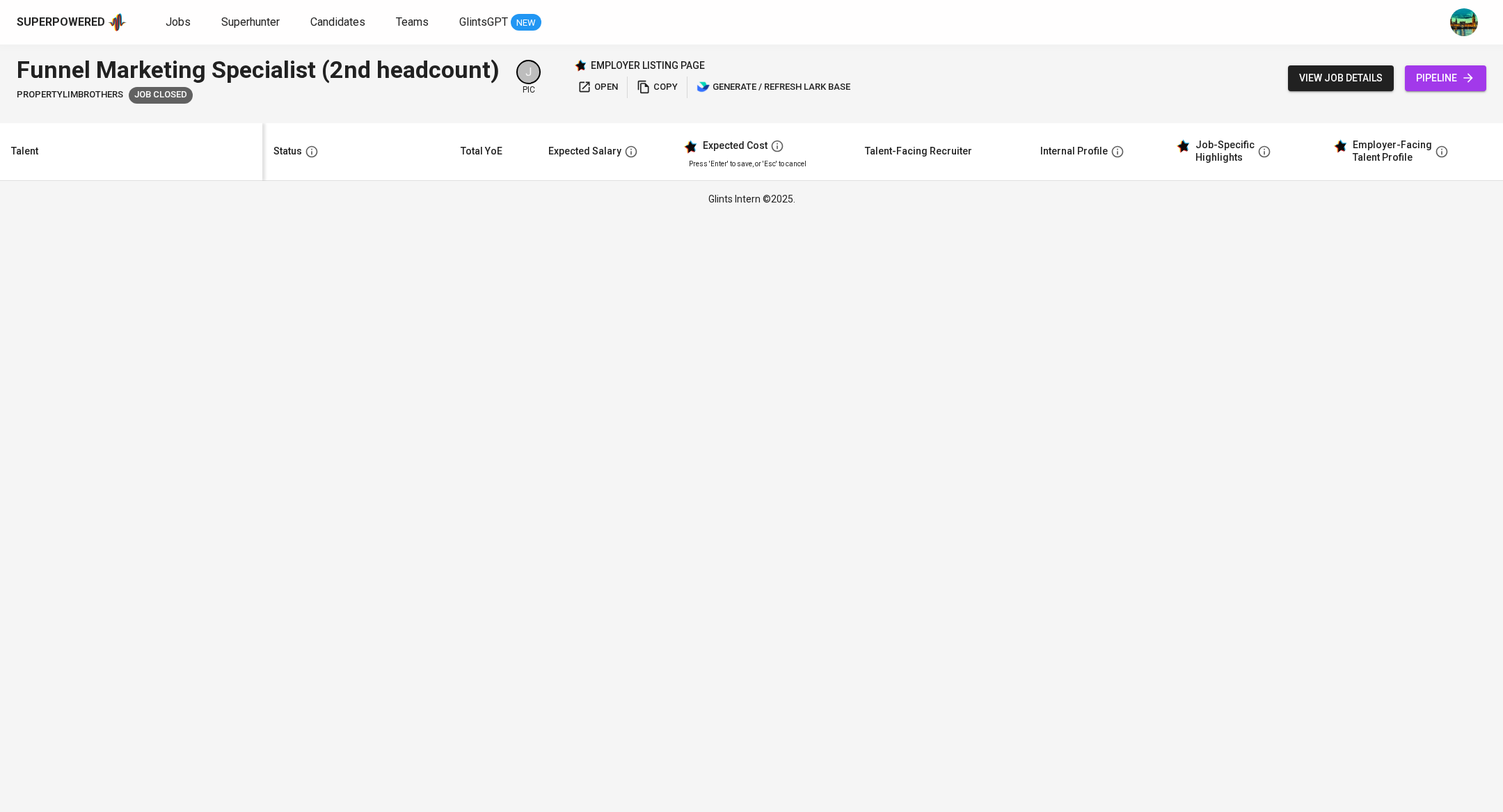
click at [595, 85] on span "open" at bounding box center [598, 87] width 41 height 16
click at [459, 77] on div "Funnel Marketing Specialist (2nd headcount)" at bounding box center [257, 70] width 483 height 34
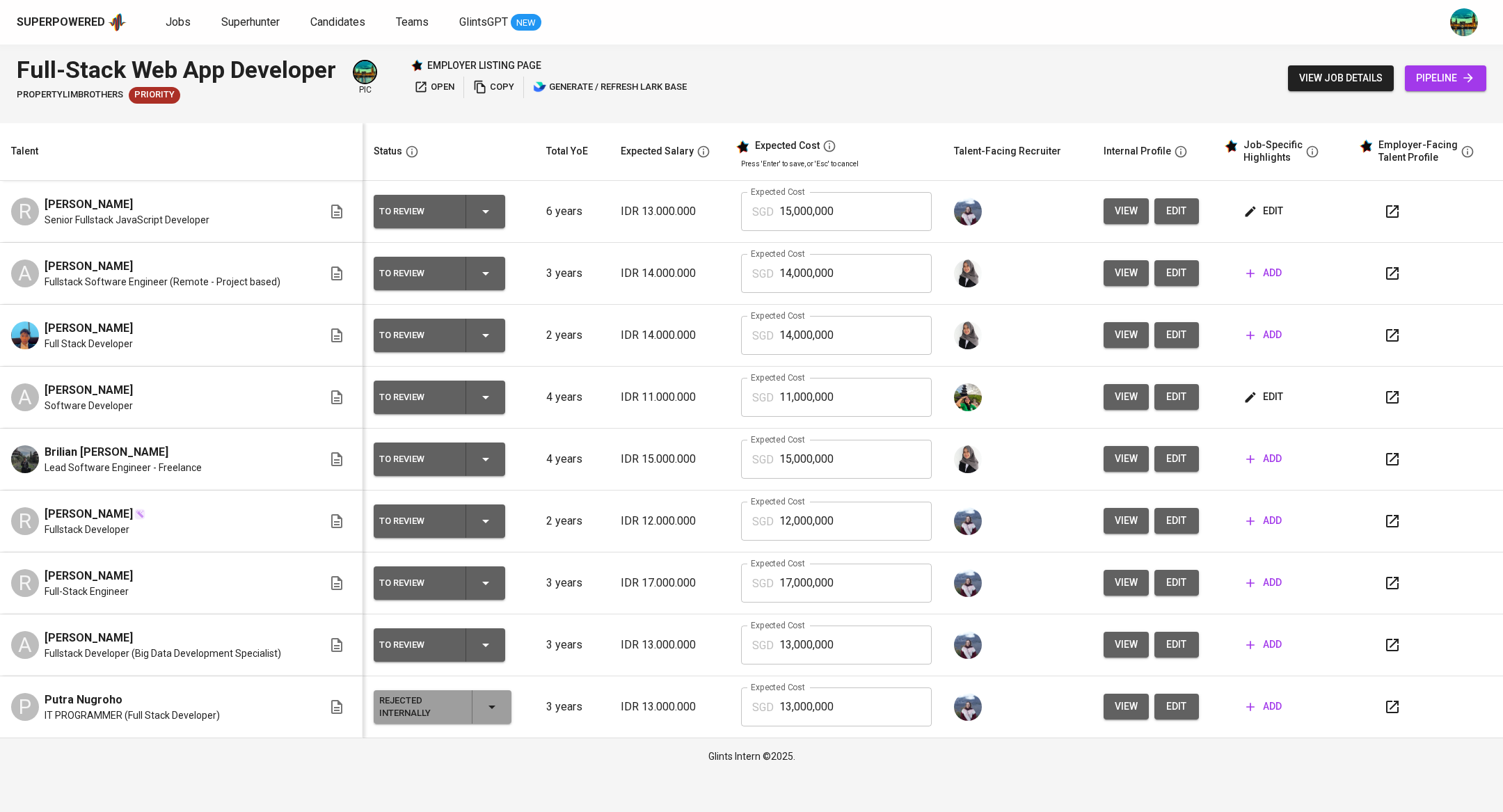
click at [1270, 214] on span "edit" at bounding box center [1263, 211] width 37 height 17
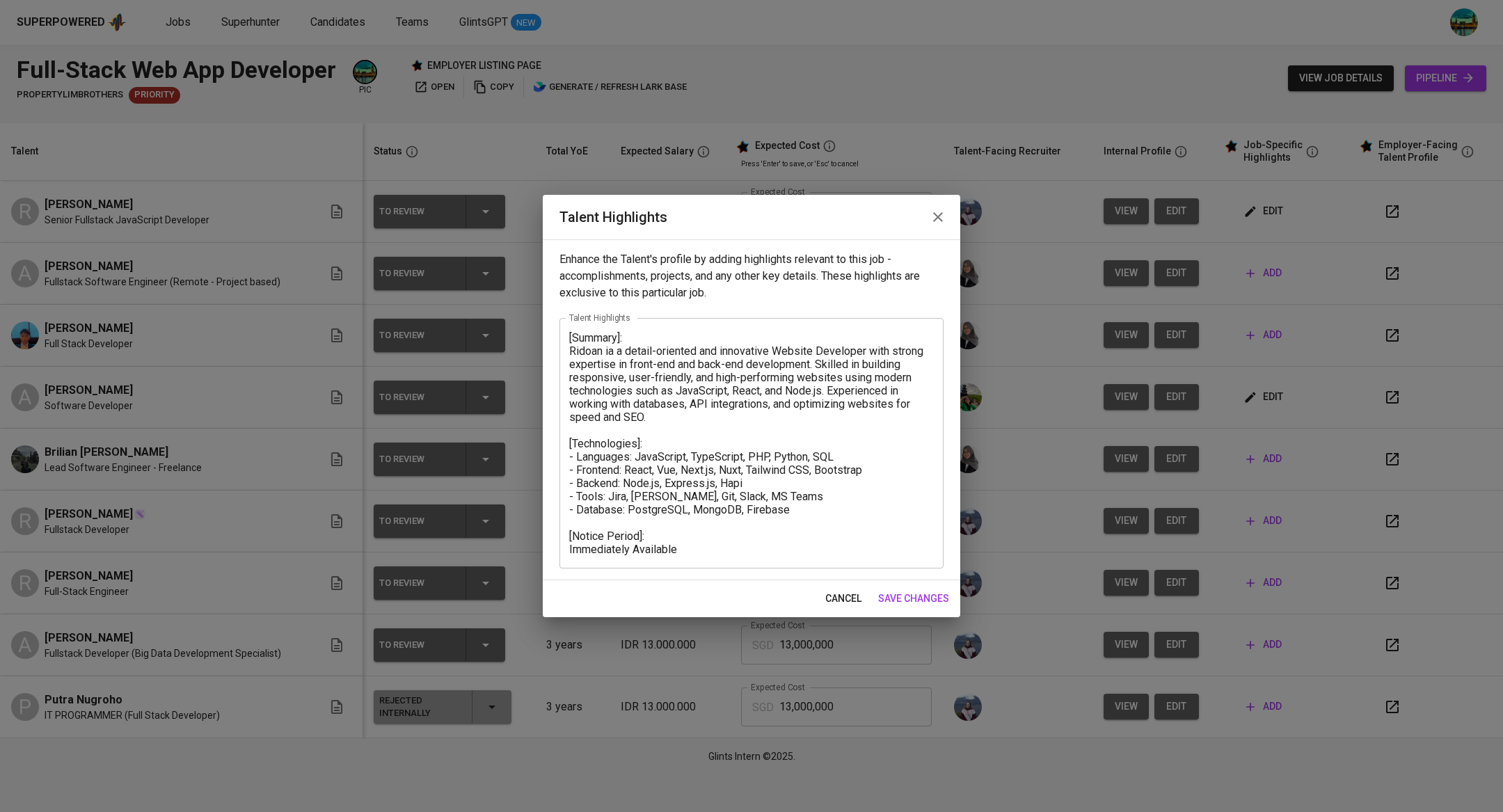
click at [946, 208] on button "button" at bounding box center [938, 217] width 33 height 33
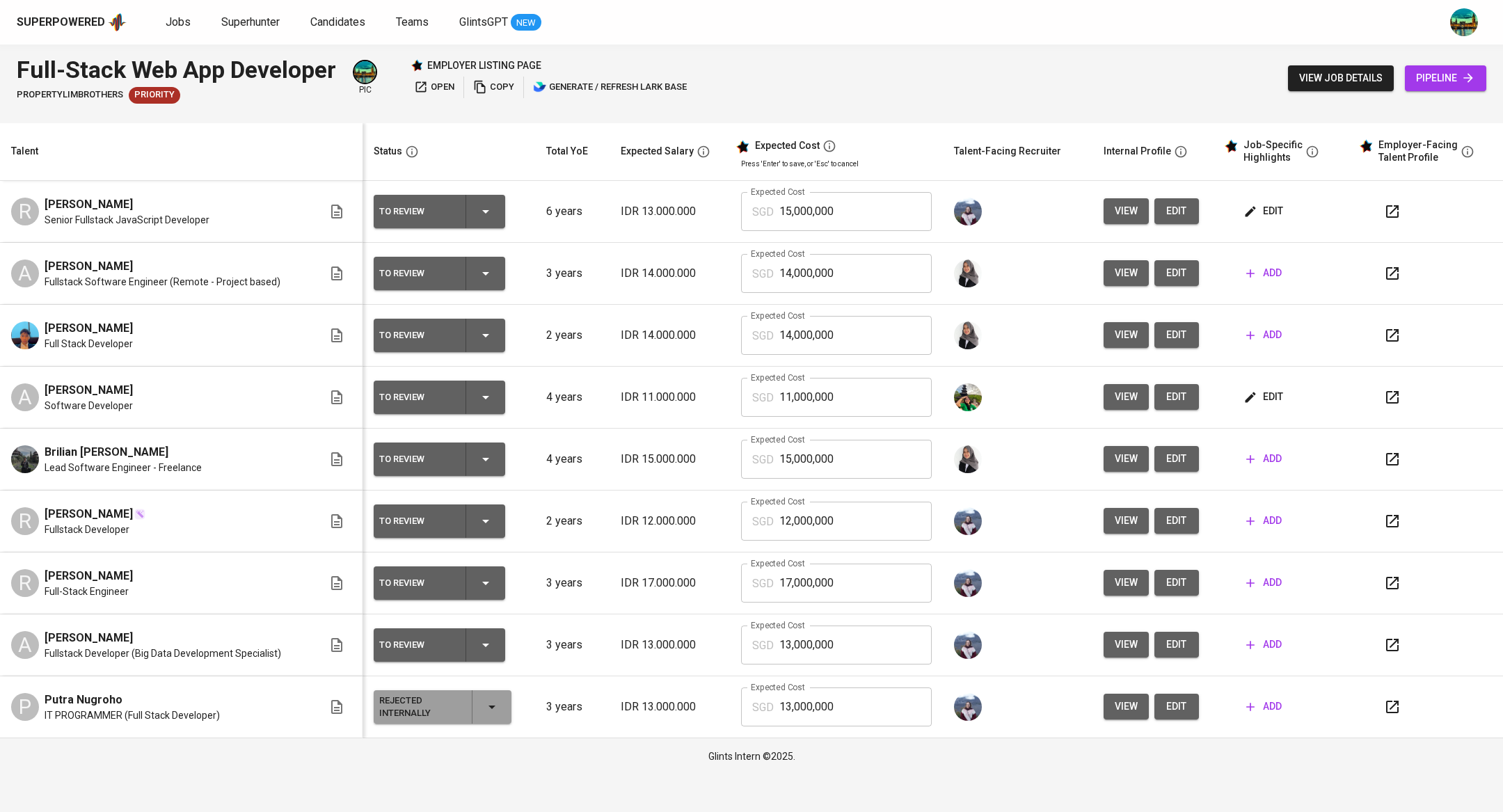
click at [1271, 201] on button "edit" at bounding box center [1264, 211] width 48 height 26
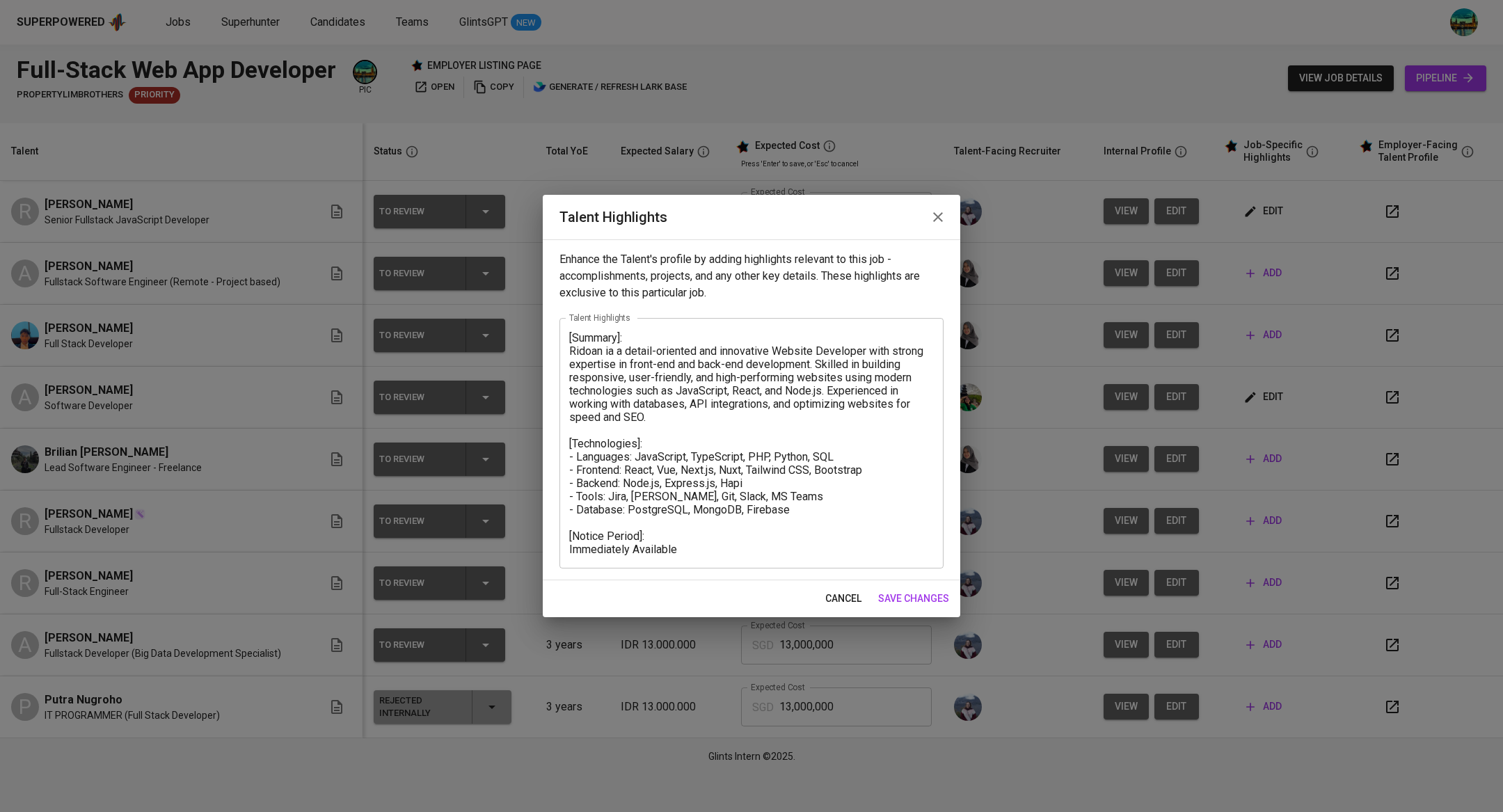
click at [939, 223] on icon "button" at bounding box center [938, 217] width 16 height 16
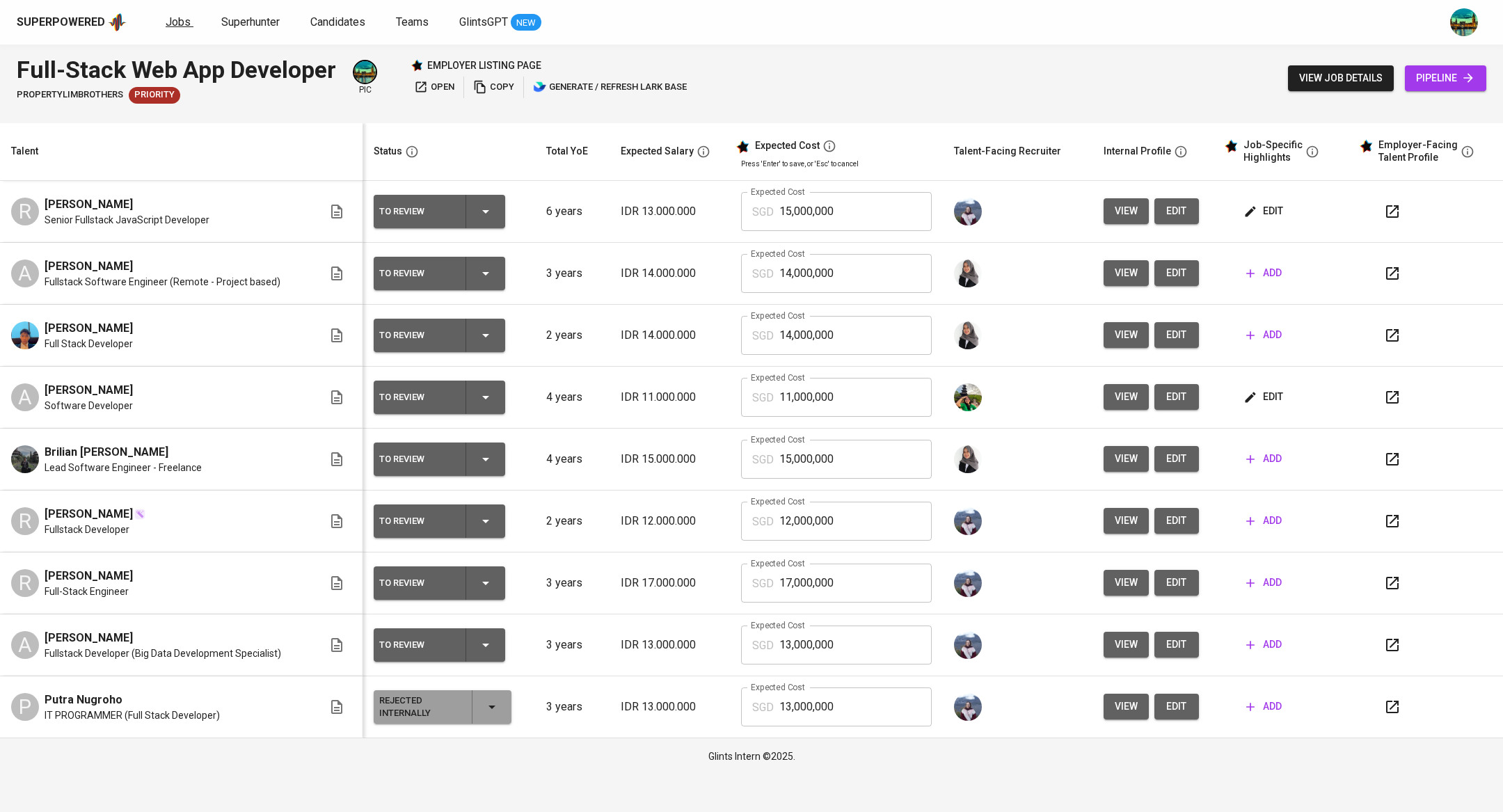
click at [169, 26] on span "Jobs" at bounding box center [178, 22] width 25 height 13
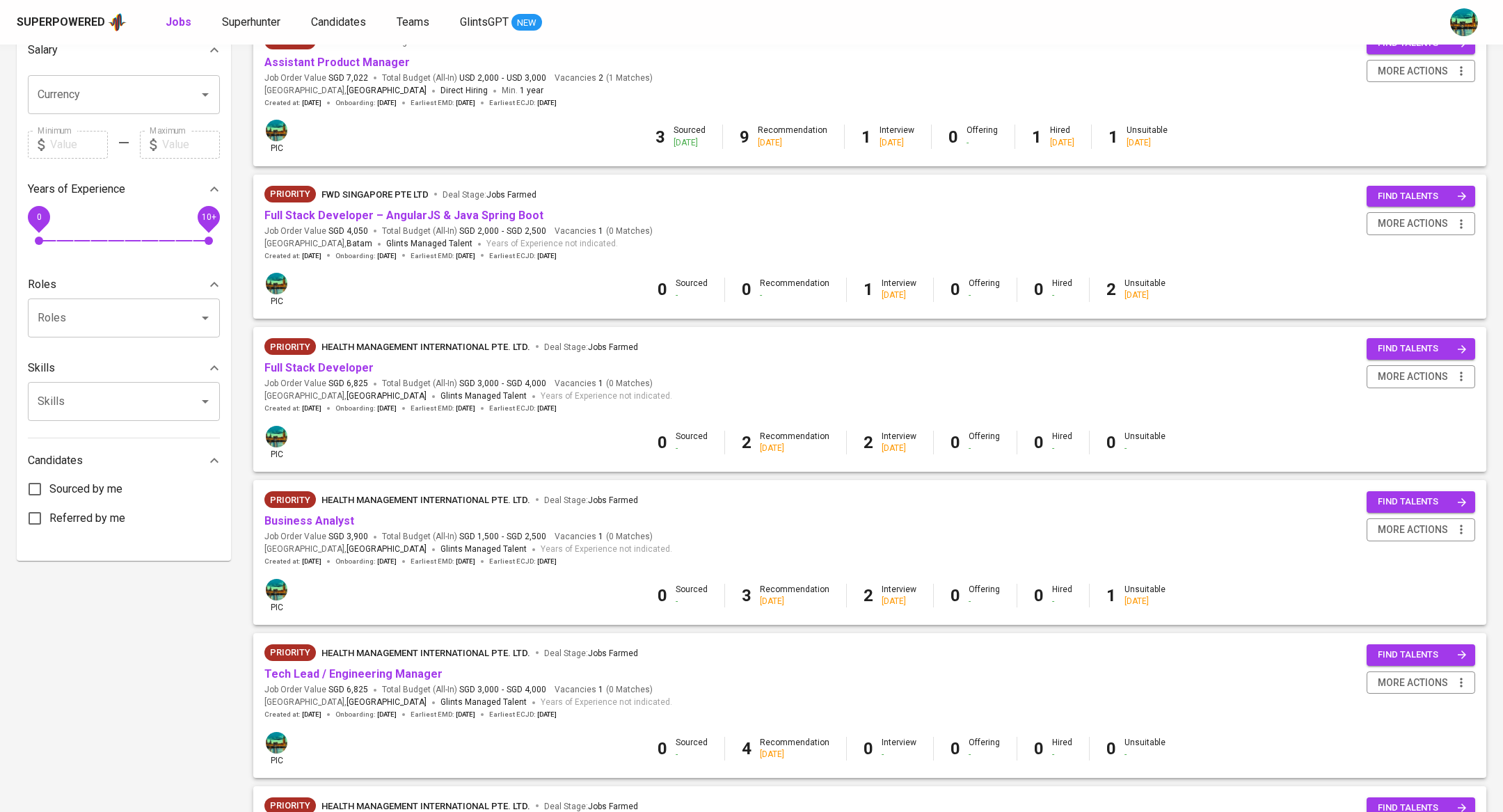
scroll to position [334, 0]
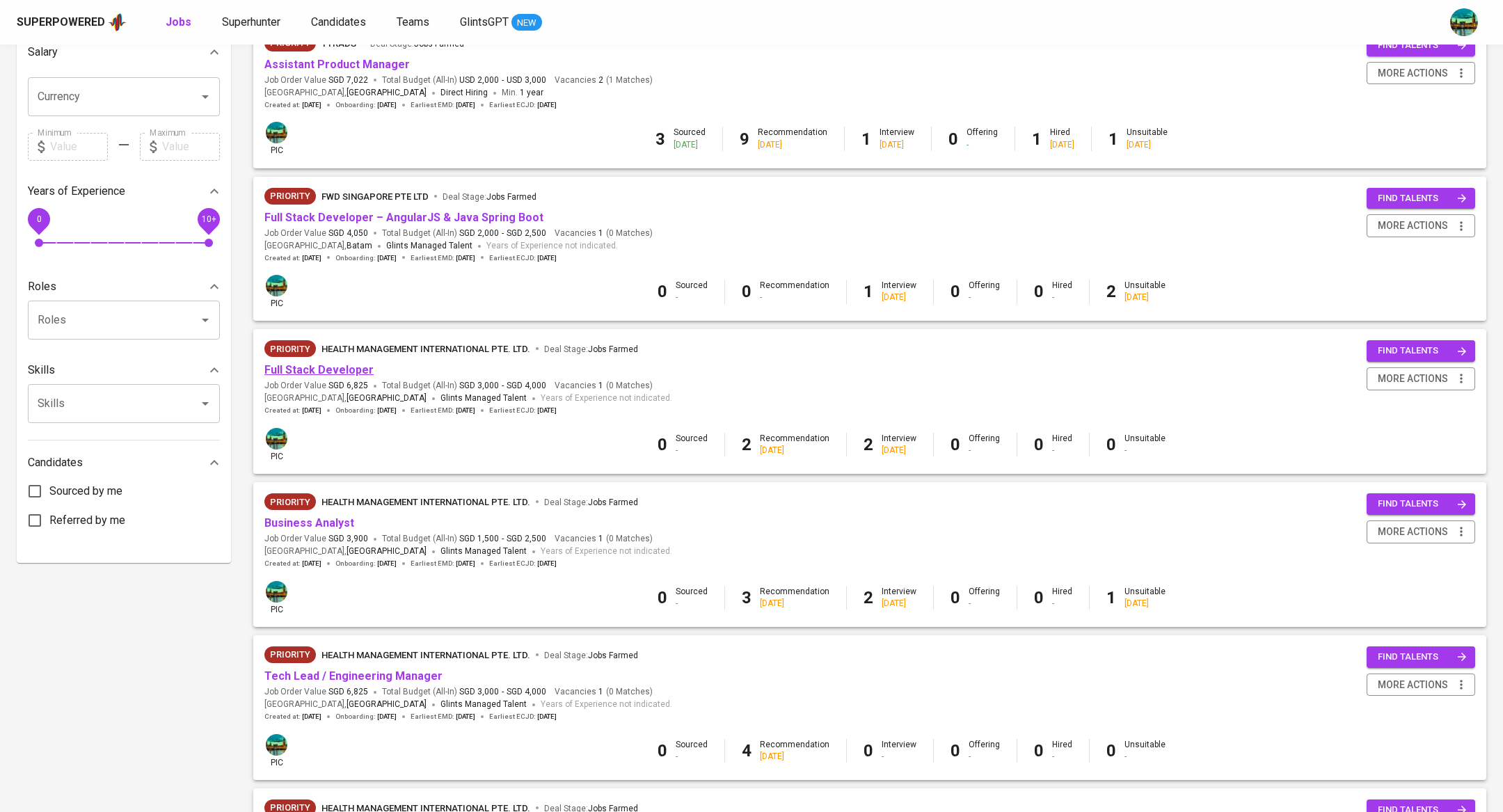
click at [339, 372] on link "Full Stack Developer" at bounding box center [319, 370] width 109 height 13
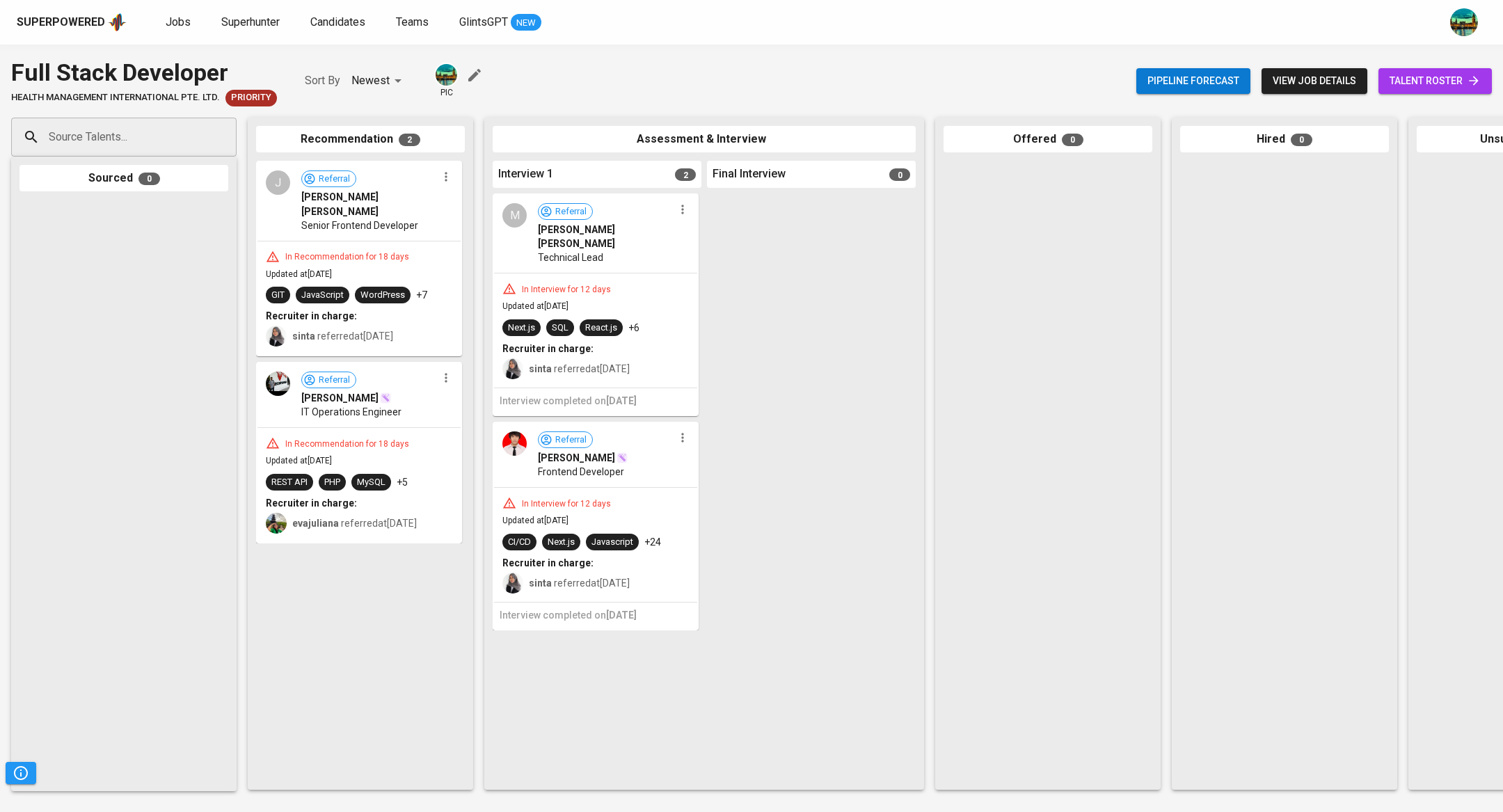
click at [1416, 75] on span "talent roster" at bounding box center [1435, 81] width 91 height 17
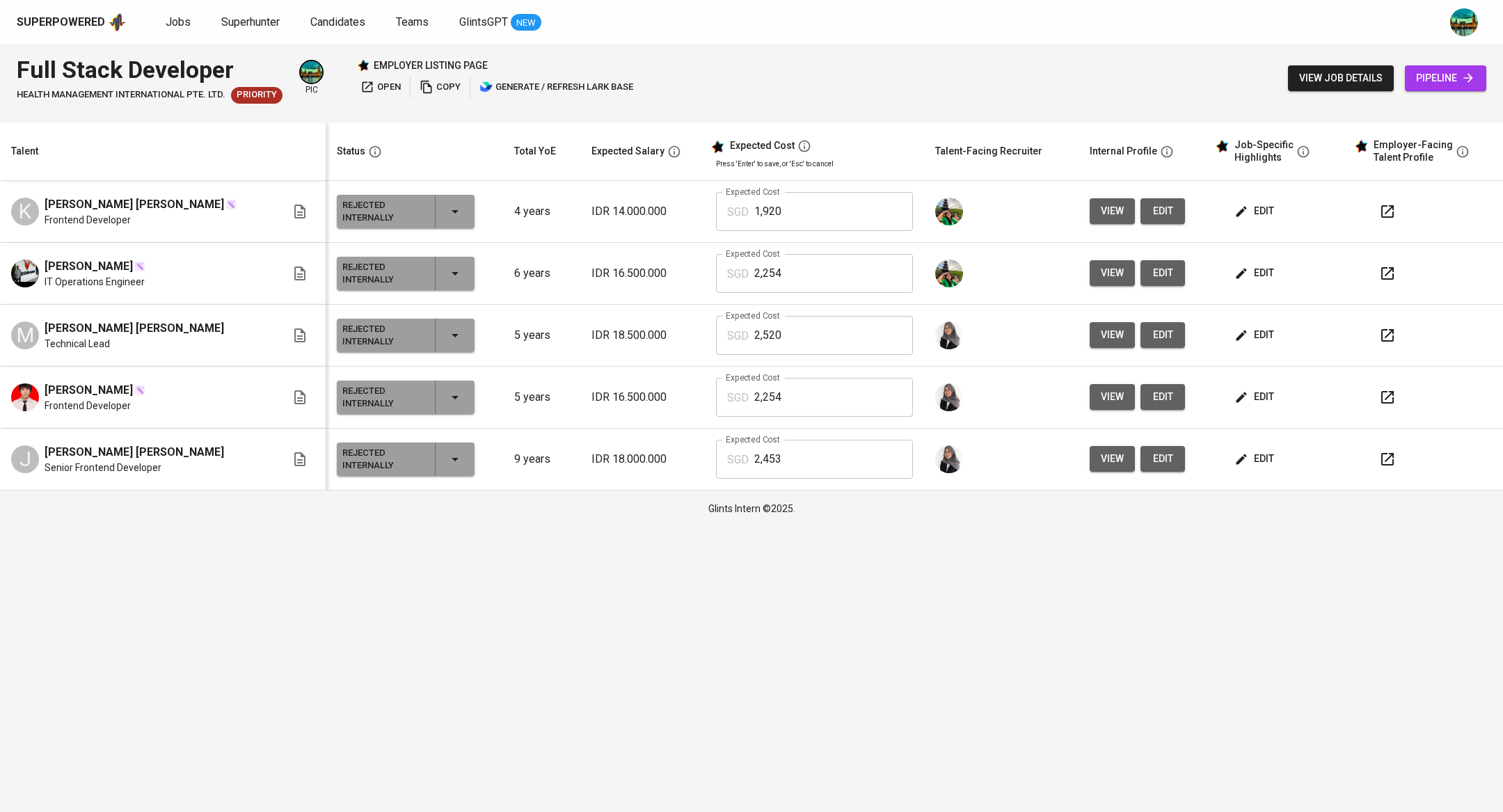
click at [1249, 323] on button "edit" at bounding box center [1255, 335] width 48 height 26
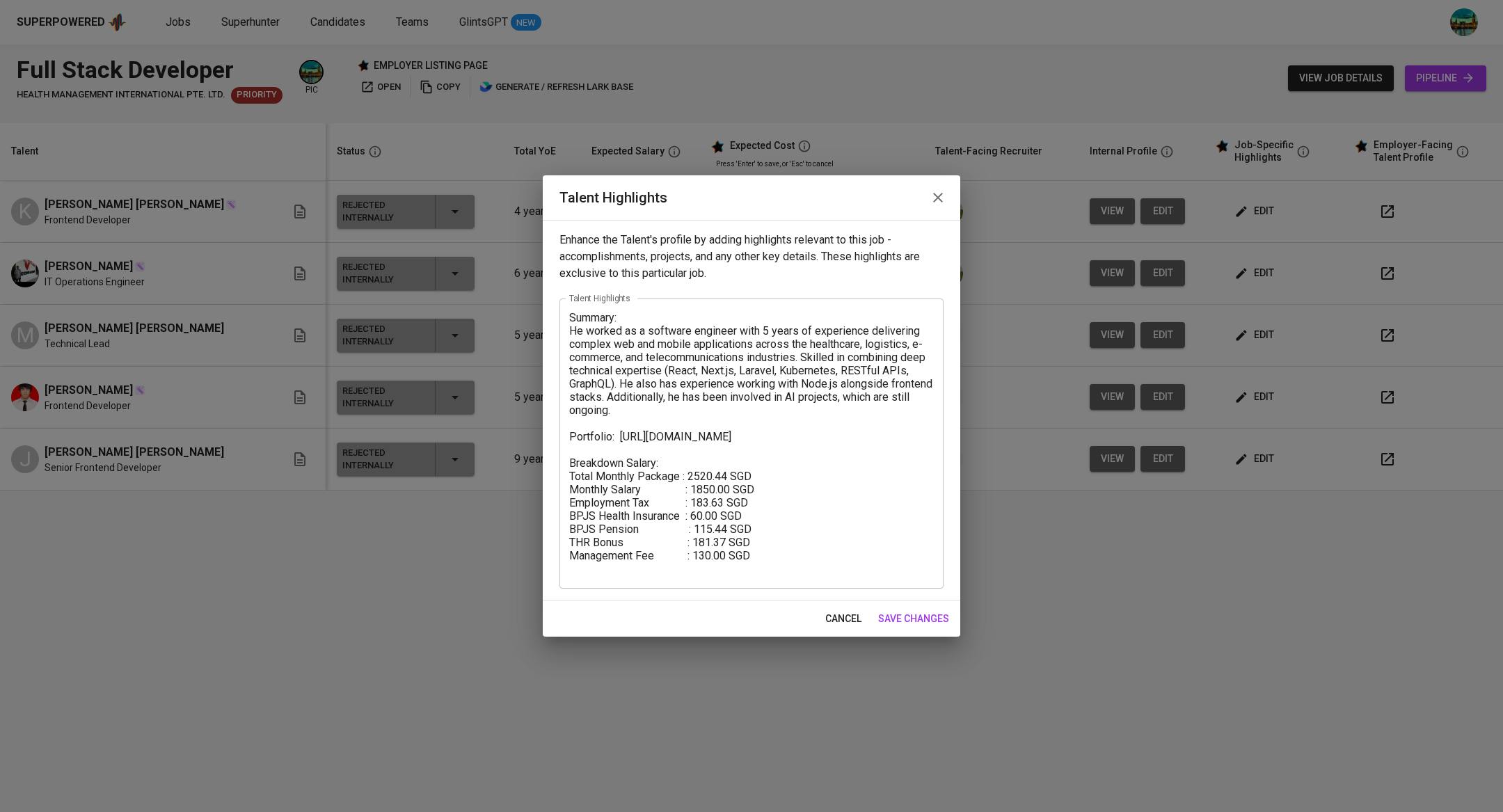
drag, startPoint x: 773, startPoint y: 577, endPoint x: 578, endPoint y: 494, distance: 211.9
click at [578, 494] on div "Summary: He worked as a software engineer with 5 years of experience delivering…" at bounding box center [751, 443] width 384 height 290
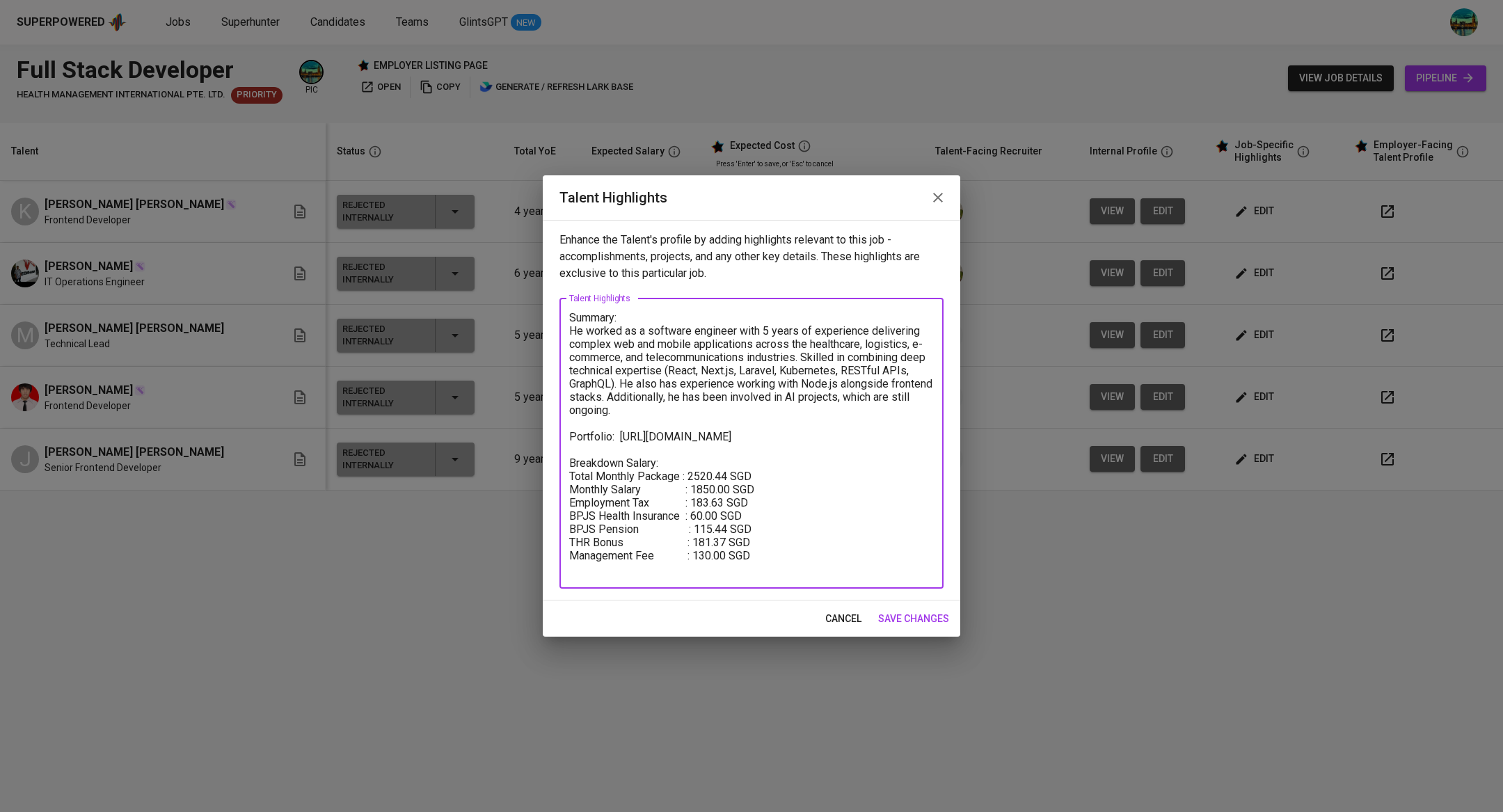
drag, startPoint x: 777, startPoint y: 568, endPoint x: 563, endPoint y: 480, distance: 231.4
click at [563, 480] on div "Summary: He worked as a software engineer with 5 years of experience delivering…" at bounding box center [751, 443] width 384 height 290
click at [934, 198] on icon "button" at bounding box center [938, 197] width 16 height 16
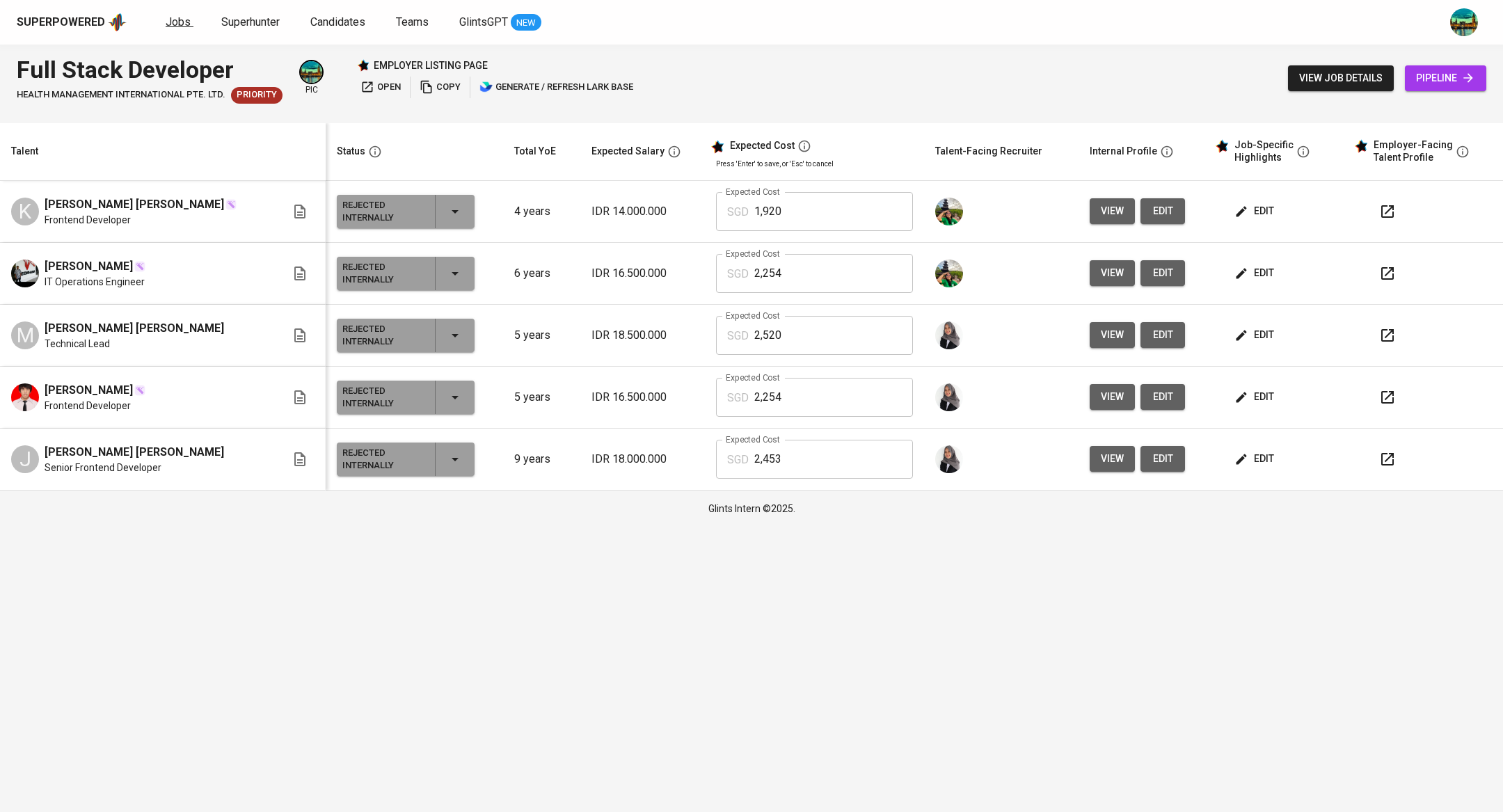
click at [182, 23] on span "Jobs" at bounding box center [178, 22] width 25 height 13
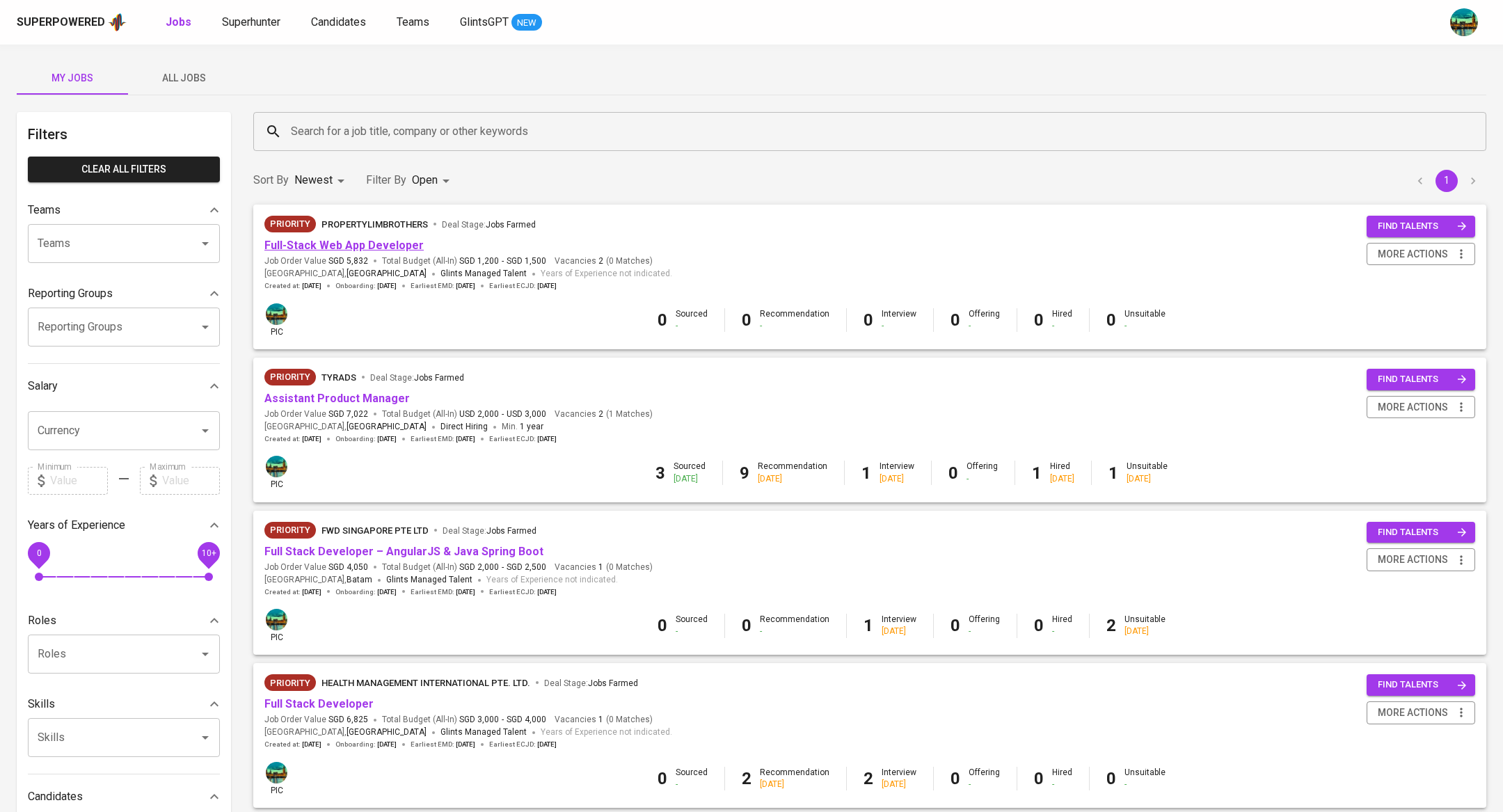
click at [323, 247] on link "Full-Stack Web App Developer" at bounding box center [345, 245] width 160 height 13
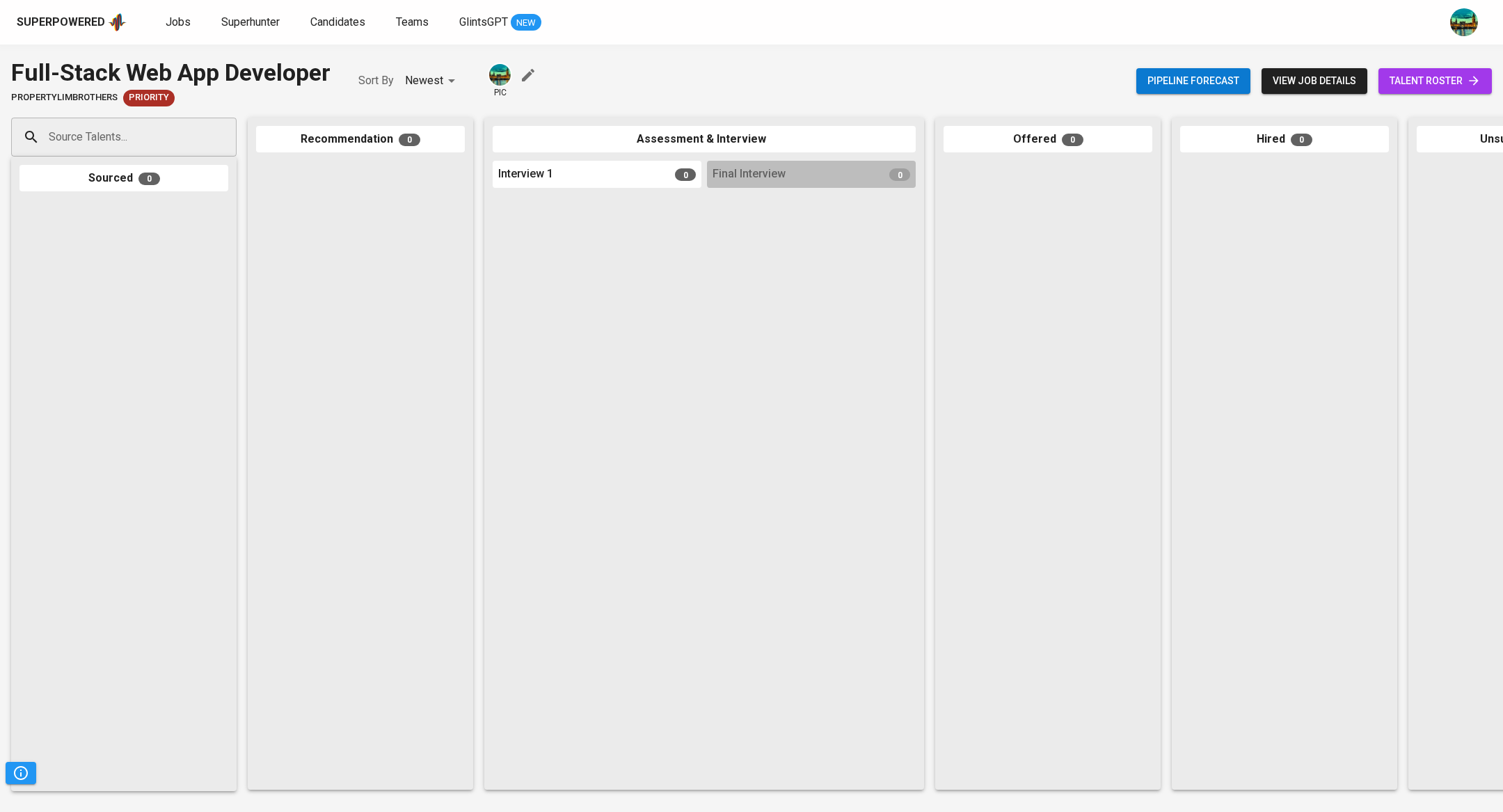
click at [1431, 92] on link "talent roster" at bounding box center [1435, 81] width 113 height 26
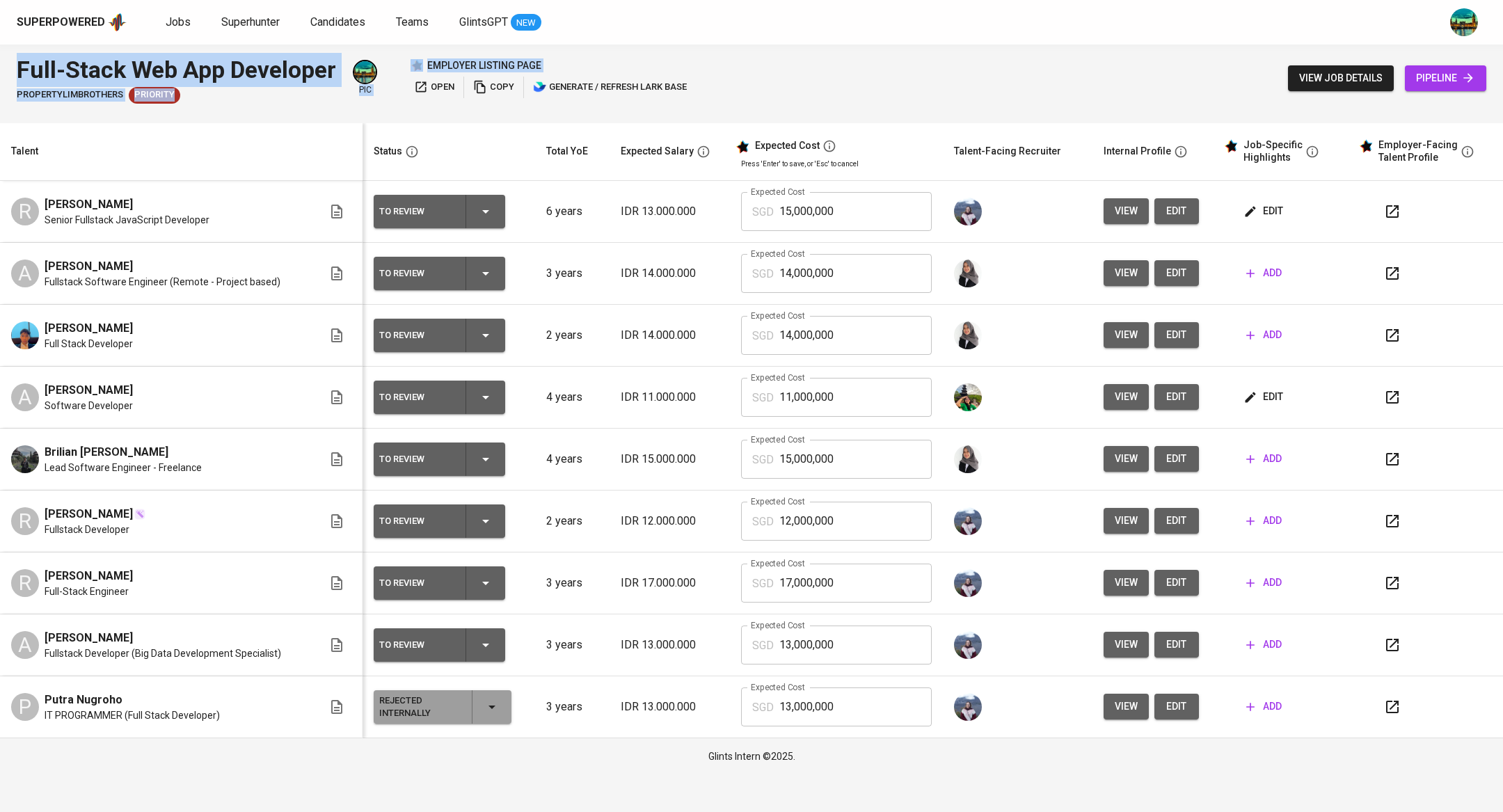
click at [877, 80] on div "Full-Stack Web App Developer PropertyLimBrothers Priority pic employer listing …" at bounding box center [751, 78] width 1503 height 68
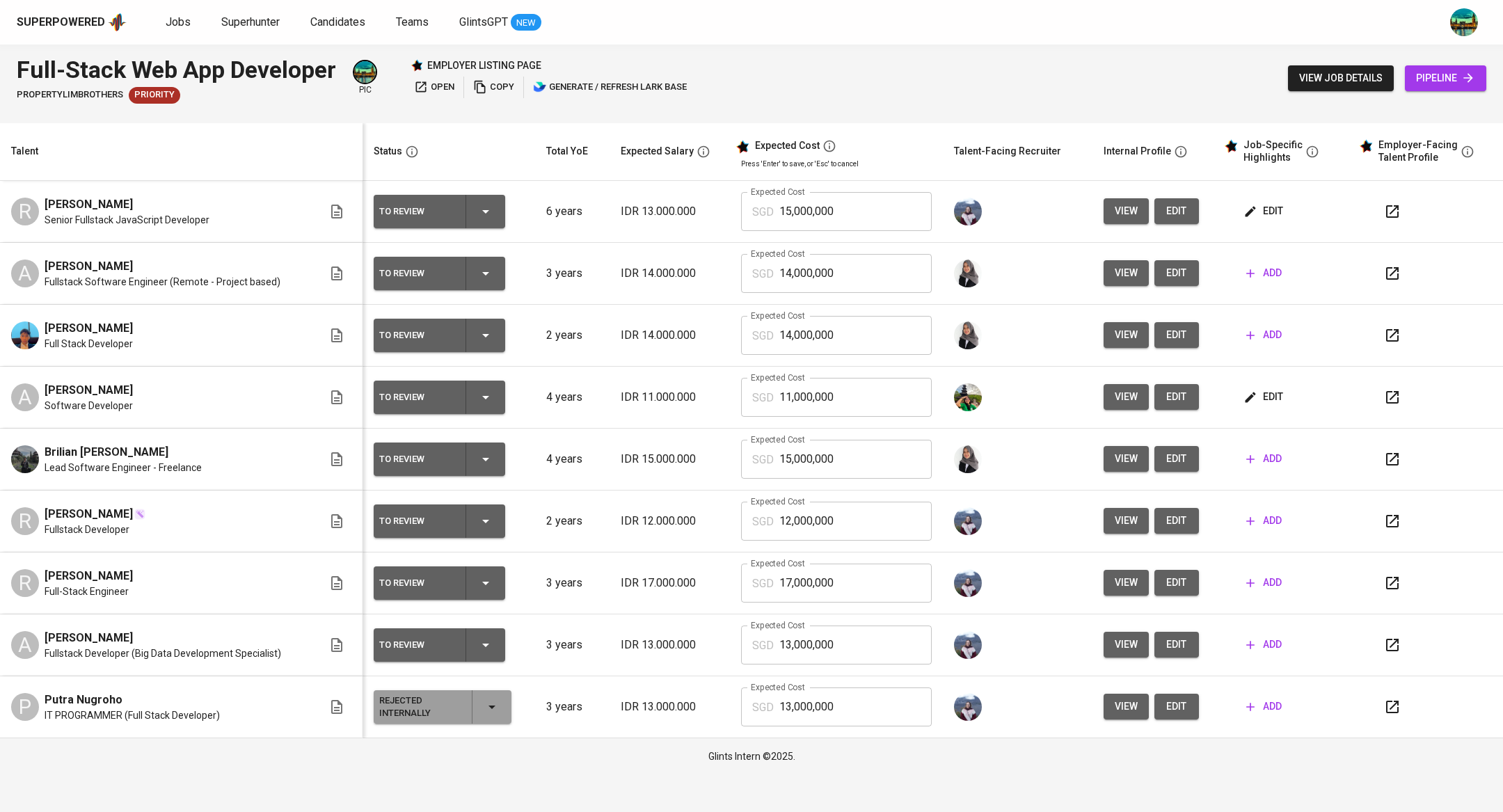
click at [1259, 397] on span "edit" at bounding box center [1263, 397] width 37 height 17
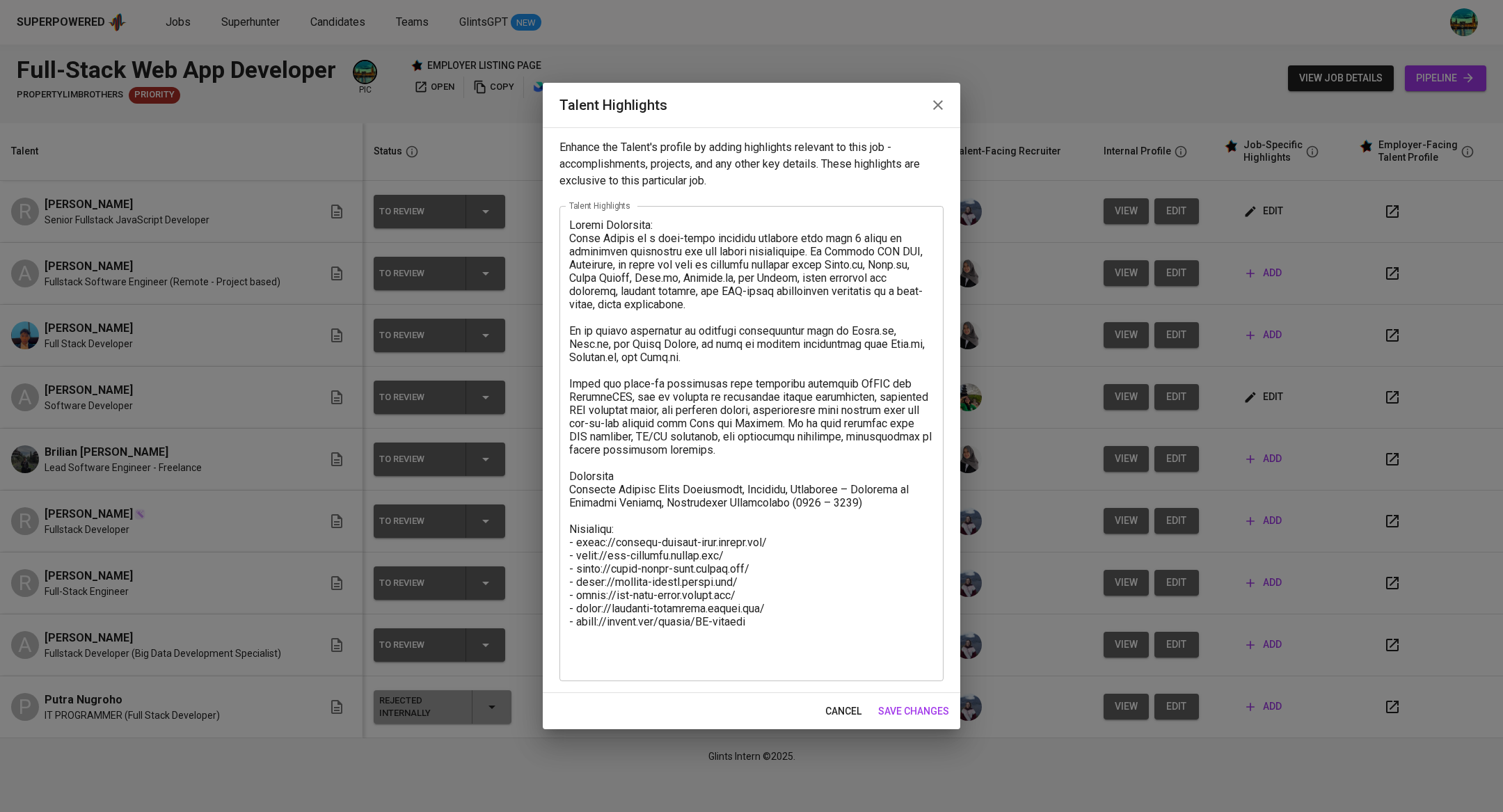
click at [940, 109] on icon "button" at bounding box center [938, 105] width 16 height 16
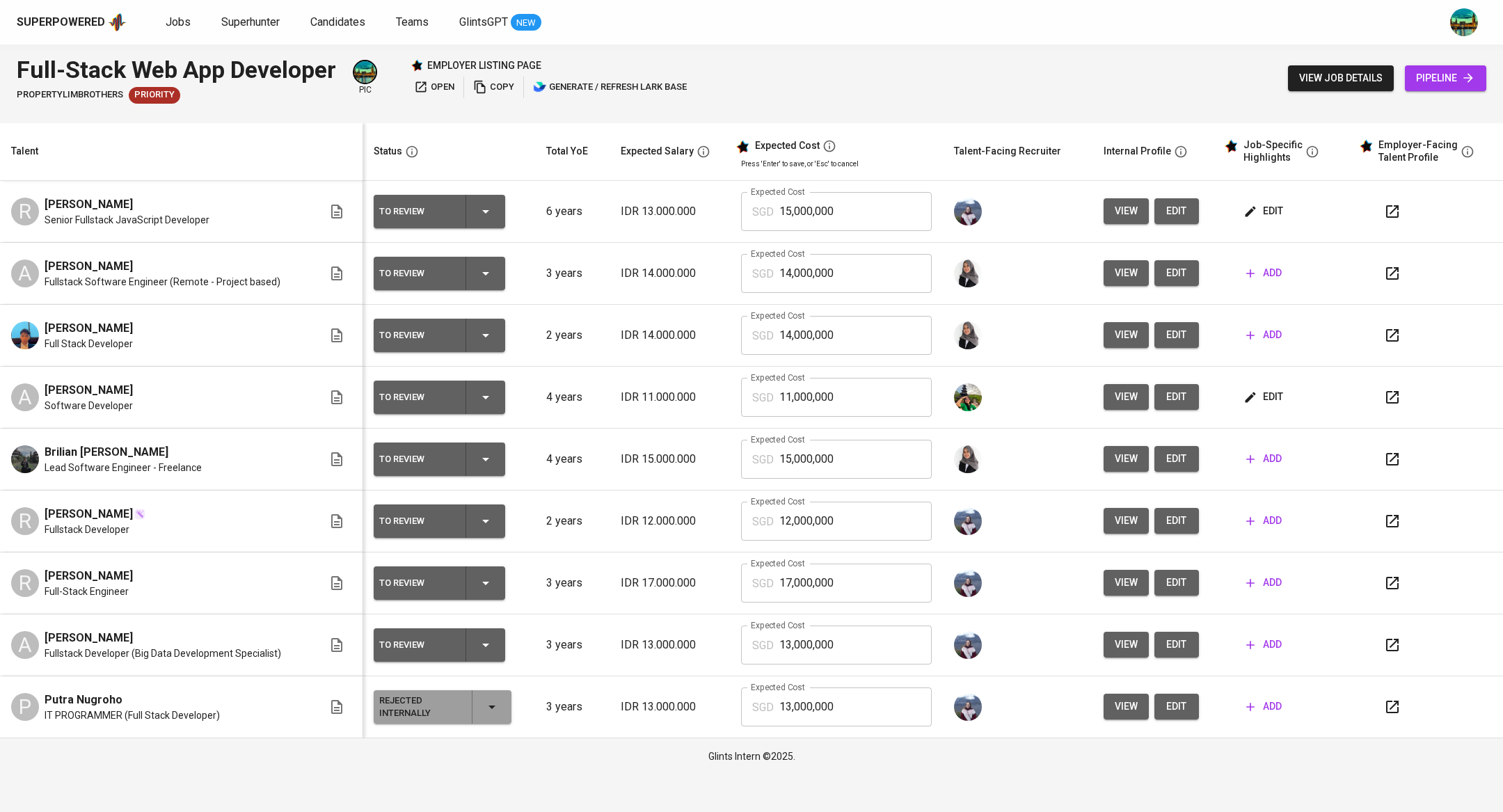
click at [1392, 397] on icon "button" at bounding box center [1392, 397] width 16 height 16
click at [1408, 393] on div at bounding box center [1433, 397] width 116 height 33
click at [1384, 393] on icon "button" at bounding box center [1392, 397] width 16 height 16
click at [1103, 399] on button "view" at bounding box center [1126, 397] width 46 height 26
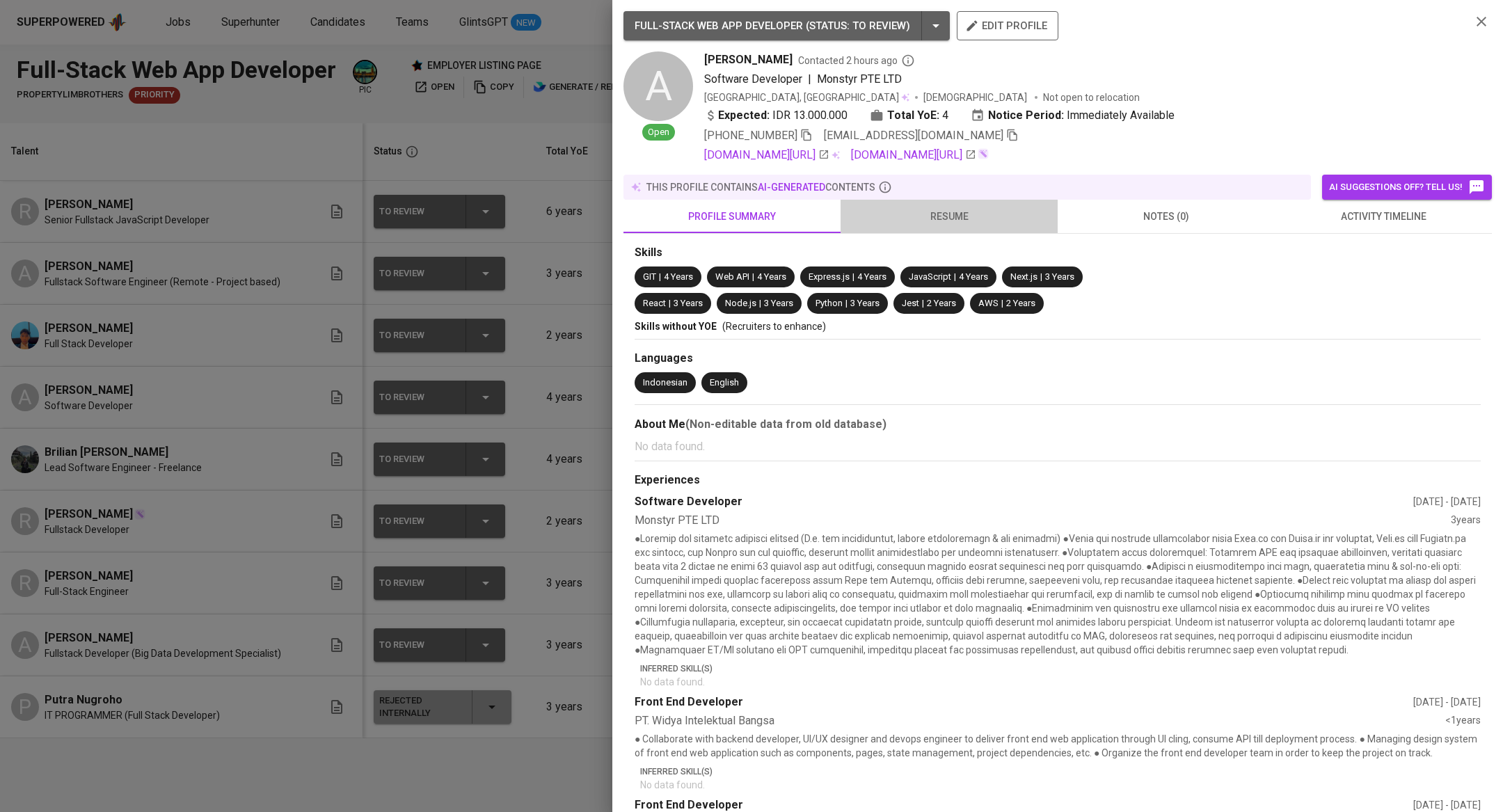
click at [954, 221] on span "resume" at bounding box center [949, 216] width 200 height 17
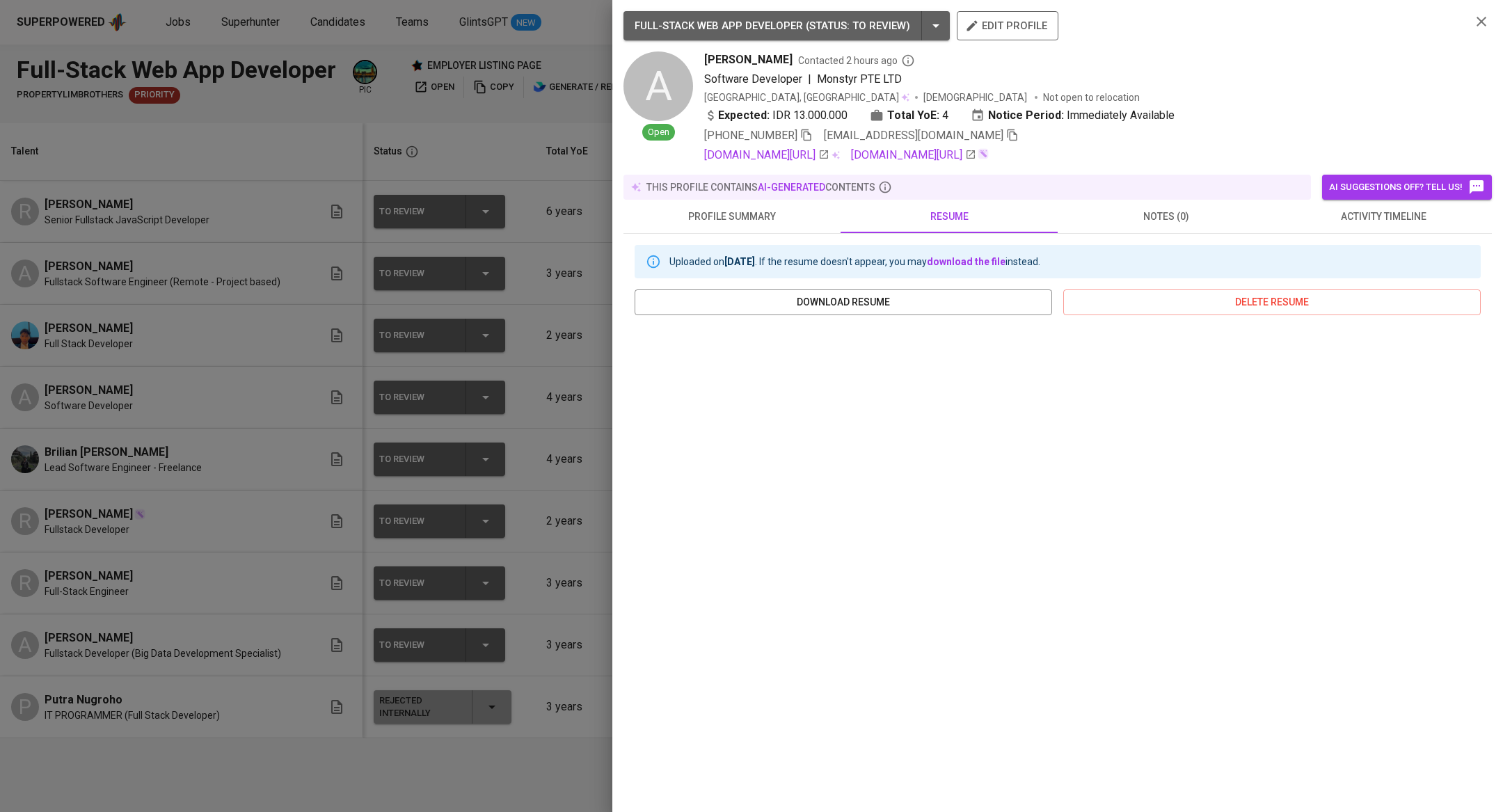
click at [1479, 27] on icon "button" at bounding box center [1481, 21] width 16 height 16
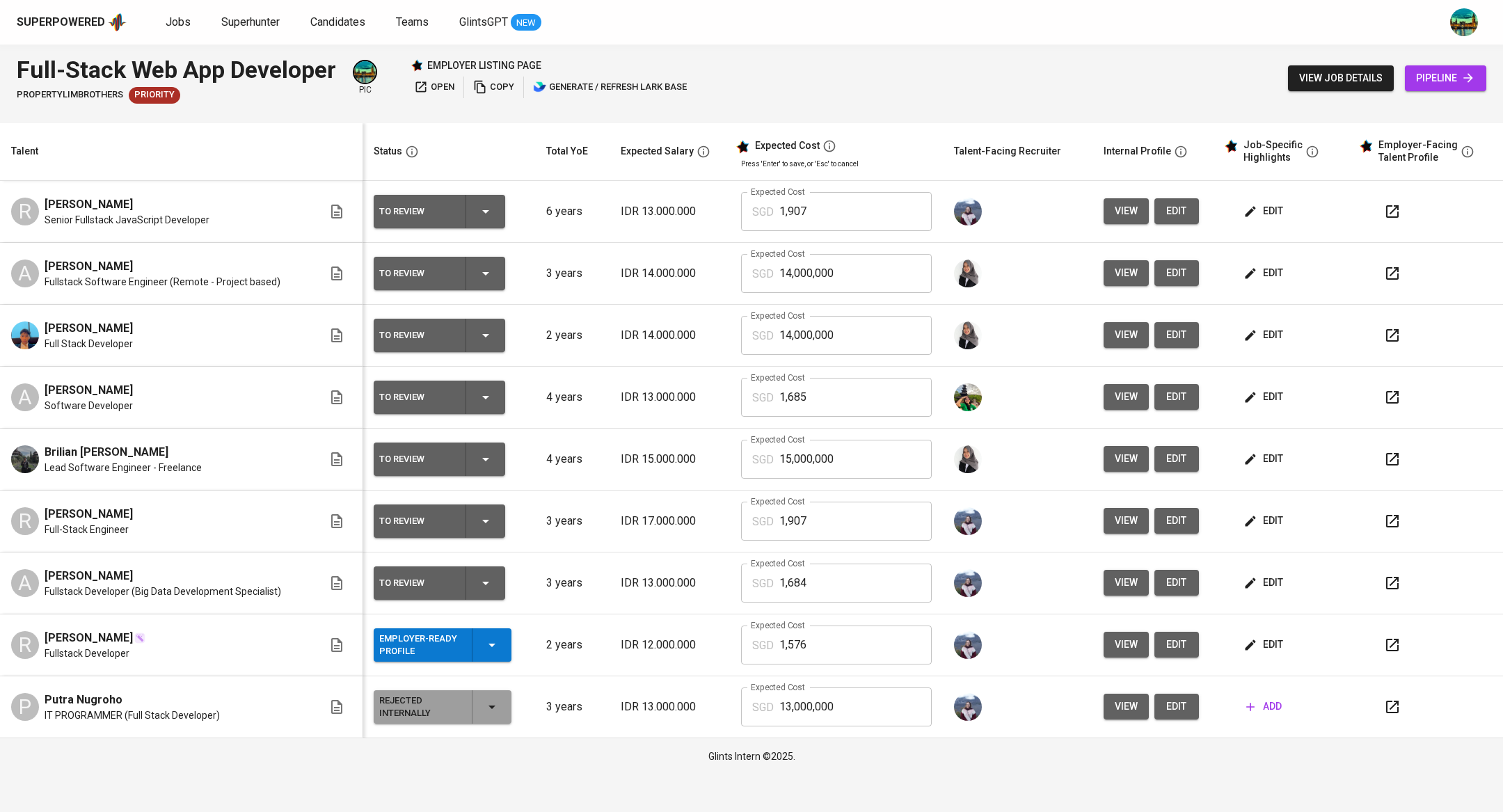
click at [1274, 213] on span "edit" at bounding box center [1263, 211] width 37 height 17
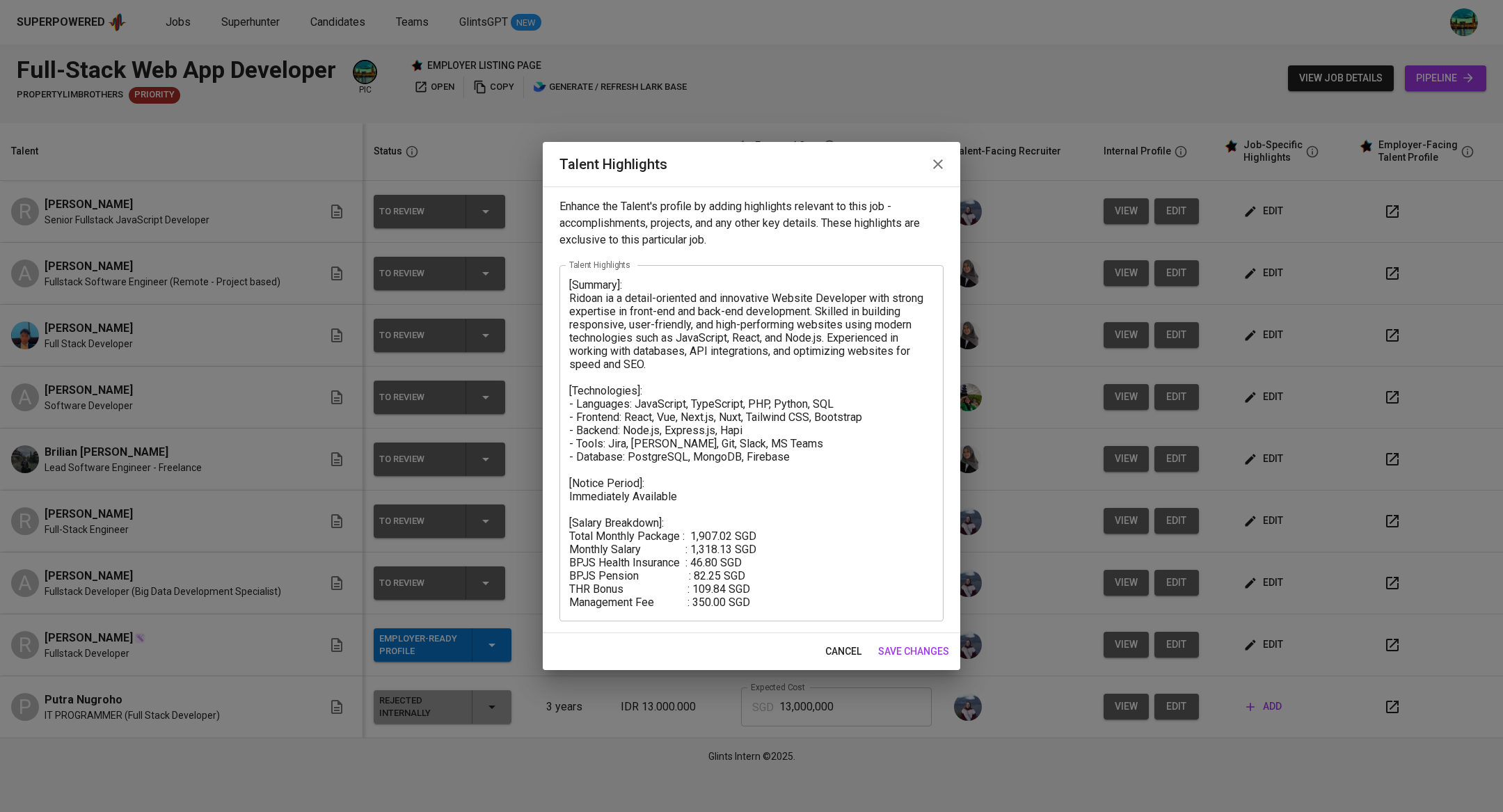
click at [936, 160] on icon "button" at bounding box center [938, 164] width 16 height 16
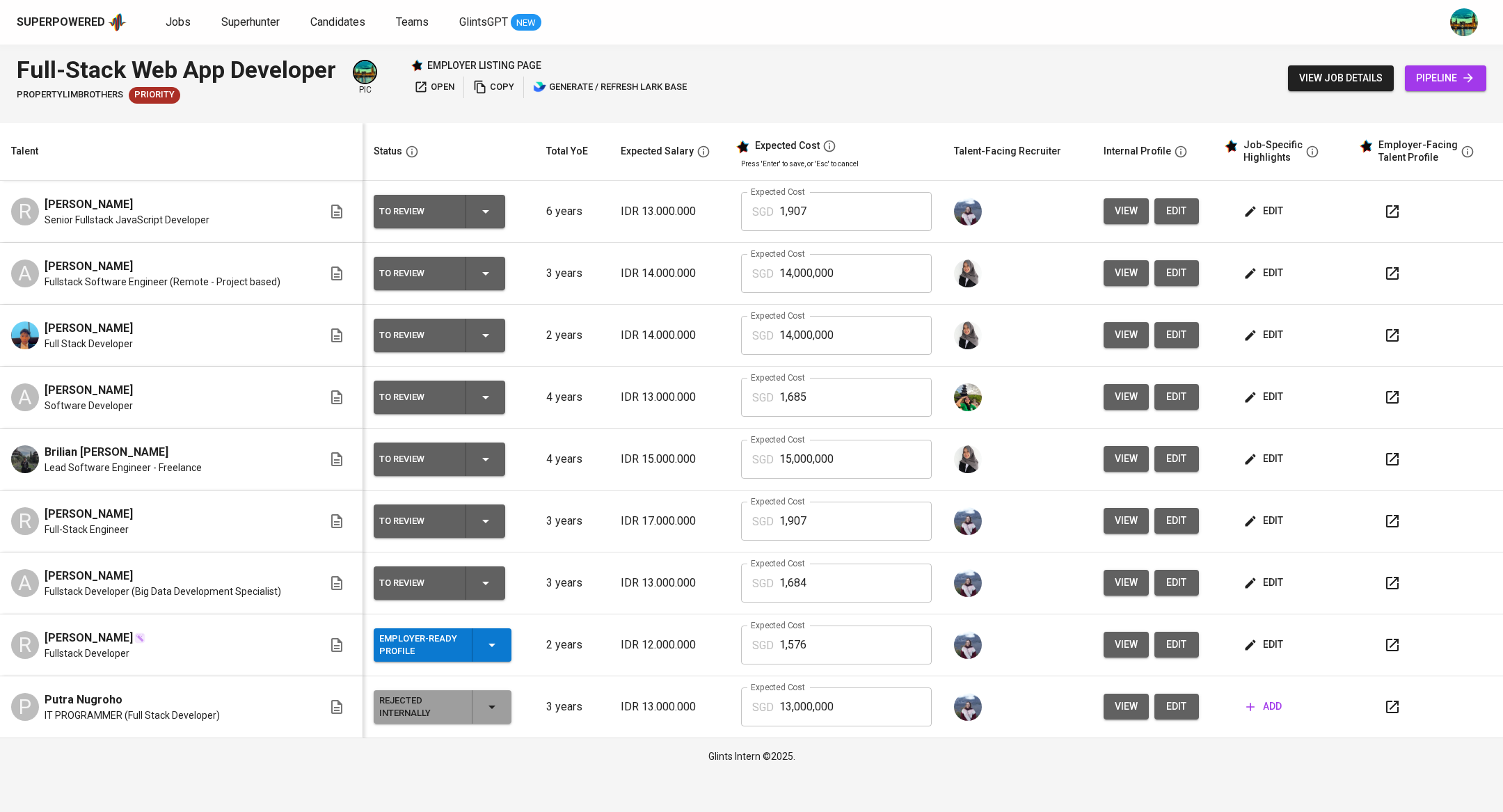
click at [1263, 266] on span "edit" at bounding box center [1263, 273] width 37 height 17
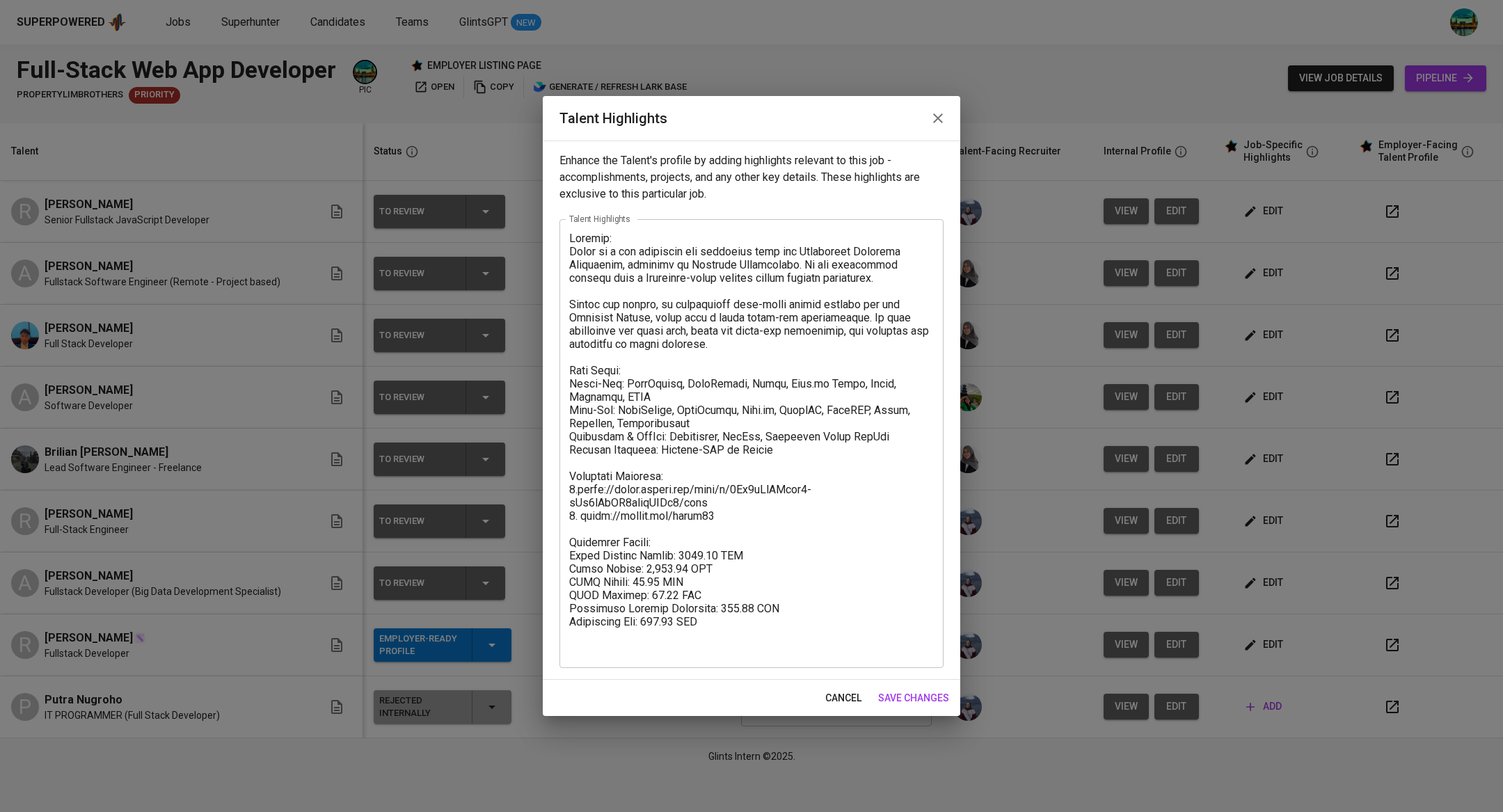
click at [934, 125] on icon "button" at bounding box center [938, 118] width 16 height 16
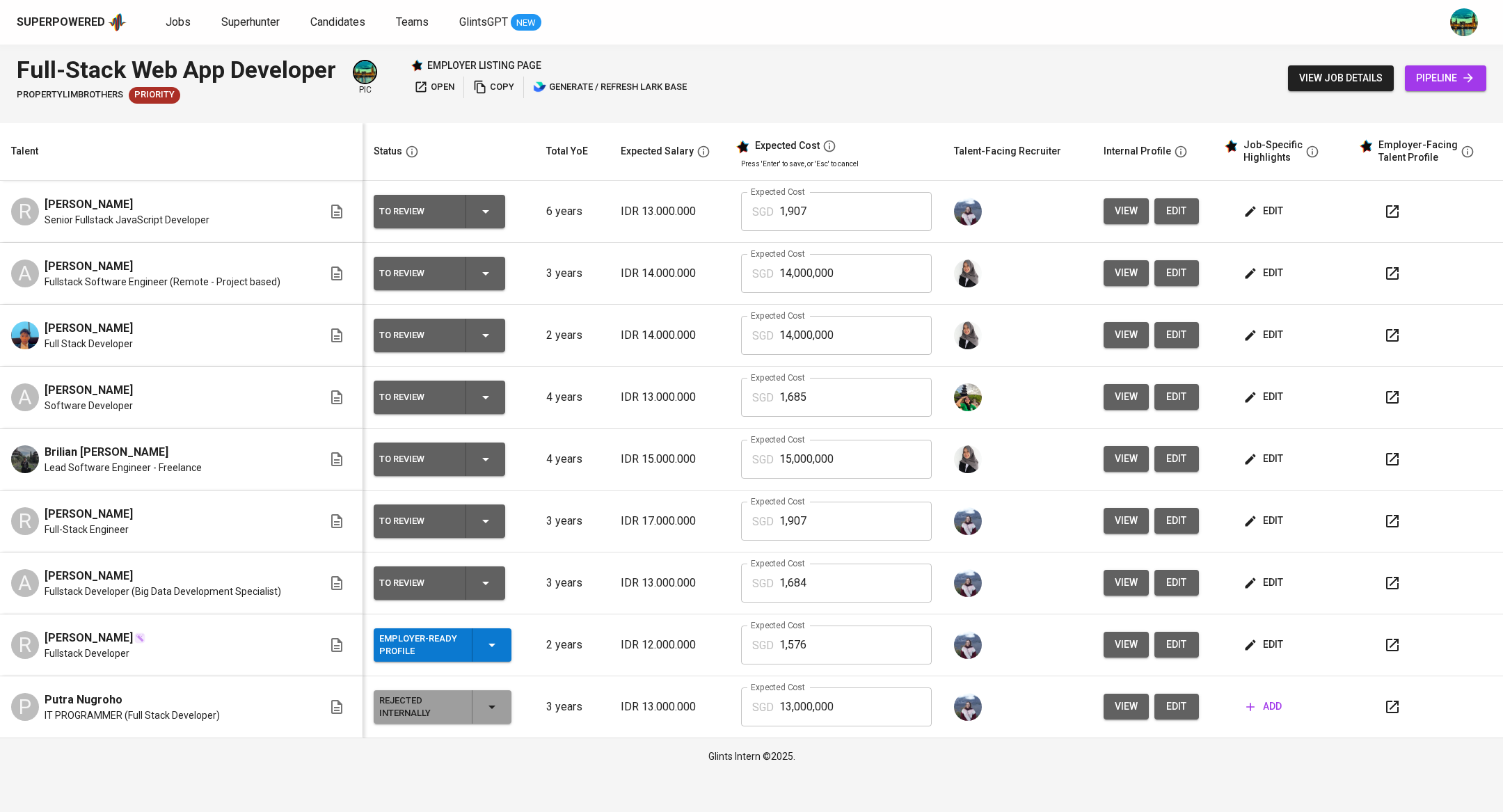
click at [1275, 337] on span "edit" at bounding box center [1263, 335] width 37 height 17
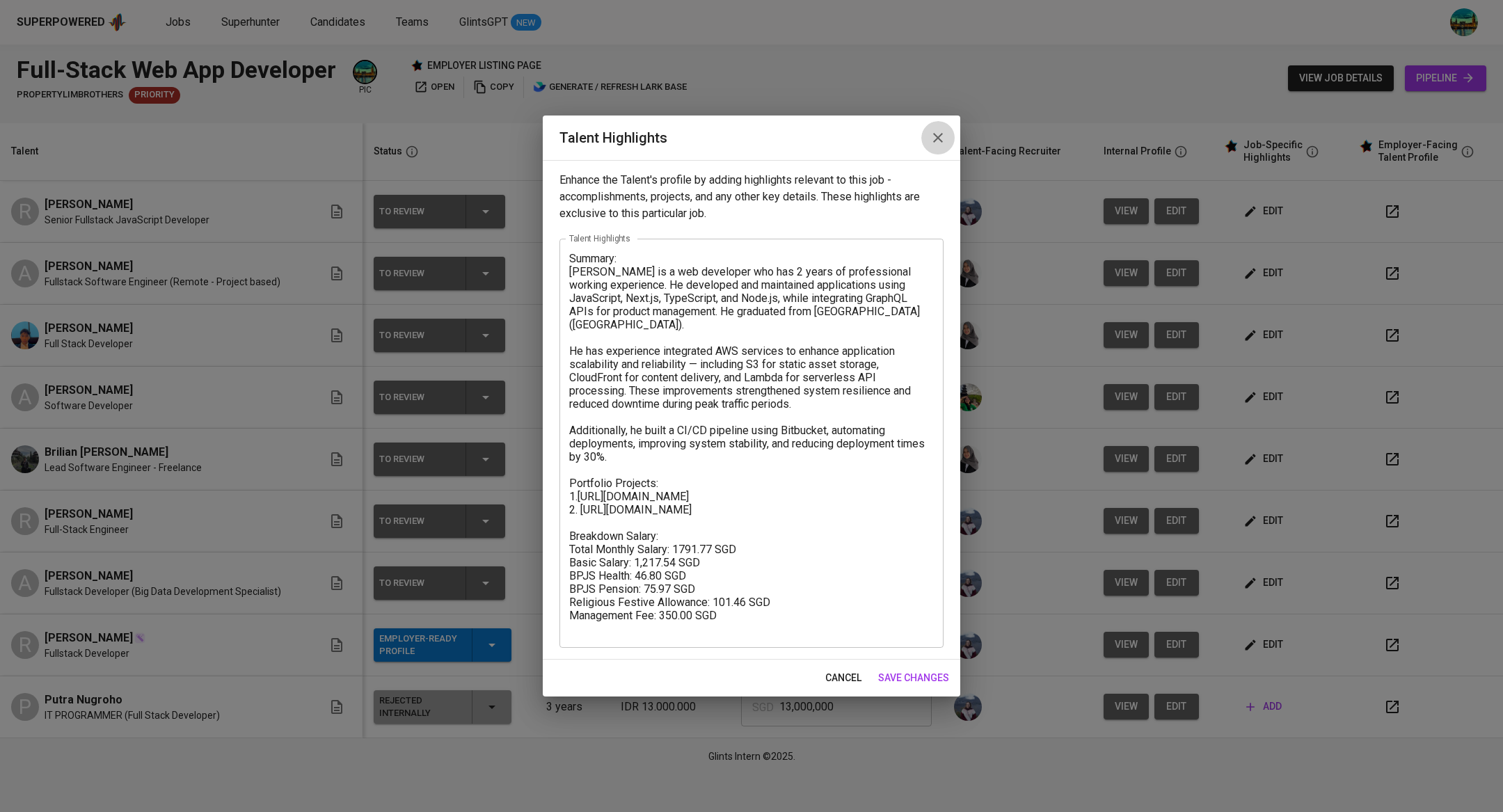
click at [939, 136] on icon "button" at bounding box center [938, 138] width 10 height 10
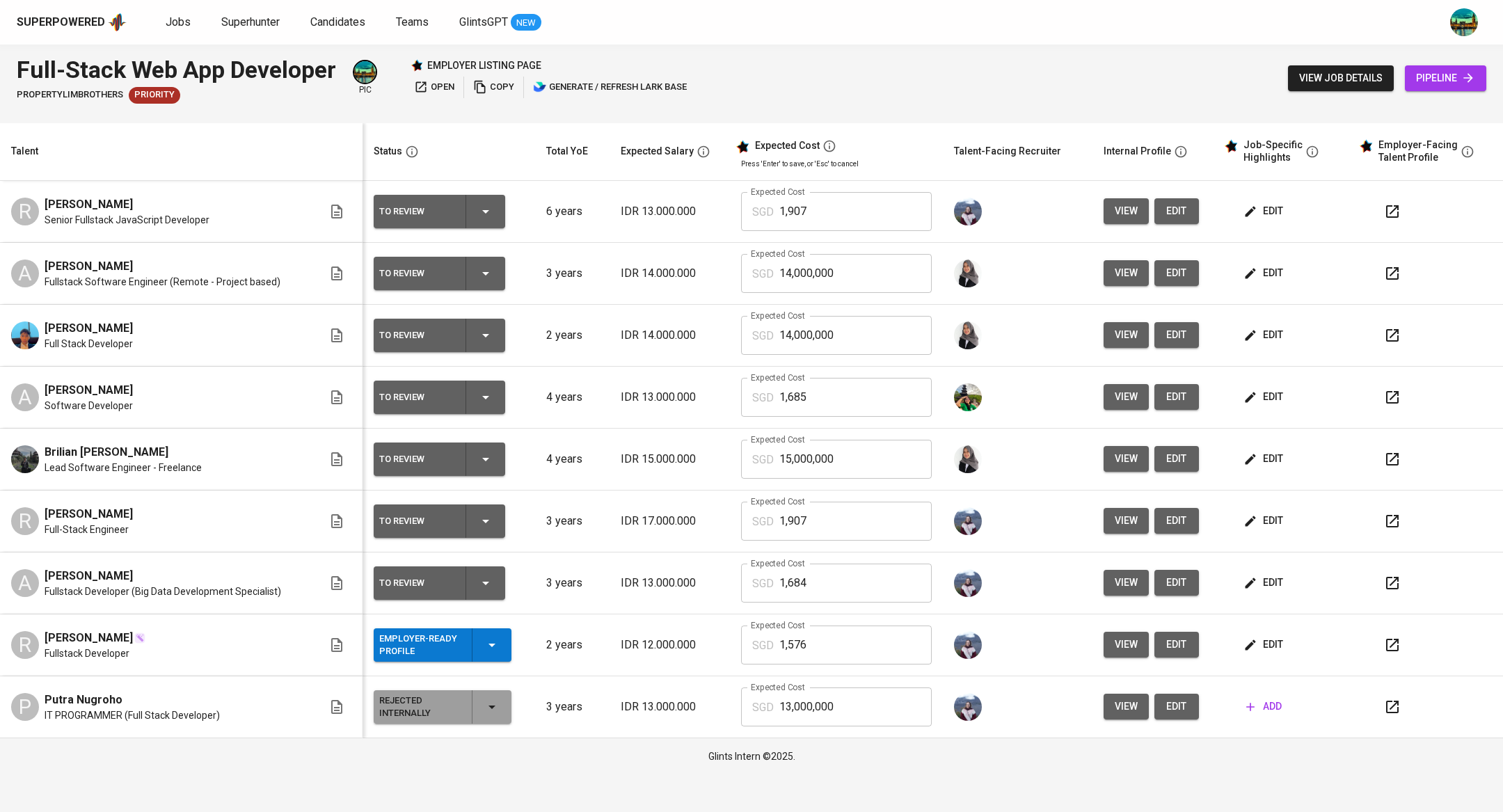
click at [1263, 213] on span "edit" at bounding box center [1263, 211] width 37 height 17
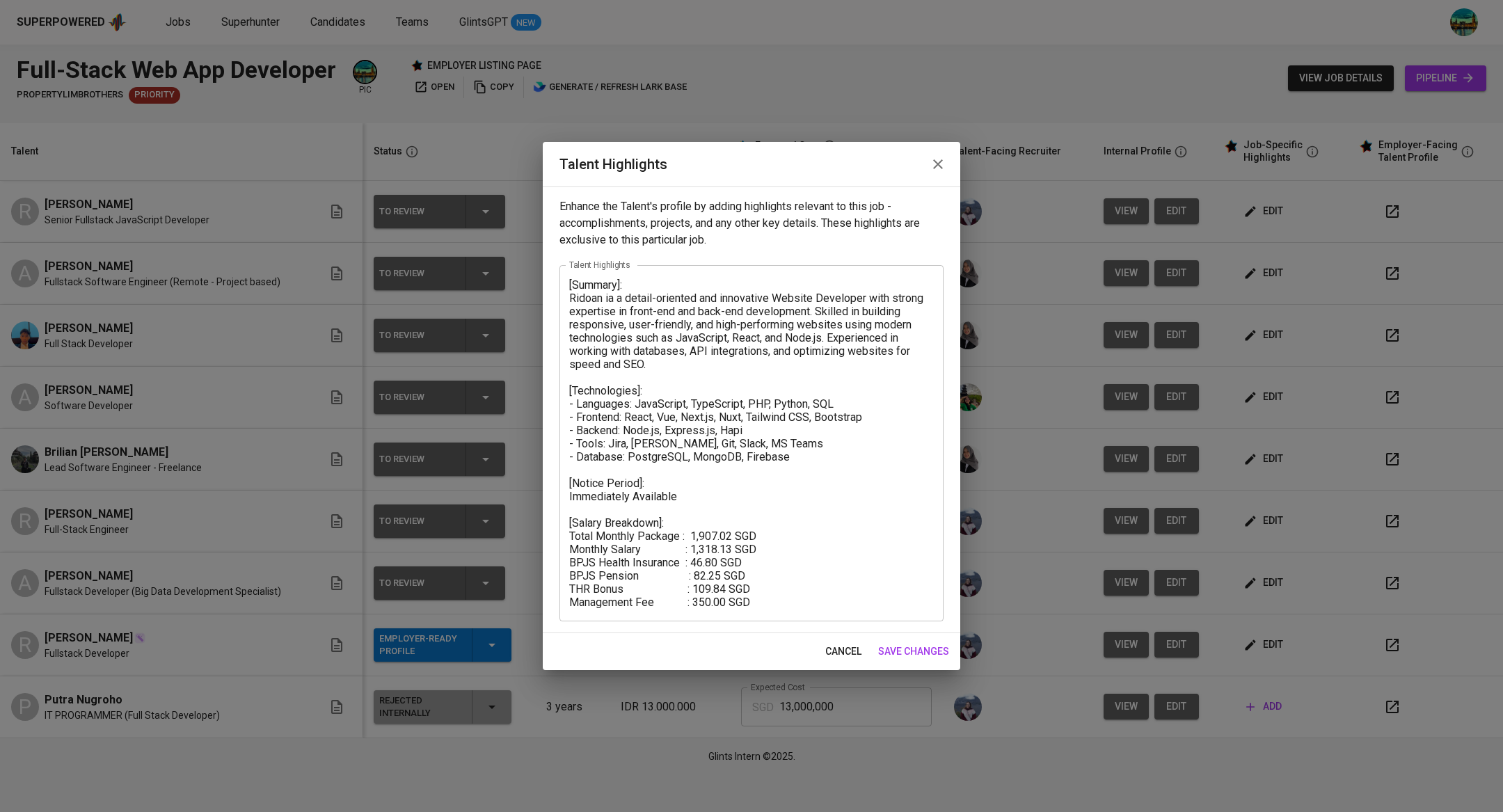
click at [944, 161] on icon "button" at bounding box center [938, 164] width 16 height 16
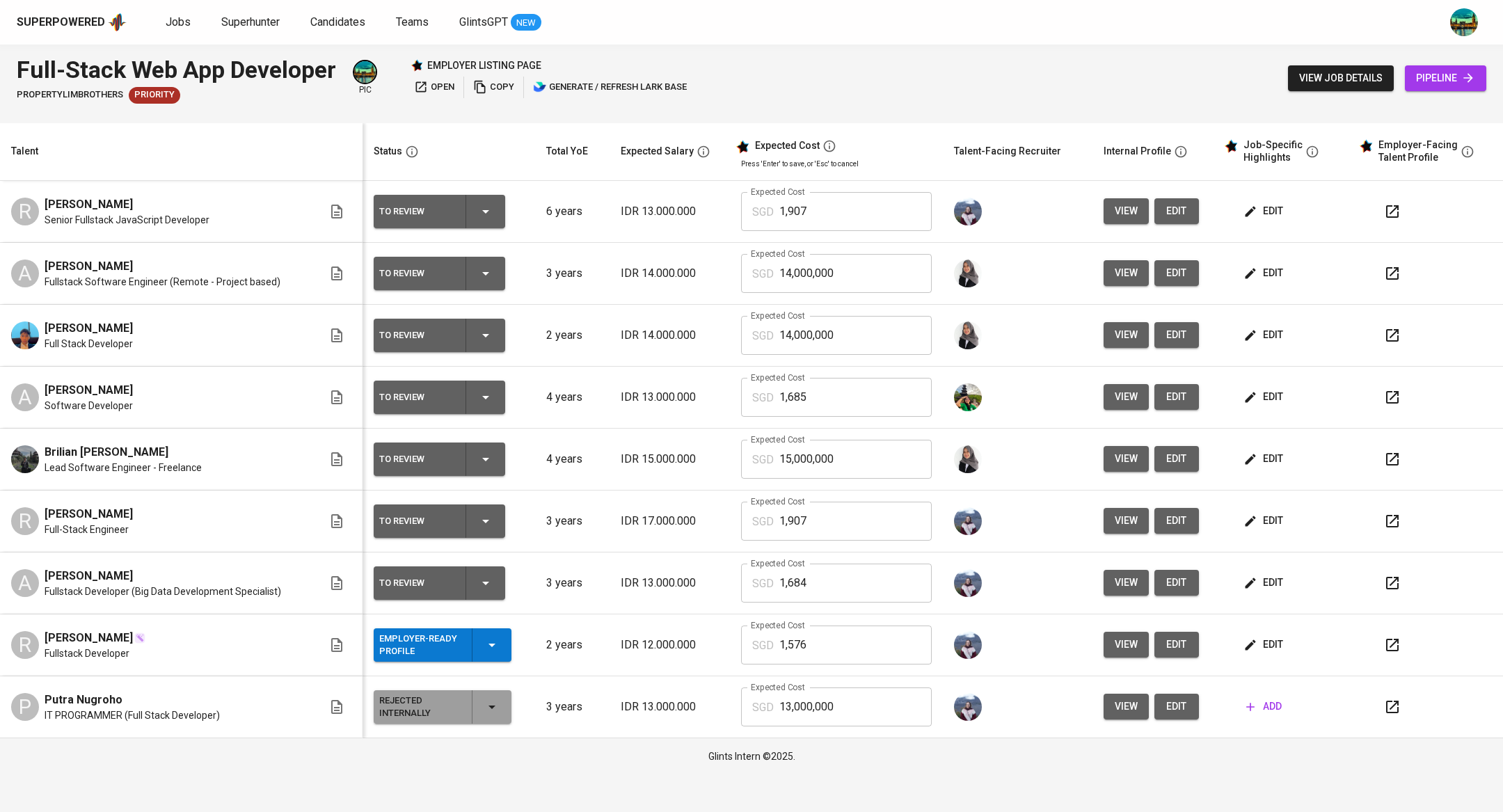
click at [1127, 208] on span "view" at bounding box center [1126, 211] width 23 height 17
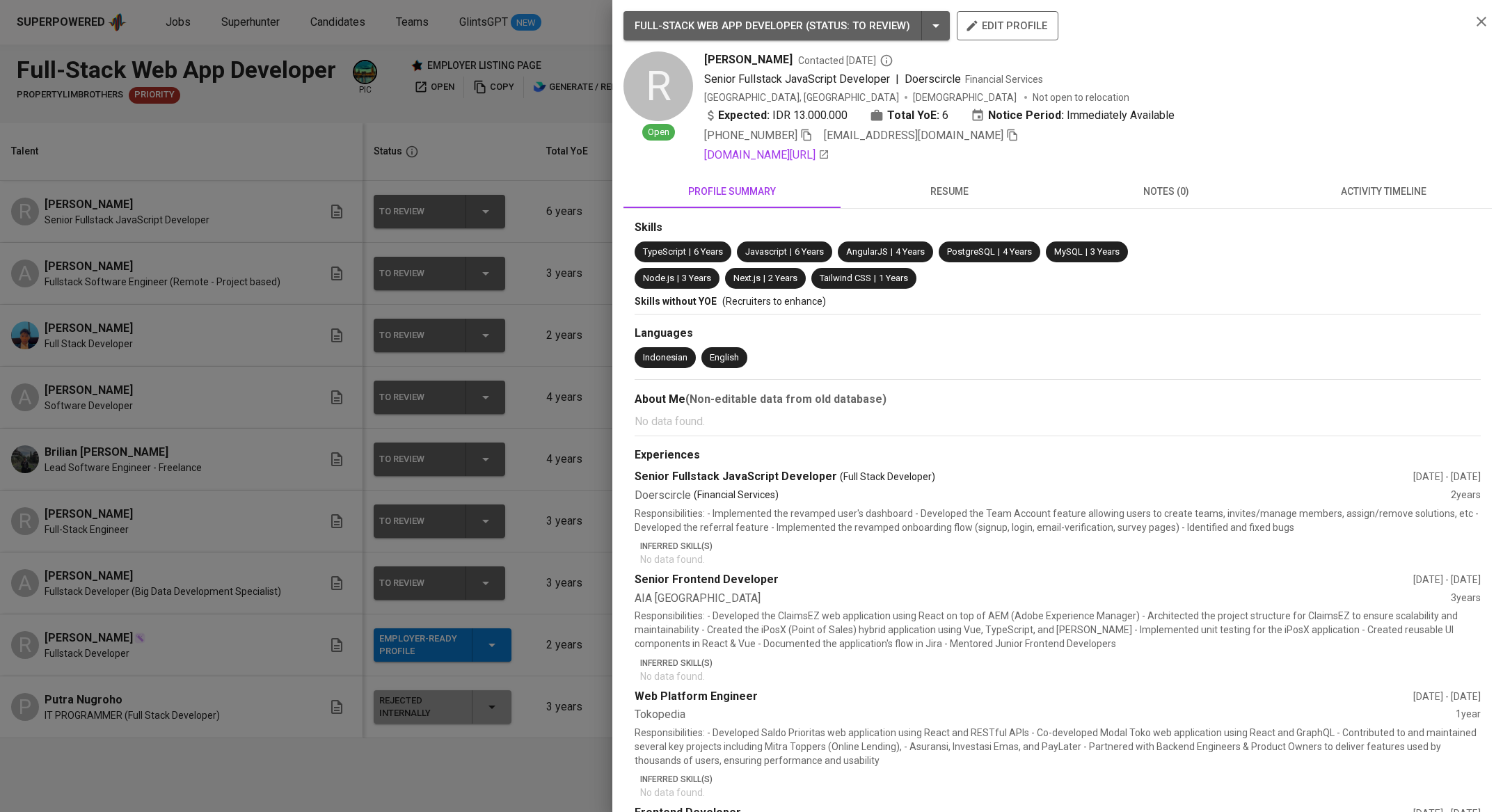
click at [513, 146] on div at bounding box center [751, 406] width 1503 height 812
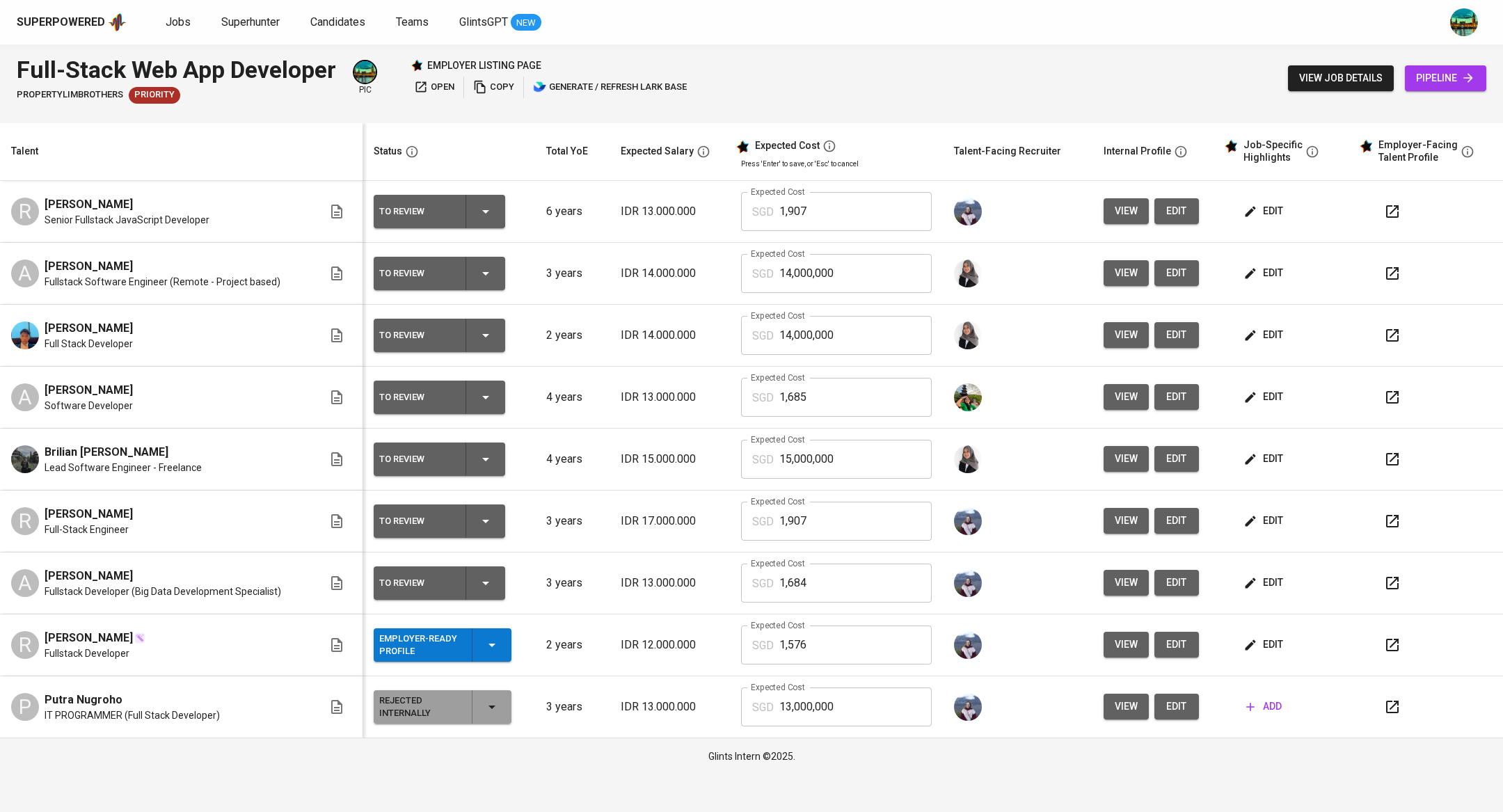
click at [1386, 200] on button "button" at bounding box center [1391, 211] width 33 height 33
click at [1403, 274] on button "button" at bounding box center [1391, 273] width 33 height 33
click at [1387, 399] on icon "button" at bounding box center [1392, 397] width 16 height 16
